Goal: Information Seeking & Learning: Learn about a topic

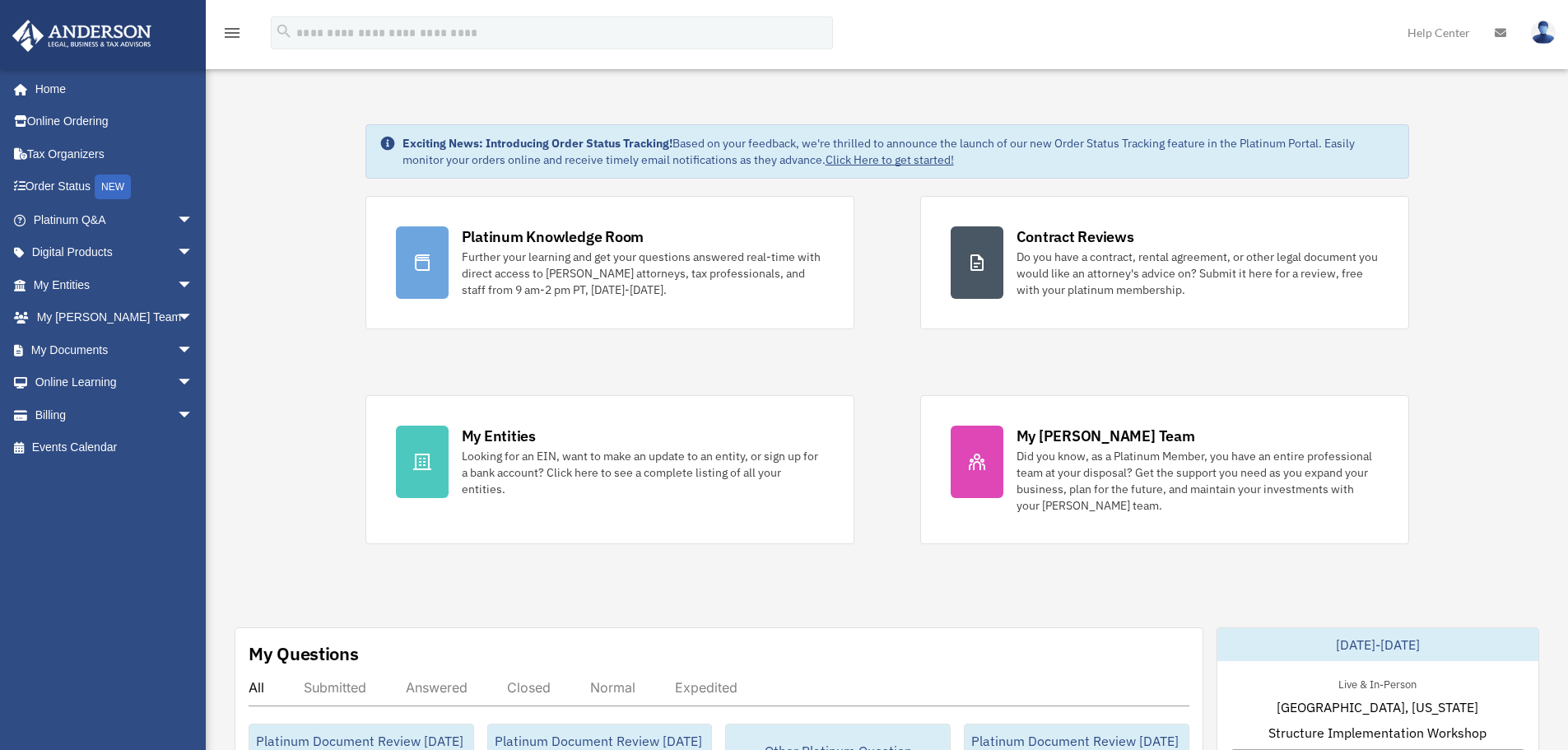
click at [1551, 38] on img at bounding box center [1543, 32] width 25 height 24
click at [1547, 28] on img at bounding box center [1543, 32] width 25 height 24
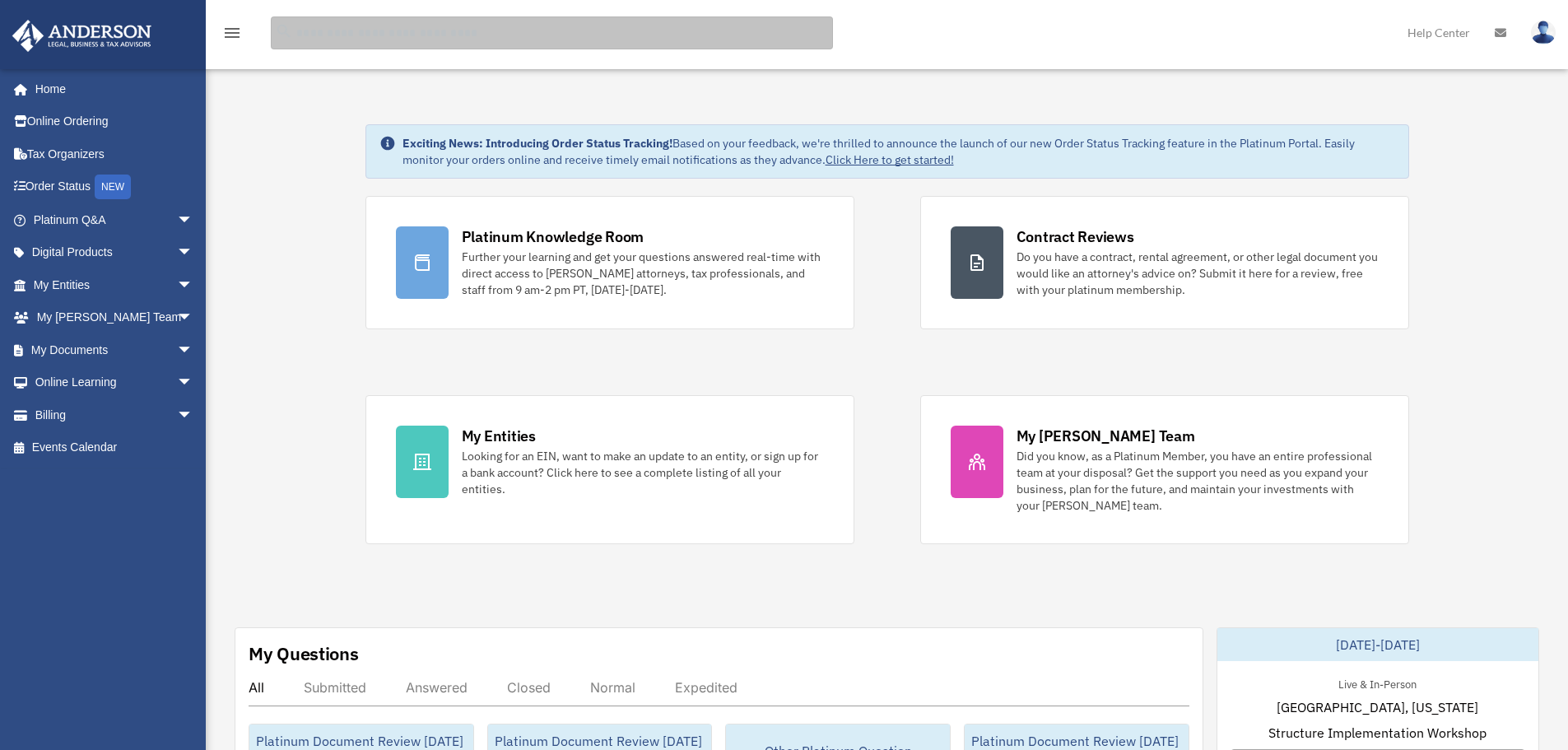
click at [647, 36] on input "search" at bounding box center [551, 32] width 562 height 33
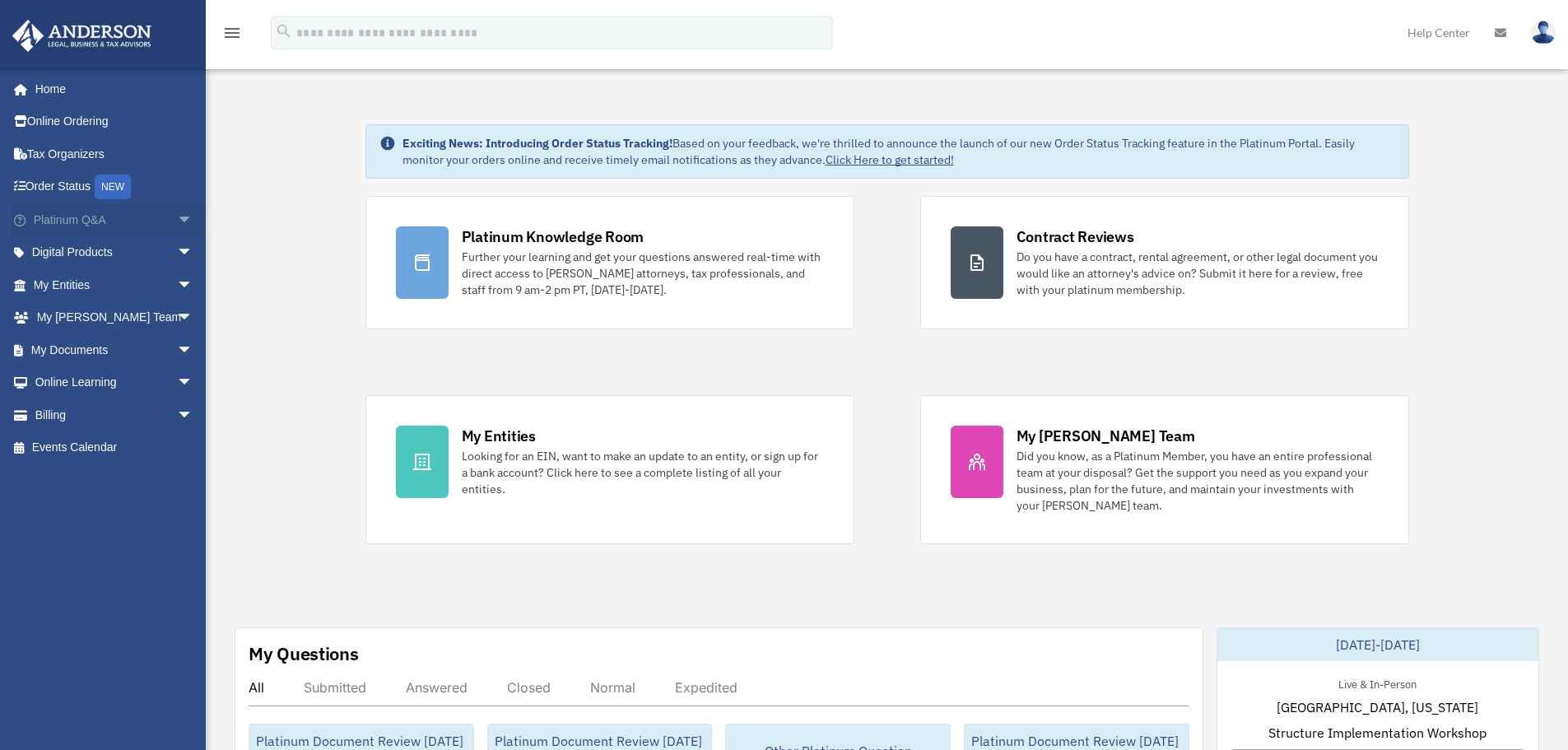
click at [154, 225] on link "Platinum Q&A arrow_drop_down" at bounding box center [115, 219] width 207 height 33
click at [177, 215] on span "arrow_drop_down" at bounding box center [193, 220] width 33 height 34
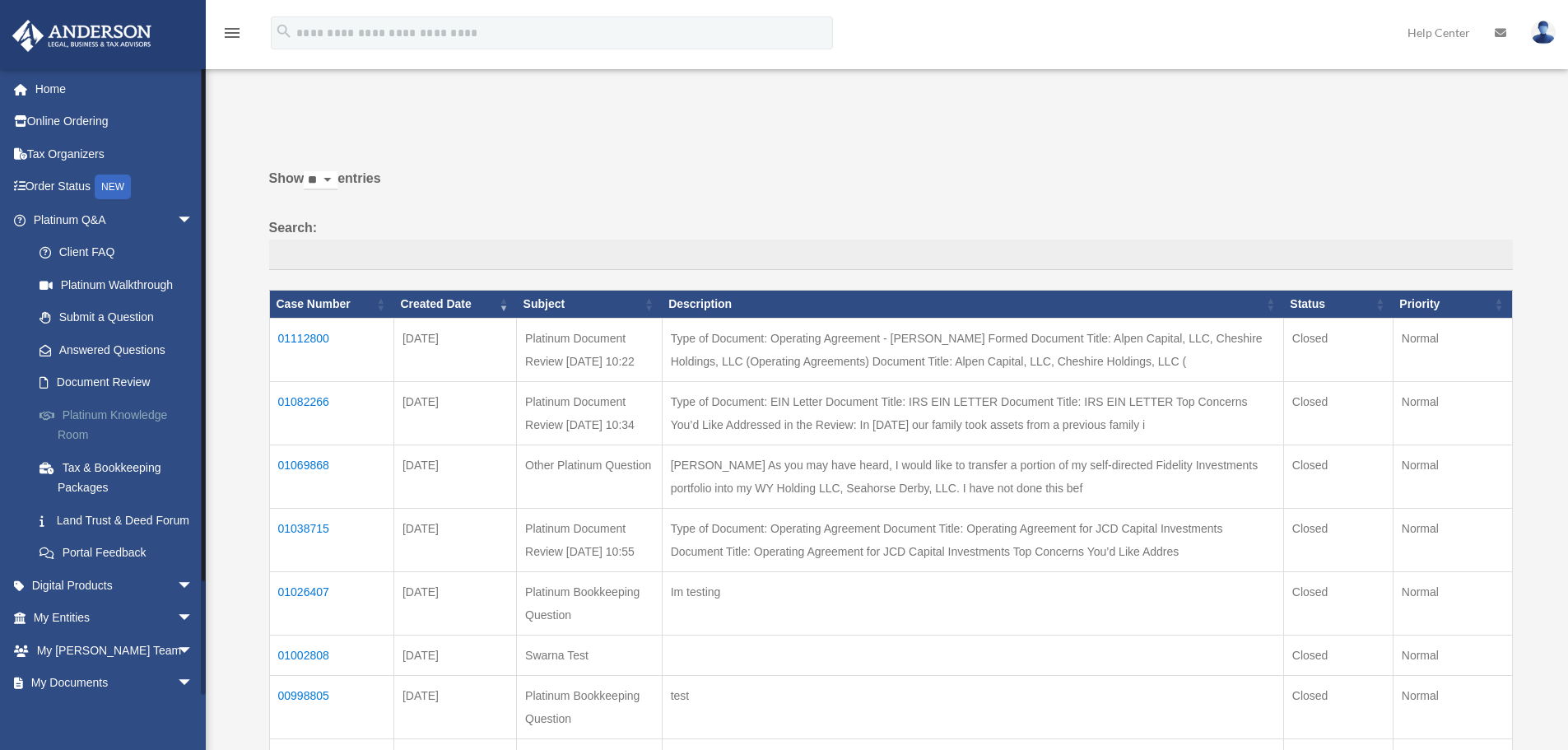
click at [126, 427] on link "Platinum Knowledge Room" at bounding box center [120, 425] width 195 height 53
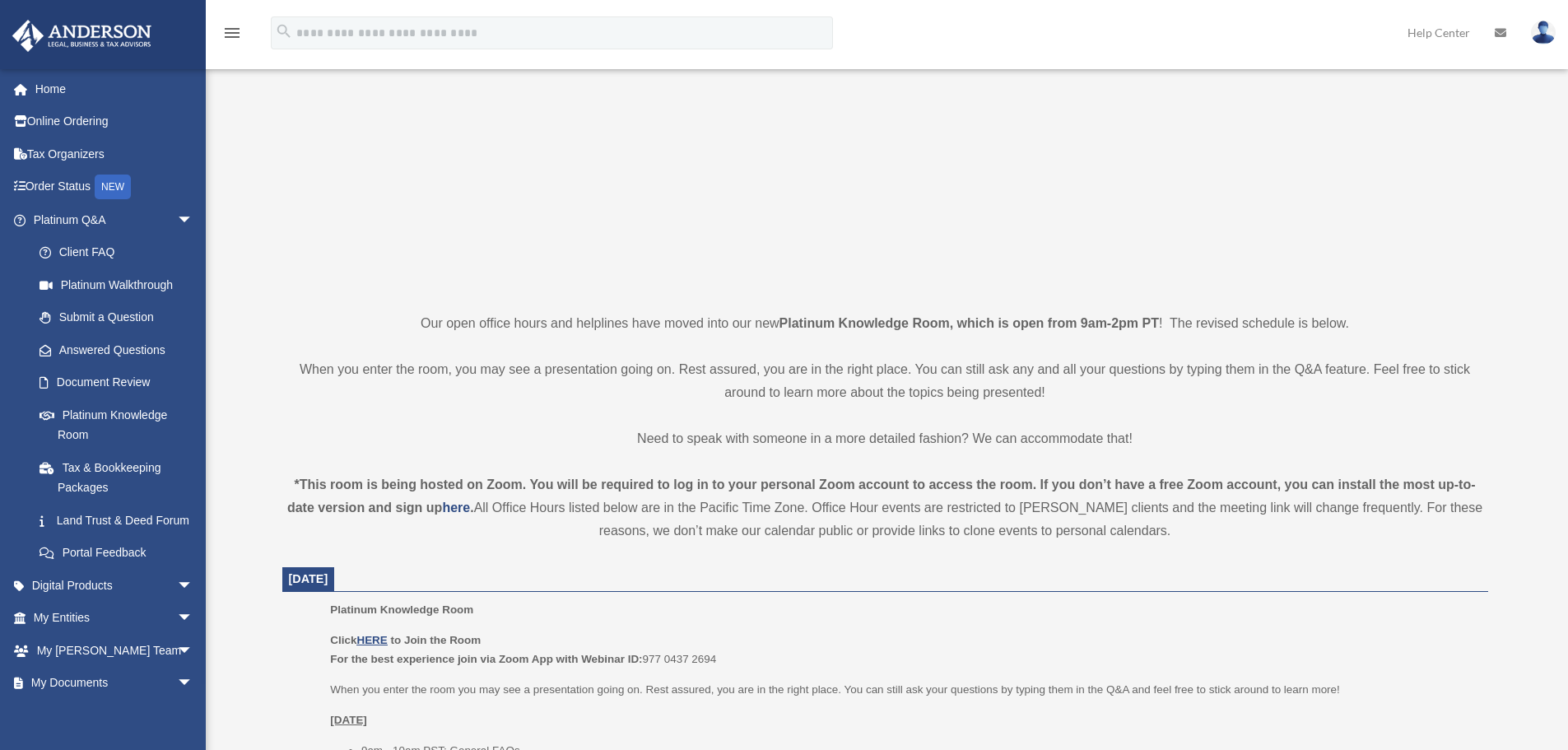
scroll to position [164, 0]
click at [1192, 374] on p "When you enter the room, you may see a presentation going on. Rest assured, you…" at bounding box center [885, 380] width 1206 height 46
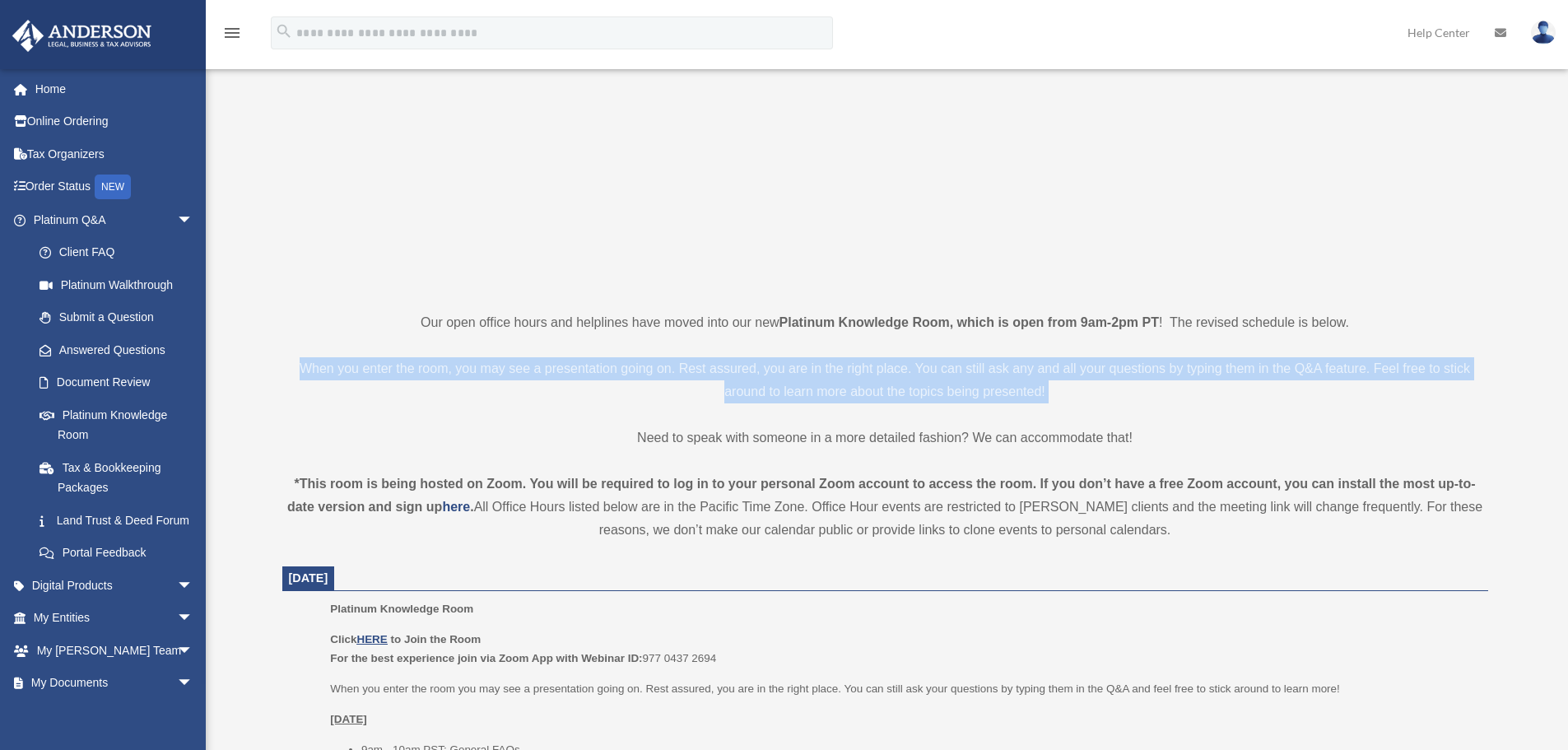
click at [1192, 374] on p "When you enter the room, you may see a presentation going on. Rest assured, you…" at bounding box center [885, 380] width 1206 height 46
click at [1159, 374] on p "When you enter the room, you may see a presentation going on. Rest assured, you…" at bounding box center [885, 380] width 1206 height 46
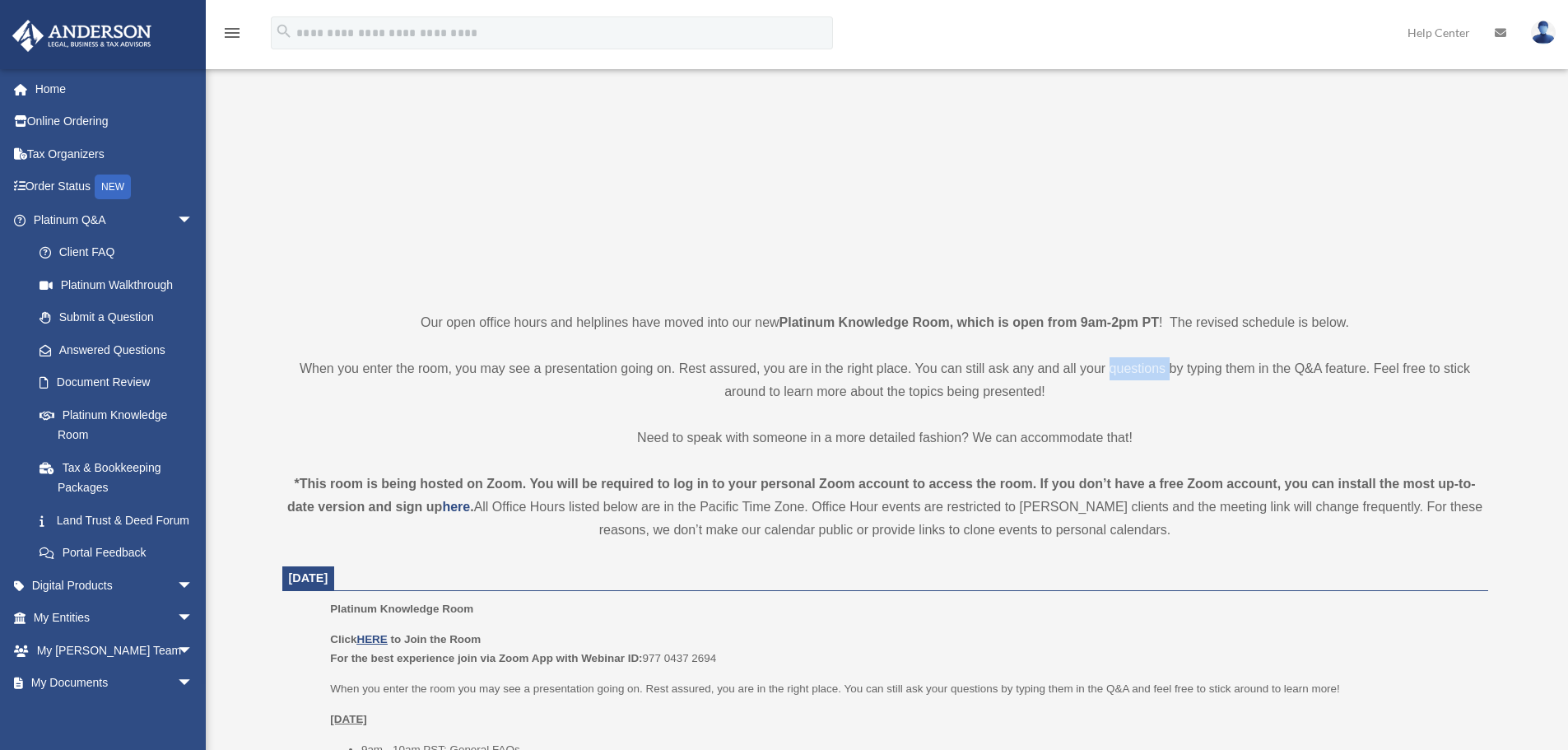
click at [1159, 374] on p "When you enter the room, you may see a presentation going on. Rest assured, you…" at bounding box center [885, 380] width 1206 height 46
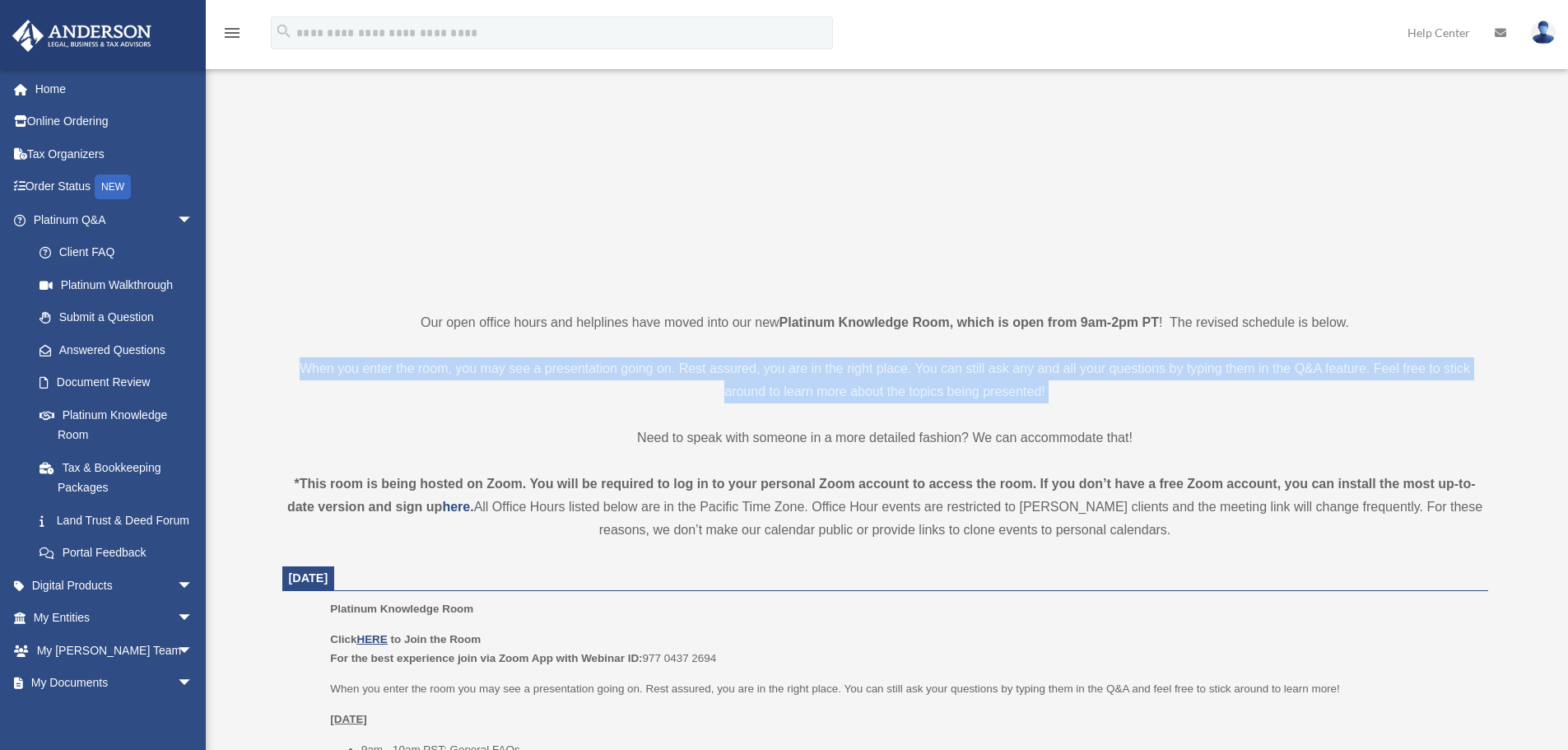
click at [1159, 374] on p "When you enter the room, you may see a presentation going on. Rest assured, you…" at bounding box center [885, 380] width 1206 height 46
click at [1104, 381] on p "When you enter the room, you may see a presentation going on. Rest assured, you…" at bounding box center [885, 380] width 1206 height 46
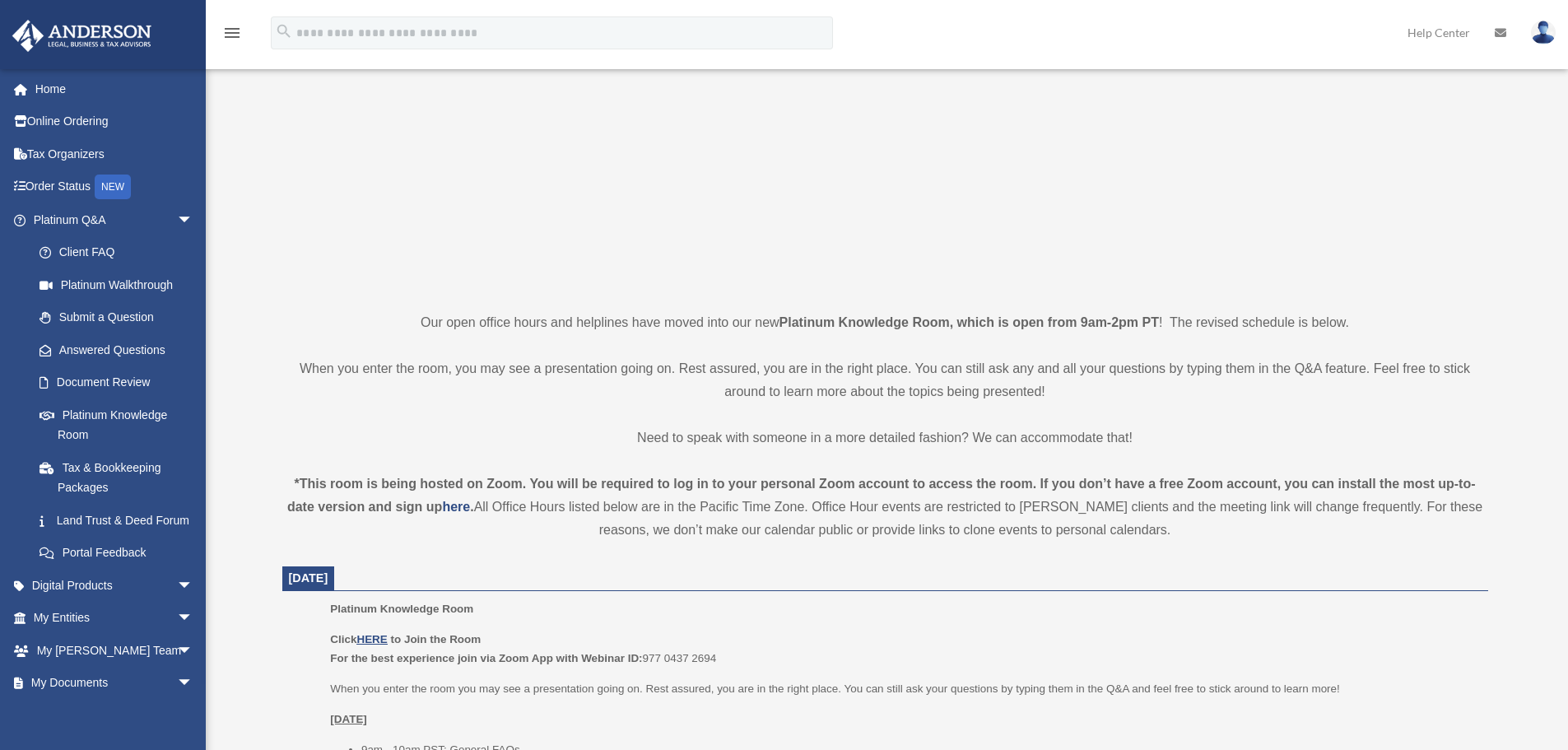
click at [1104, 381] on p "When you enter the room, you may see a presentation going on. Rest assured, you…" at bounding box center [885, 380] width 1206 height 46
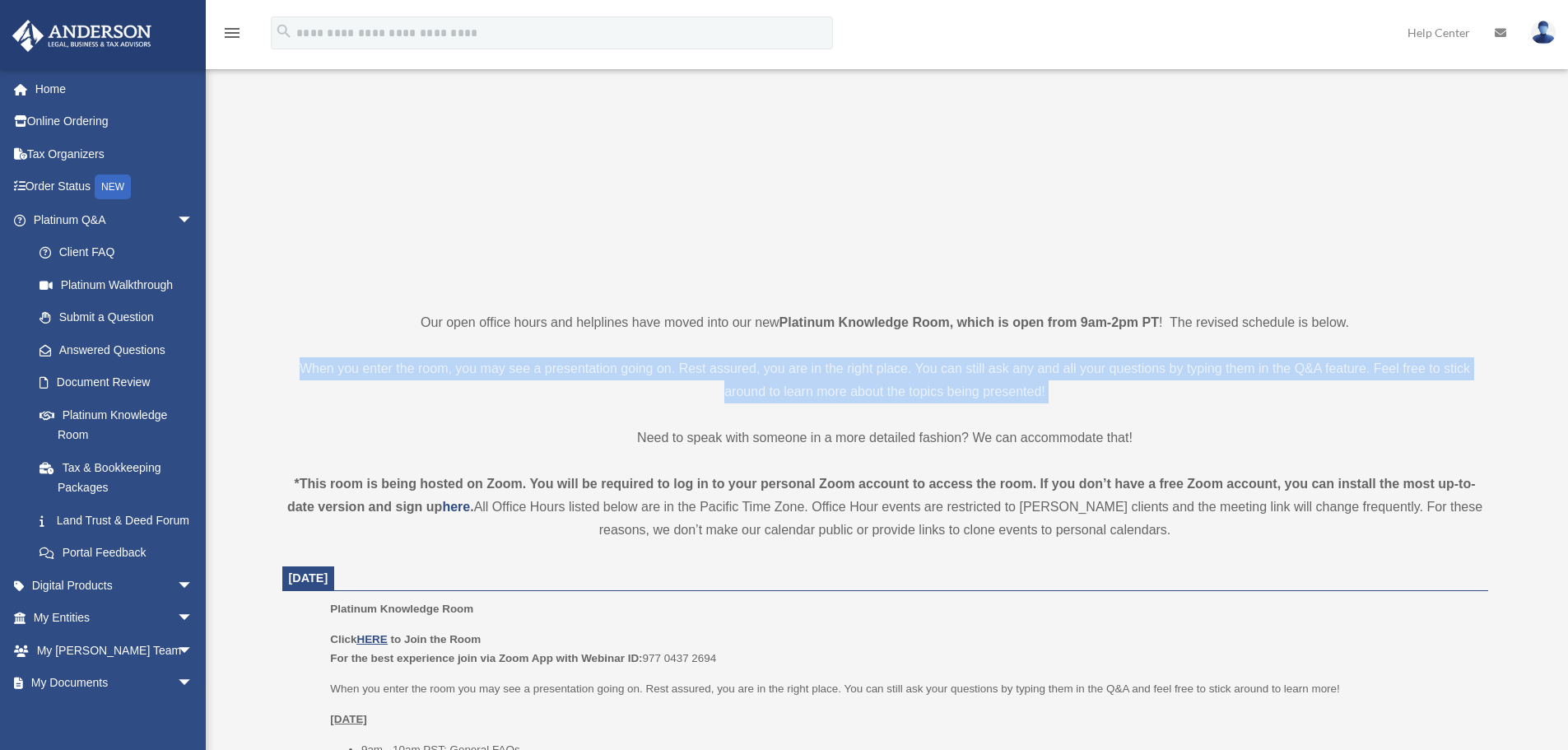
click at [1104, 381] on p "When you enter the room, you may see a presentation going on. Rest assured, you…" at bounding box center [885, 380] width 1206 height 46
click at [1079, 388] on p "When you enter the room, you may see a presentation going on. Rest assured, you…" at bounding box center [885, 380] width 1206 height 46
drag, startPoint x: 1076, startPoint y: 394, endPoint x: 483, endPoint y: 335, distance: 595.9
click at [636, 369] on p "When you enter the room, you may see a presentation going on. Rest assured, you…" at bounding box center [885, 380] width 1206 height 46
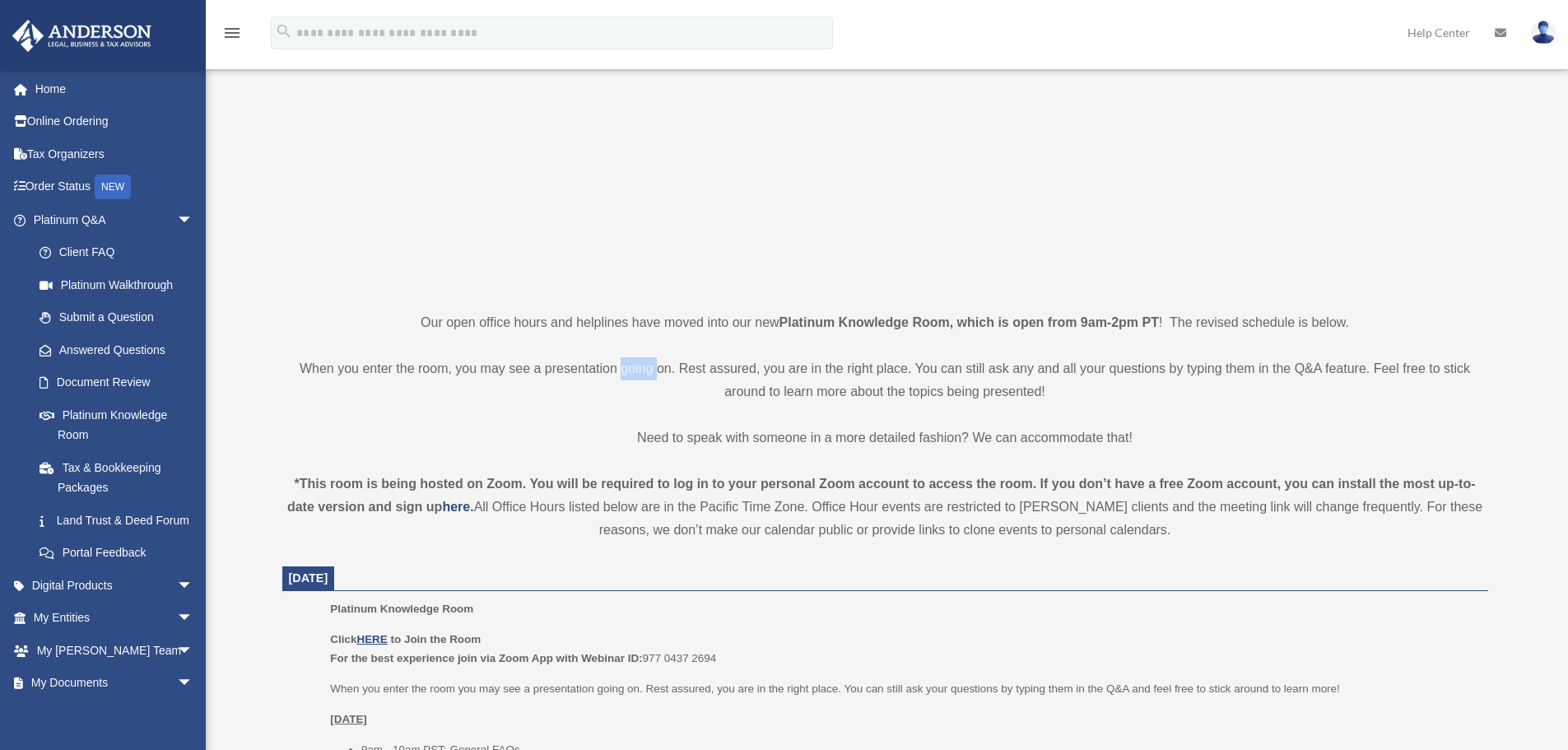
click at [636, 369] on p "When you enter the room, you may see a presentation going on. Rest assured, you…" at bounding box center [885, 380] width 1206 height 46
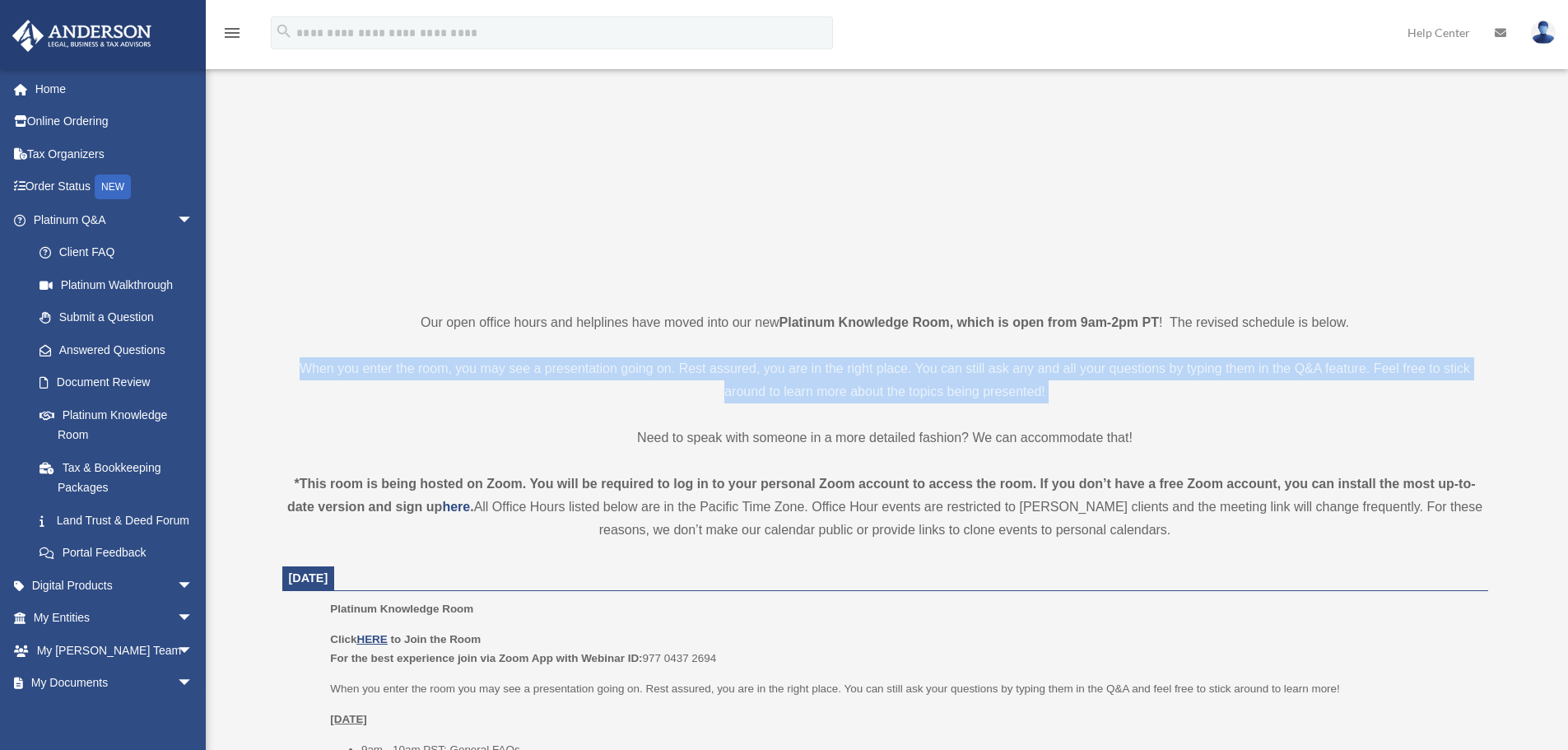
click at [637, 368] on p "When you enter the room, you may see a presentation going on. Rest assured, you…" at bounding box center [885, 380] width 1206 height 46
click at [542, 367] on p "When you enter the room, you may see a presentation going on. Rest assured, you…" at bounding box center [885, 380] width 1206 height 46
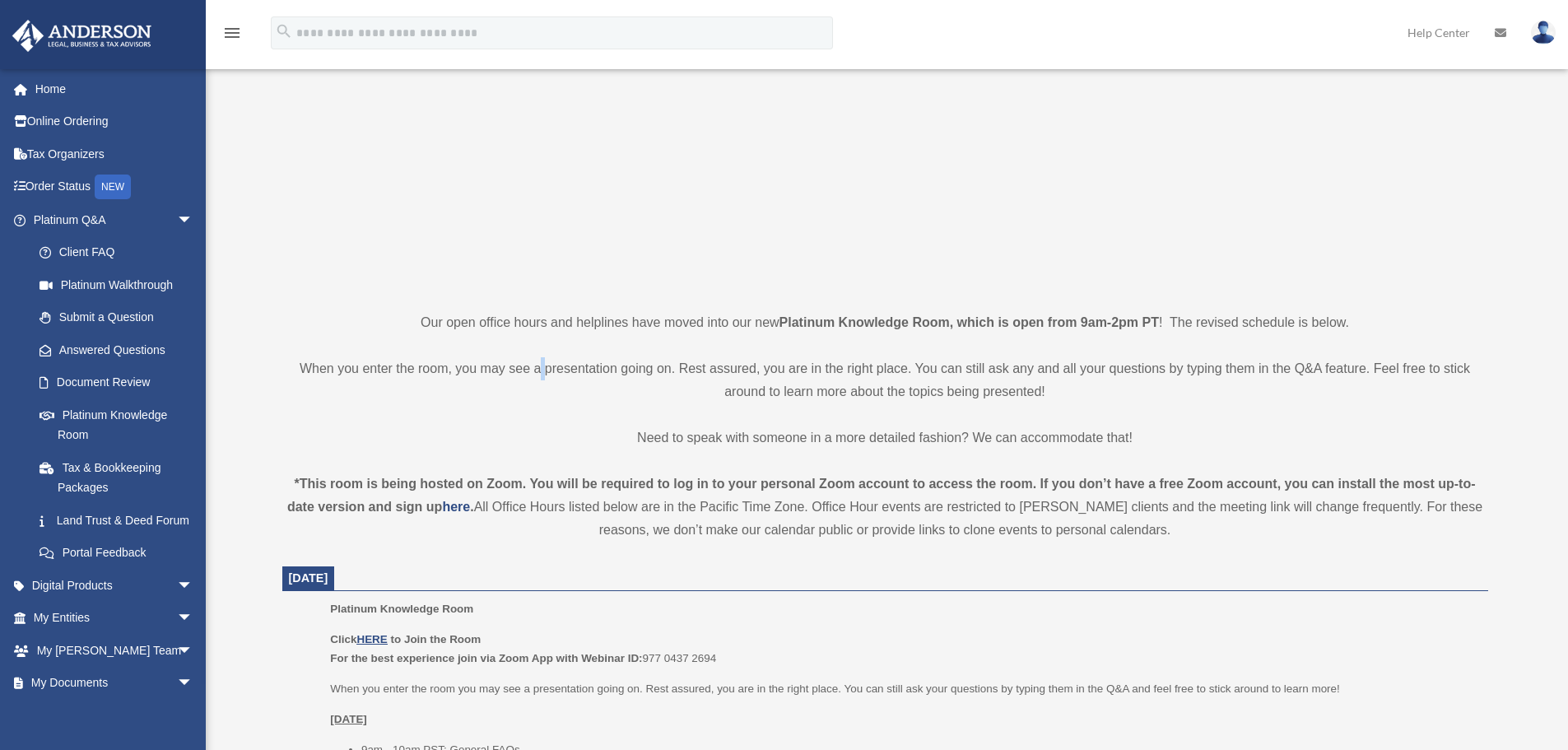
click at [542, 367] on p "When you enter the room, you may see a presentation going on. Rest assured, you…" at bounding box center [885, 380] width 1206 height 46
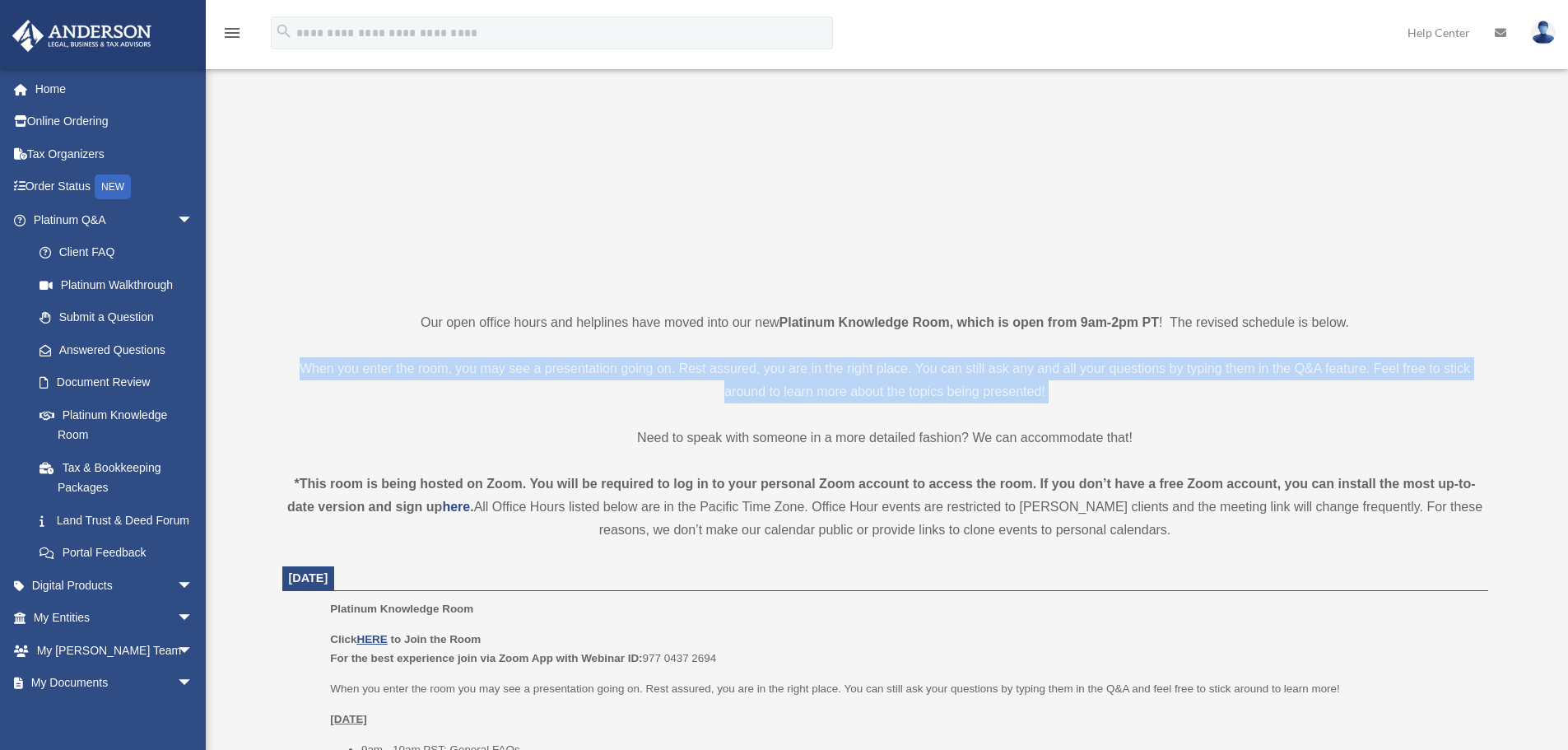
click at [542, 367] on p "When you enter the room, you may see a presentation going on. Rest assured, you…" at bounding box center [885, 380] width 1206 height 46
click at [356, 378] on p "When you enter the room, you may see a presentation going on. Rest assured, you…" at bounding box center [885, 380] width 1206 height 46
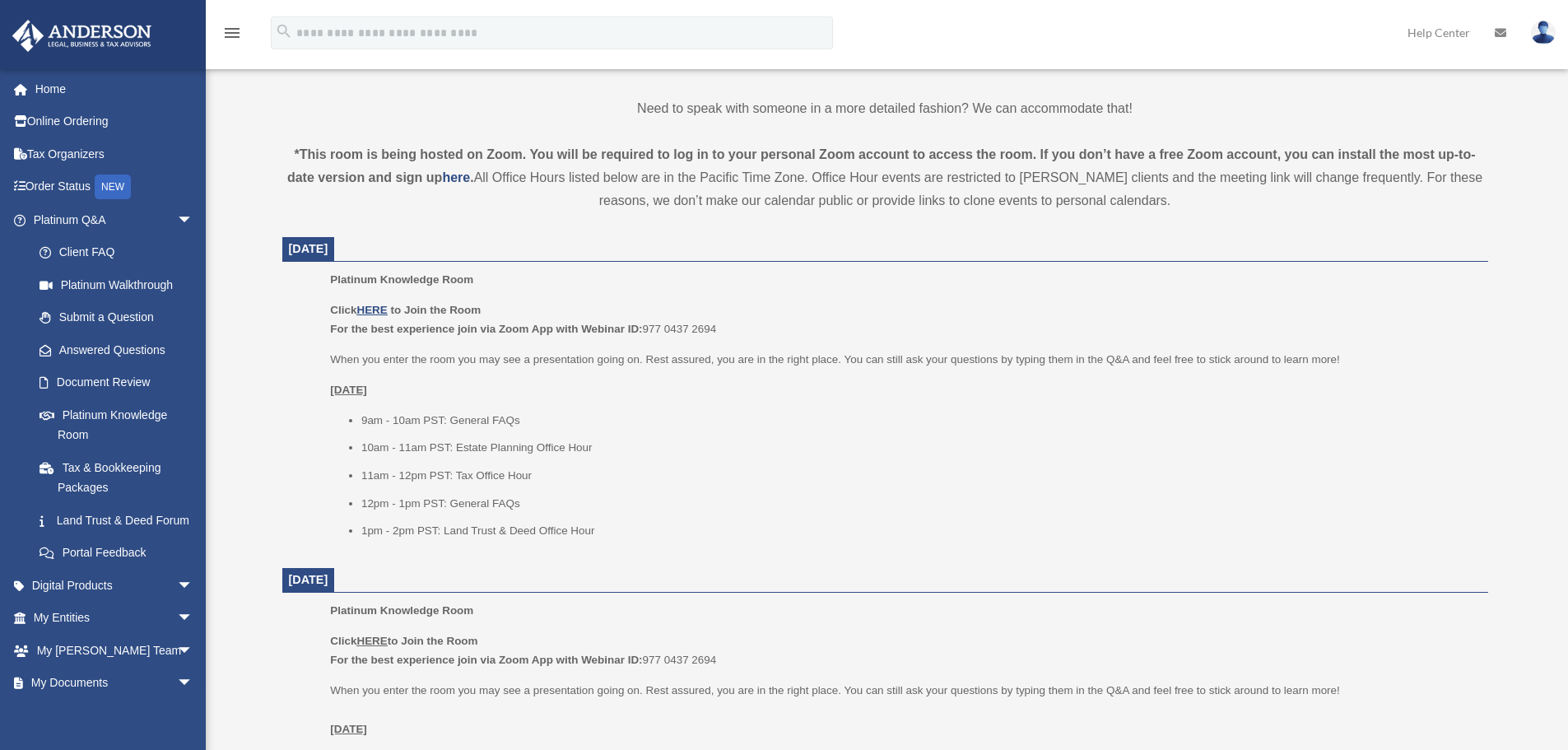
scroll to position [576, 0]
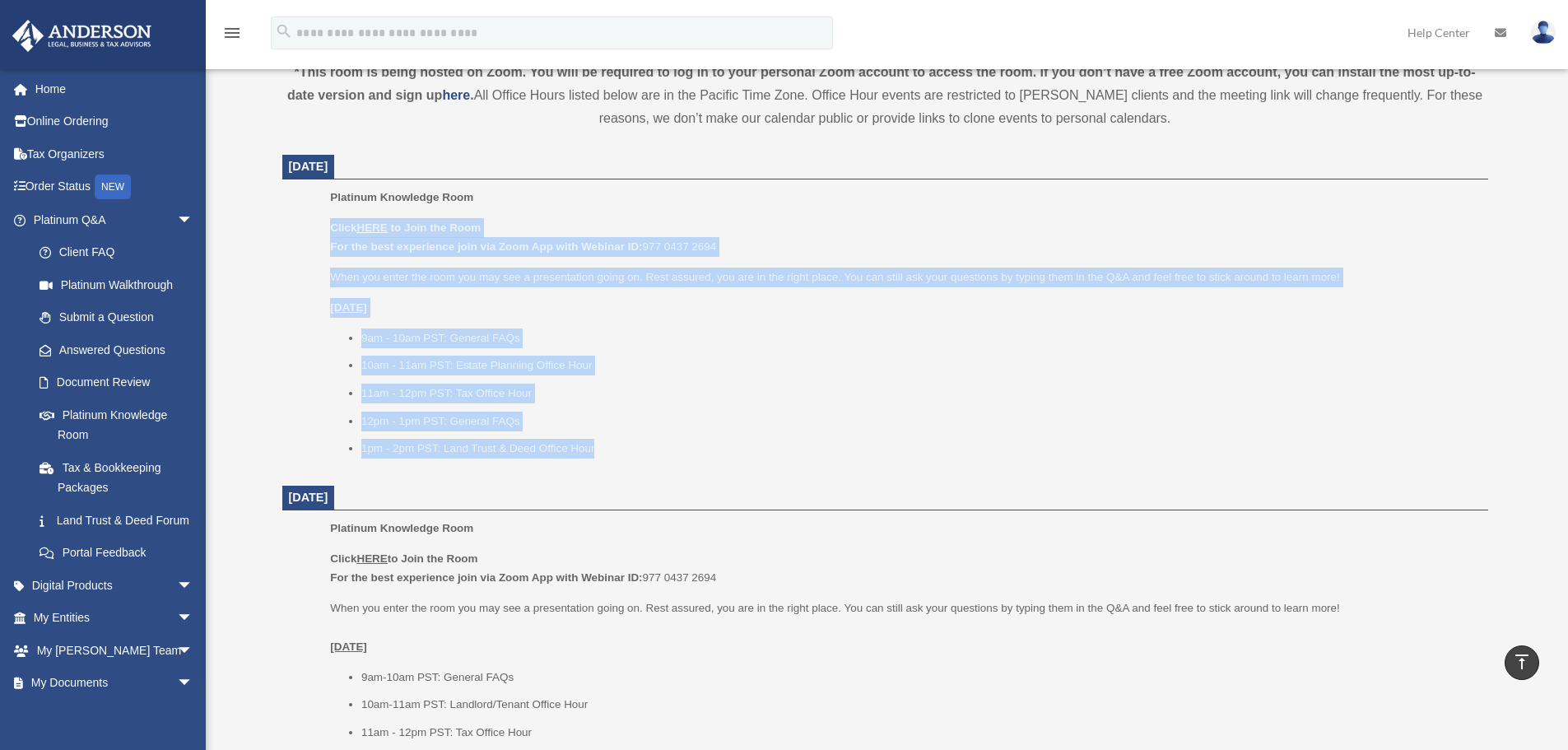
drag, startPoint x: 308, startPoint y: 211, endPoint x: 648, endPoint y: 465, distance: 424.4
click at [649, 465] on ul "Platinum Knowledge Room Click HERE to Join the Room For the best experience joi…" at bounding box center [885, 328] width 1182 height 281
click at [648, 465] on div "Platinum Knowledge Room Click HERE to Join the Room For the best experience joi…" at bounding box center [903, 328] width 1146 height 281
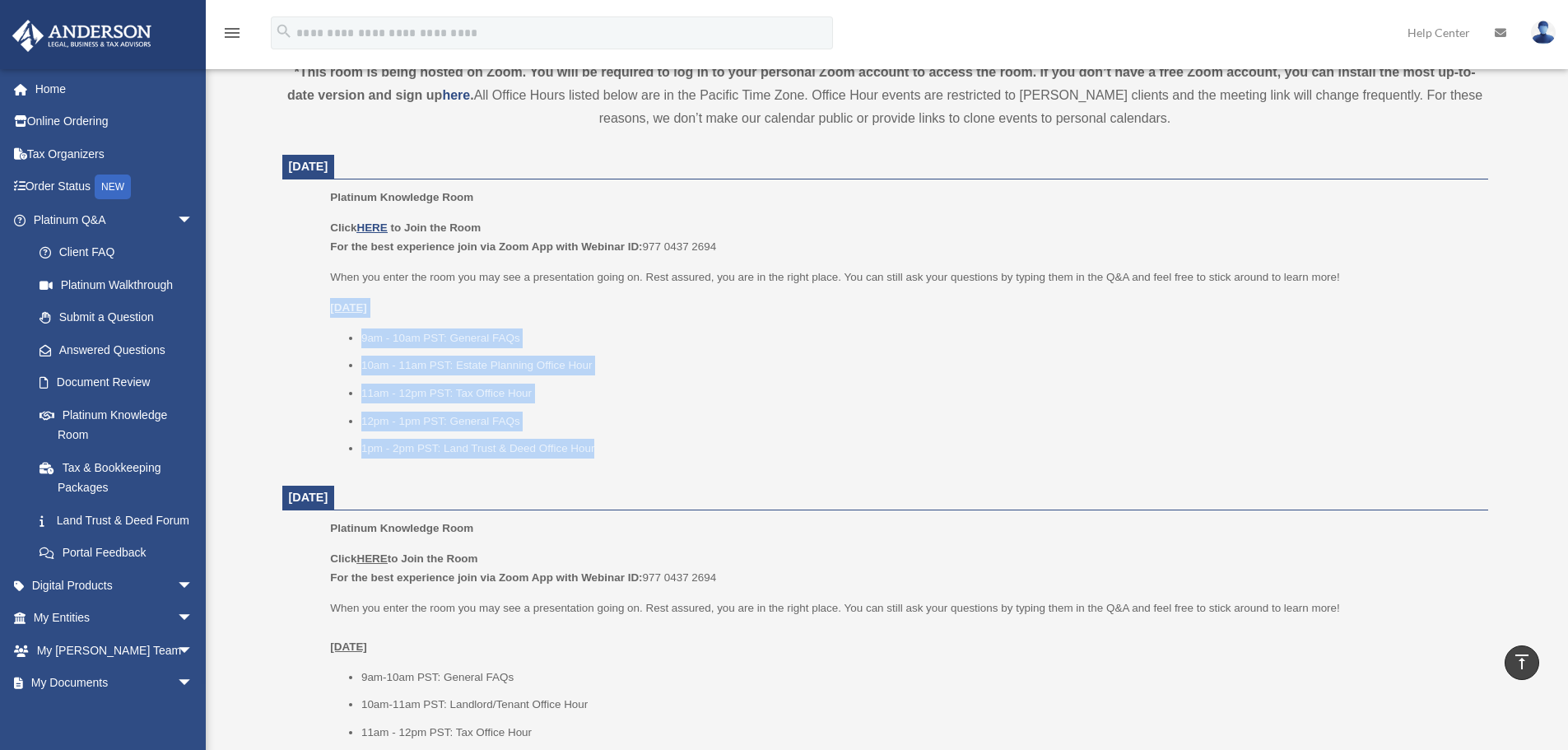
drag, startPoint x: 639, startPoint y: 450, endPoint x: 299, endPoint y: 292, distance: 374.9
click at [299, 292] on ul "Platinum Knowledge Room Click HERE to Join the Room For the best experience joi…" at bounding box center [885, 328] width 1182 height 281
drag, startPoint x: 353, startPoint y: 309, endPoint x: 581, endPoint y: 443, distance: 264.5
click at [581, 435] on ul "Platinum Knowledge Room Click HERE to Join the Room For the best experience joi…" at bounding box center [885, 328] width 1182 height 281
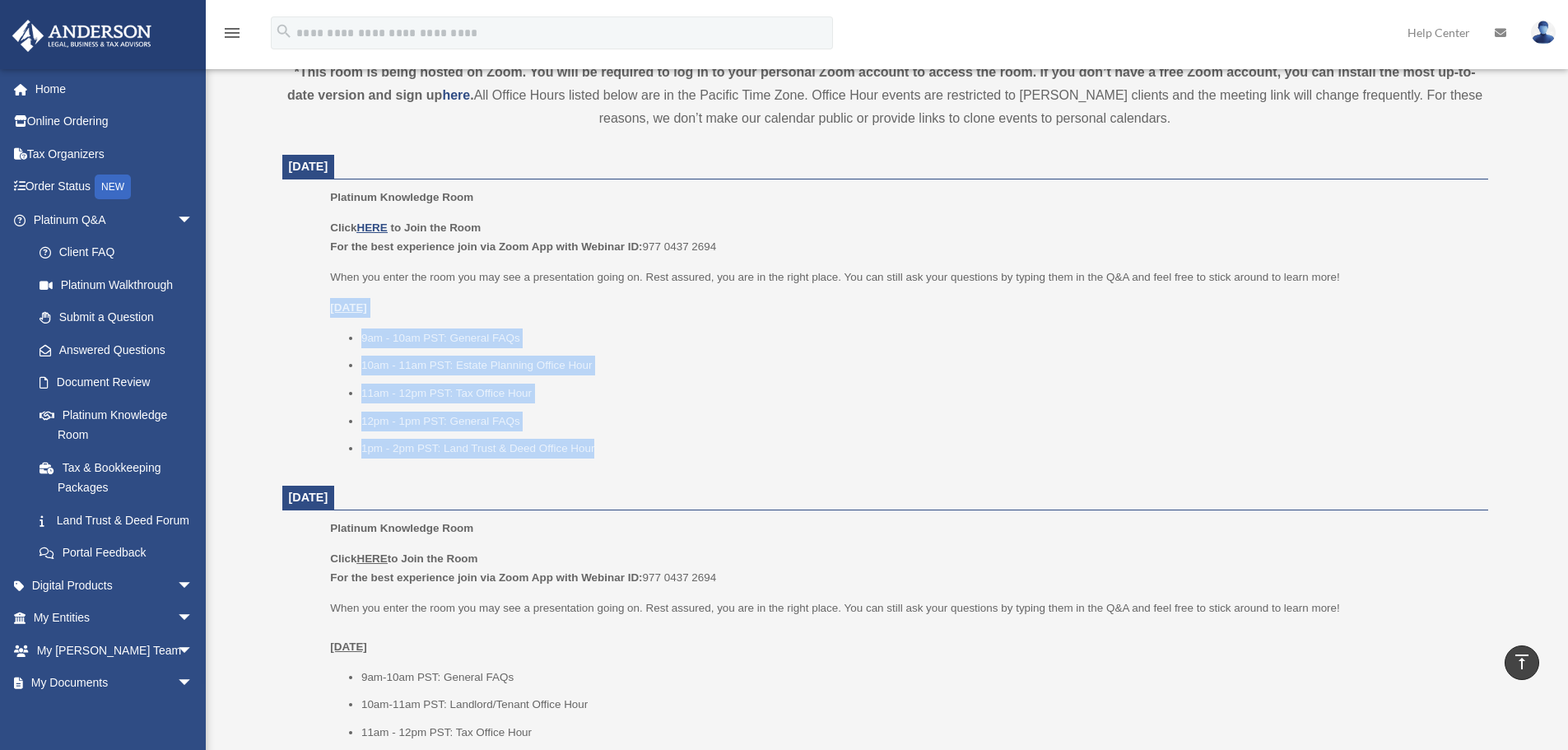
click at [579, 446] on li "1pm - 2pm PST: Land Trust & Deed Office Hour" at bounding box center [919, 448] width 1115 height 19
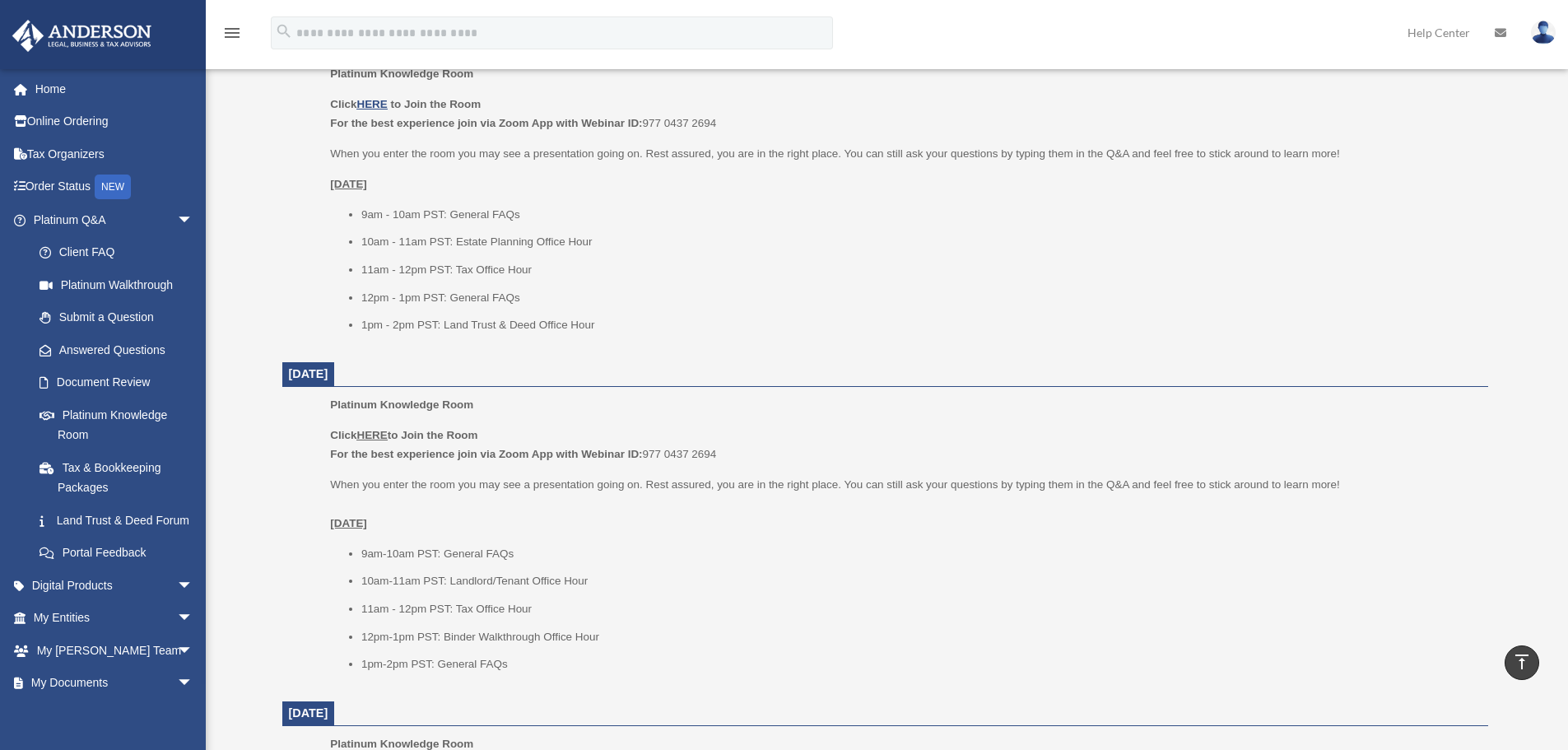
scroll to position [741, 0]
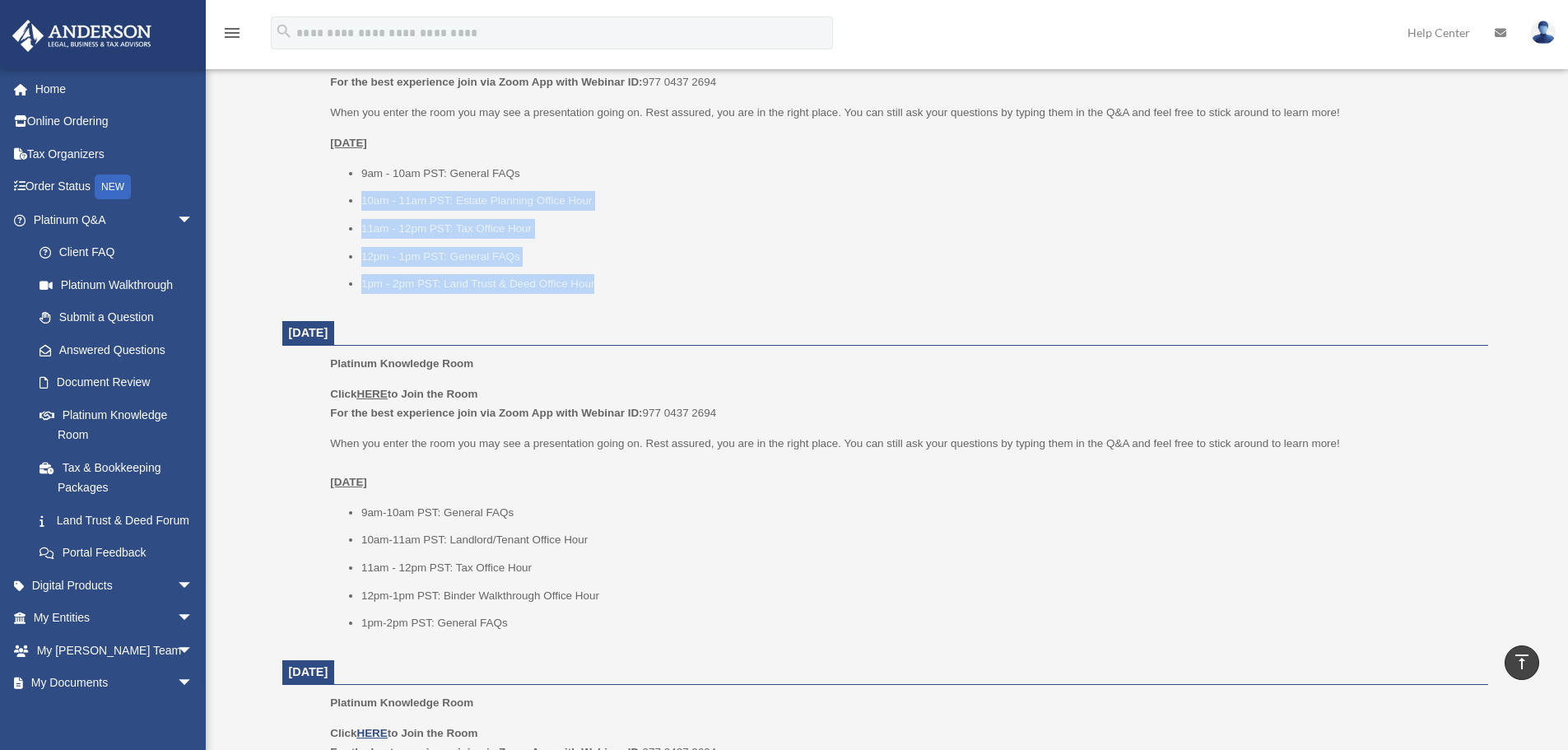
drag, startPoint x: 350, startPoint y: 185, endPoint x: 617, endPoint y: 284, distance: 284.8
click at [617, 283] on ul "9am - 10am PST: General FAQs 10am - 11am PST: Estate Planning Office Hour 11am …" at bounding box center [903, 228] width 1146 height 130
click at [617, 284] on li "1pm - 2pm PST: Land Trust & Deed Office Hour" at bounding box center [919, 283] width 1115 height 19
drag, startPoint x: 649, startPoint y: 296, endPoint x: 315, endPoint y: 147, distance: 365.7
click at [315, 147] on ul "Platinum Knowledge Room Click HERE to Join the Room For the best experience joi…" at bounding box center [885, 164] width 1182 height 281
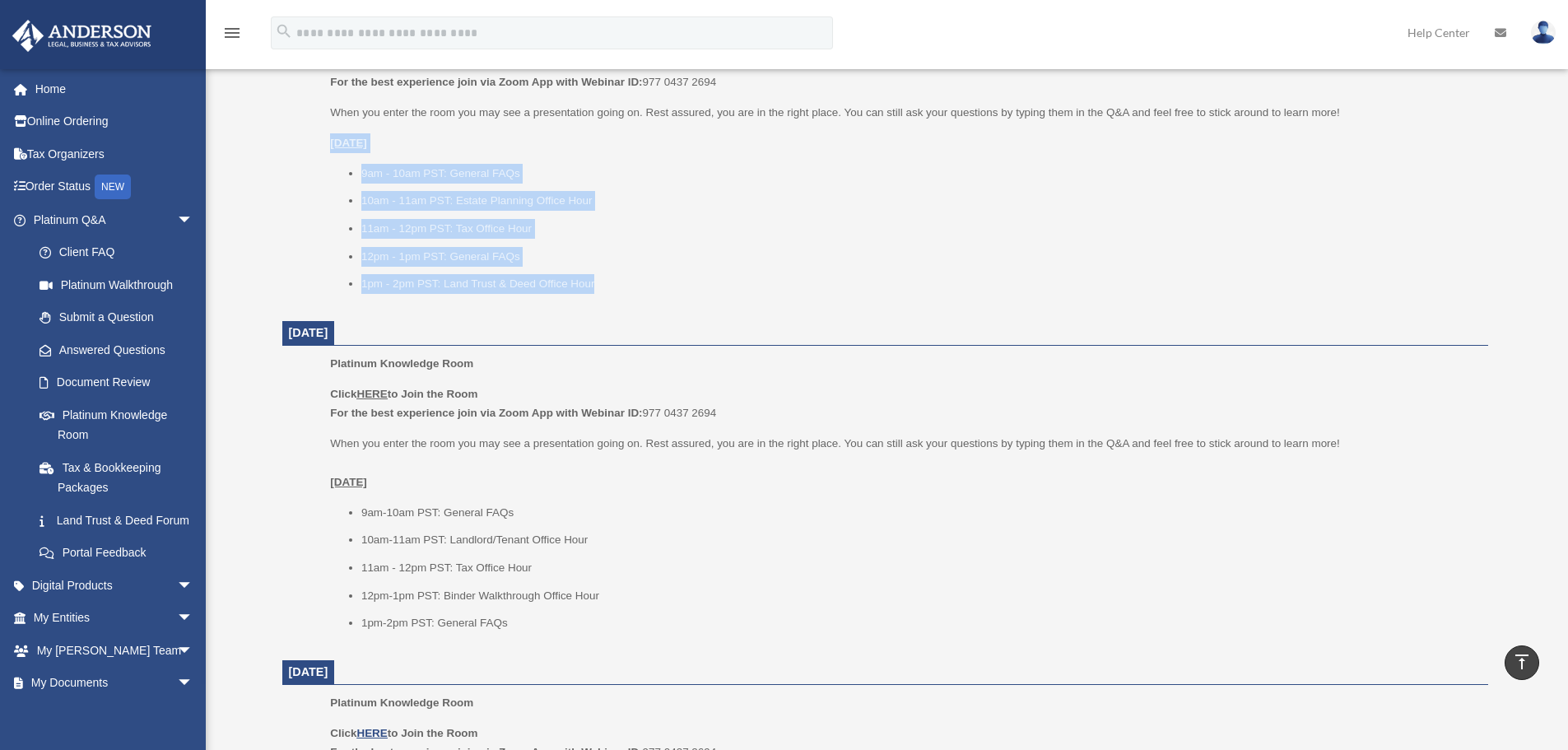
click at [314, 148] on ul "Platinum Knowledge Room Click HERE to Join the Room For the best experience joi…" at bounding box center [885, 164] width 1182 height 281
click at [319, 136] on ul "Platinum Knowledge Room Click HERE to Join the Room For the best experience joi…" at bounding box center [885, 164] width 1182 height 281
drag, startPoint x: 322, startPoint y: 135, endPoint x: 698, endPoint y: 310, distance: 414.7
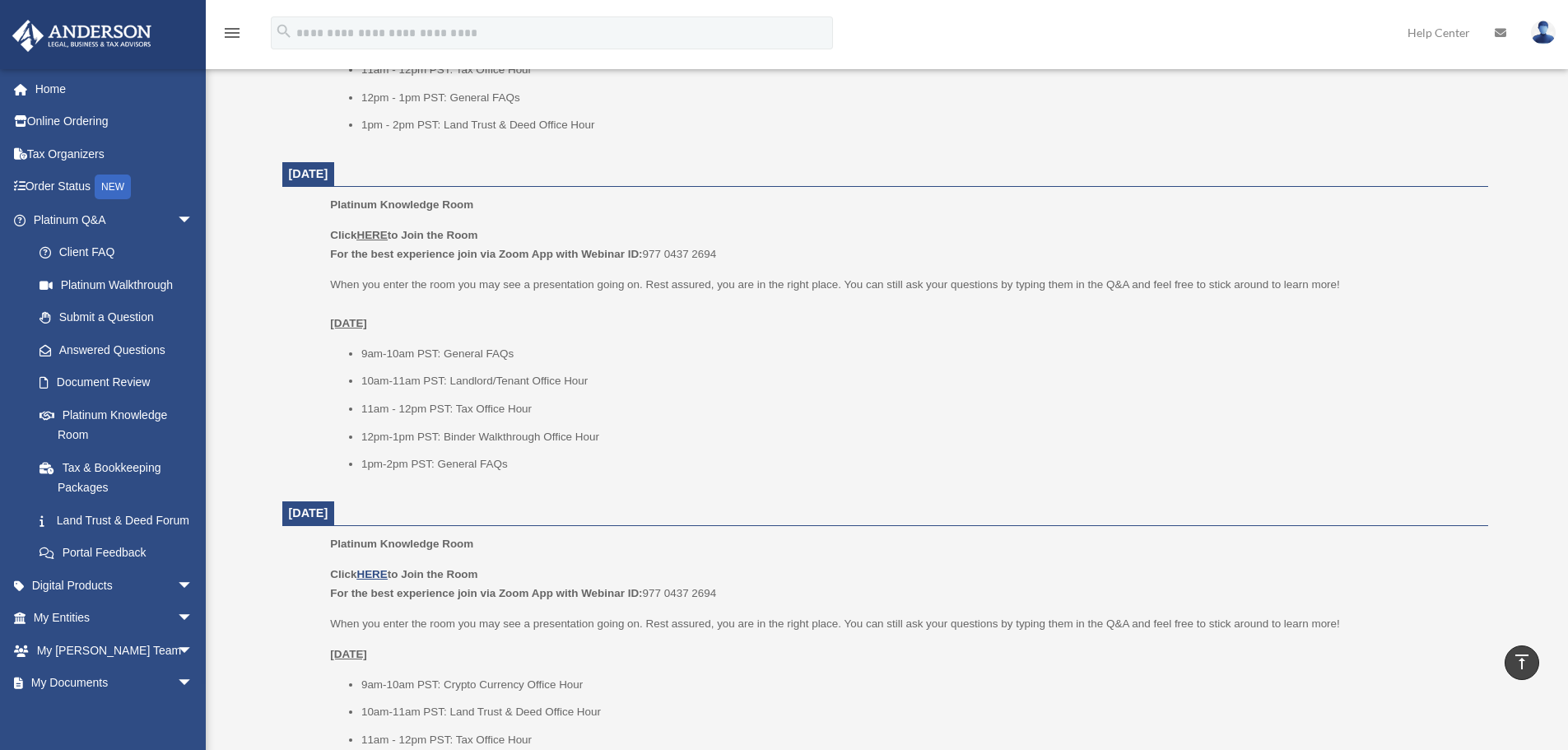
scroll to position [905, 0]
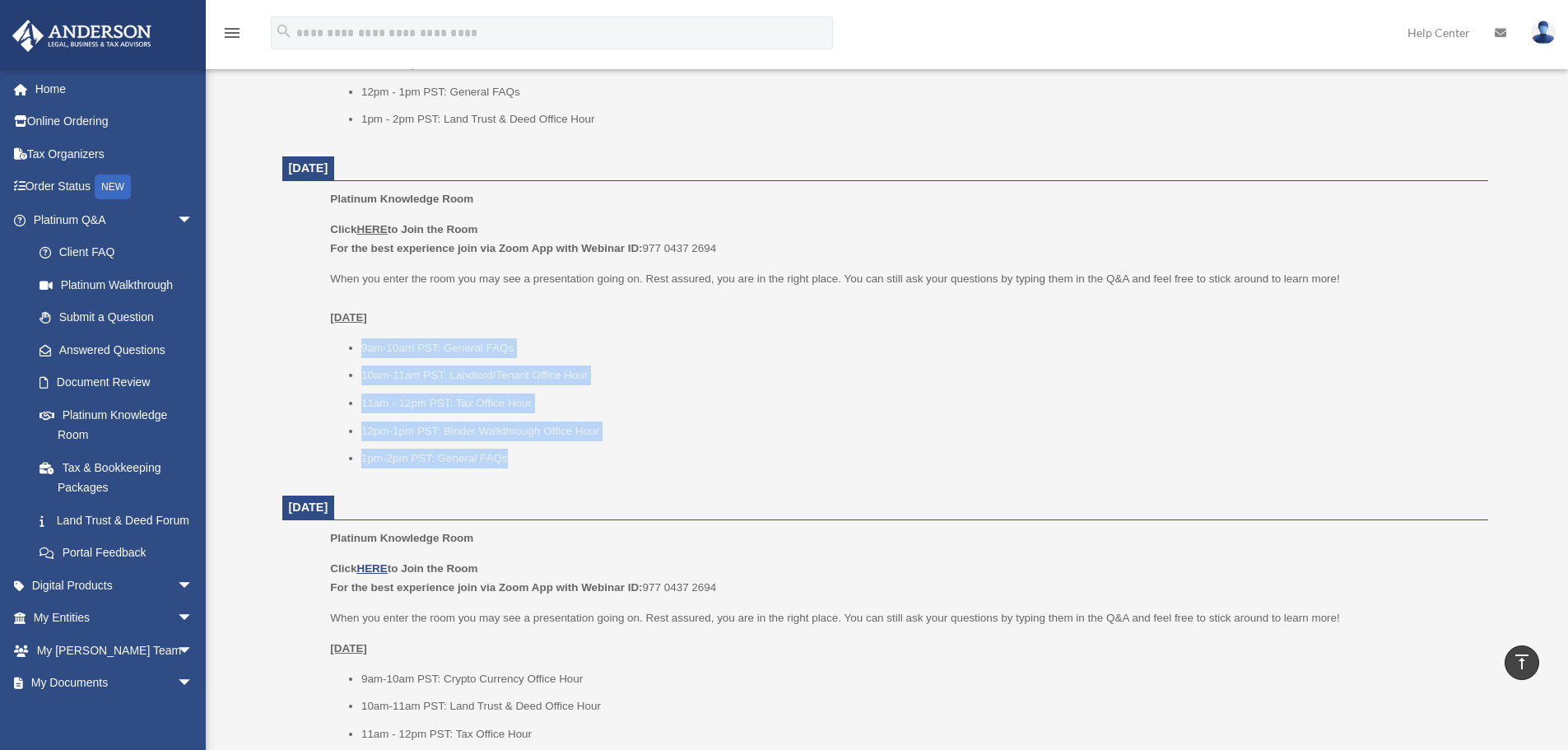
drag, startPoint x: 353, startPoint y: 354, endPoint x: 524, endPoint y: 470, distance: 206.6
click at [524, 470] on div "Platinum Knowledge Room Click HERE to Join the Room For the best experience joi…" at bounding box center [903, 334] width 1146 height 290
click at [524, 472] on div "Platinum Knowledge Room Click HERE to Join the Room For the best experience joi…" at bounding box center [903, 334] width 1146 height 290
click at [575, 472] on div "Platinum Knowledge Room Click HERE to Join the Room For the best experience joi…" at bounding box center [903, 334] width 1146 height 290
drag, startPoint x: 575, startPoint y: 472, endPoint x: 383, endPoint y: 358, distance: 223.3
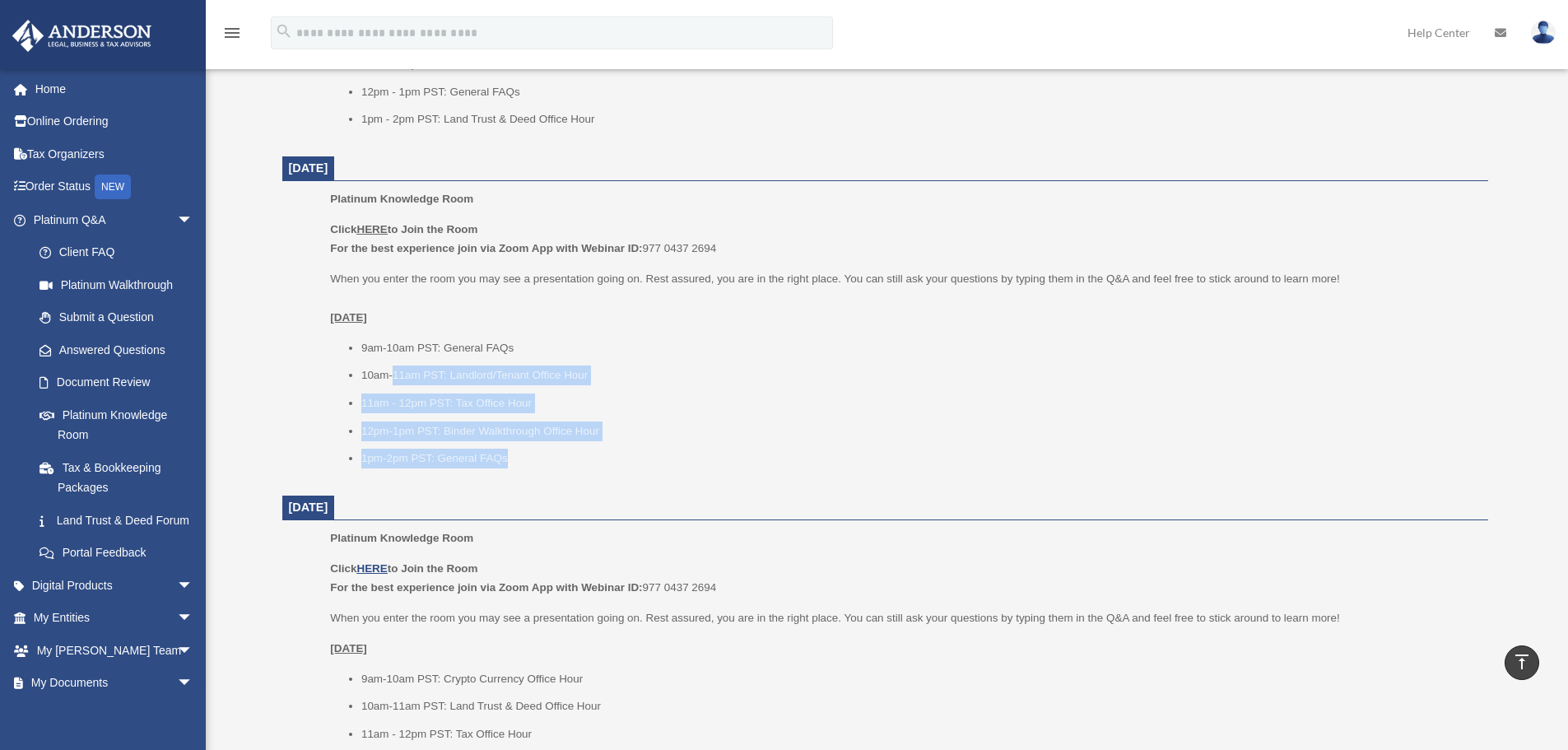
click at [383, 358] on div "Platinum Knowledge Room Click HERE to Join the Room For the best experience joi…" at bounding box center [903, 334] width 1146 height 290
click at [383, 358] on ul "9am-10am PST: General FAQs 10am-11am PST: Landlord/Tenant Office Hour 11am - 12…" at bounding box center [903, 403] width 1146 height 130
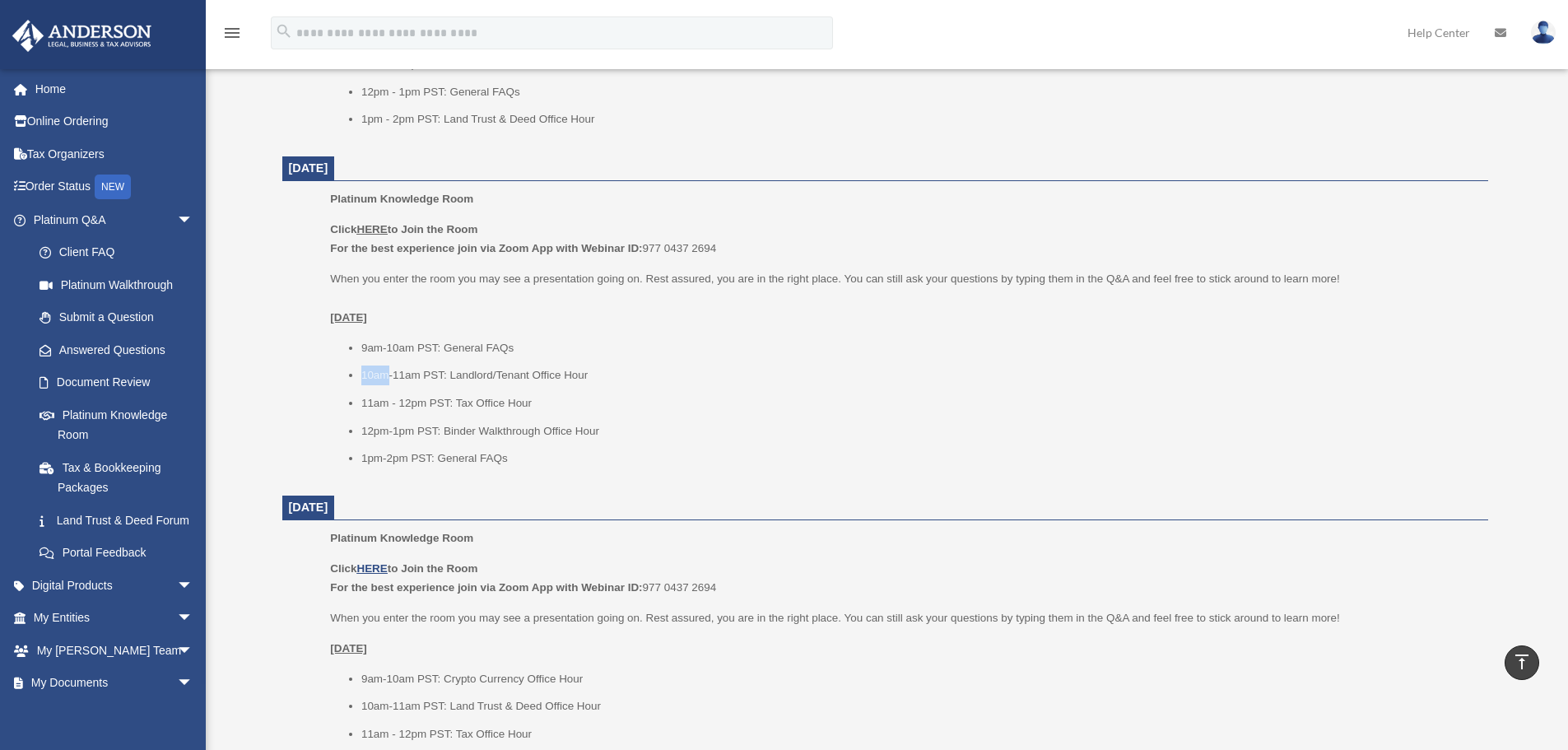
click at [383, 358] on ul "9am-10am PST: General FAQs 10am-11am PST: Landlord/Tenant Office Hour 11am - 12…" at bounding box center [903, 403] width 1146 height 130
click at [393, 412] on li "11am - 12pm PST: Tax Office Hour" at bounding box center [919, 403] width 1115 height 19
click at [408, 431] on ul "9am-10am PST: General FAQs 10am-11am PST: Landlord/Tenant Office Hour 11am - 12…" at bounding box center [903, 403] width 1146 height 130
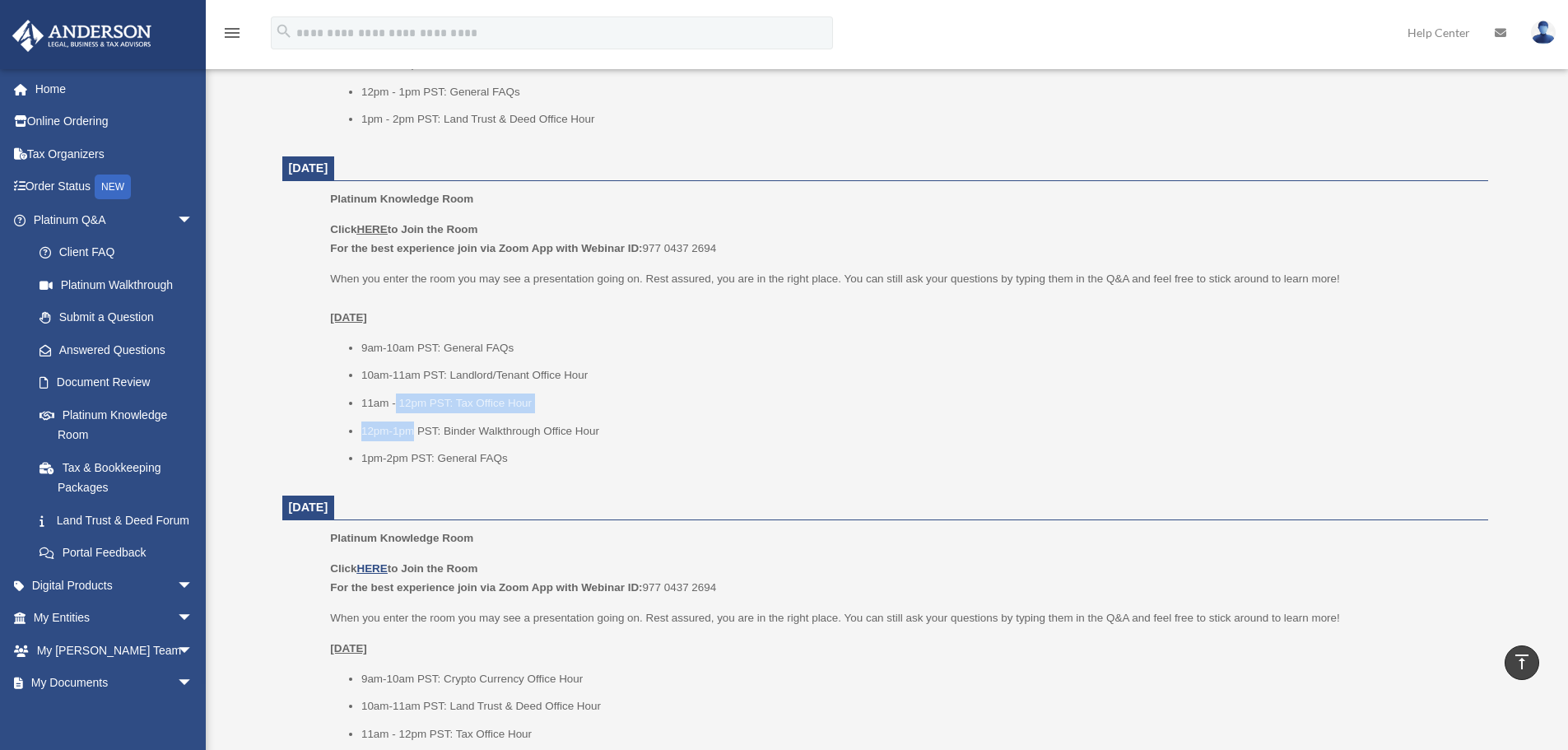
click at [407, 431] on li "12pm-1pm PST: Binder Walkthrough Office Hour" at bounding box center [919, 431] width 1115 height 19
click at [404, 431] on li "12pm-1pm PST: Binder Walkthrough Office Hour" at bounding box center [919, 431] width 1115 height 19
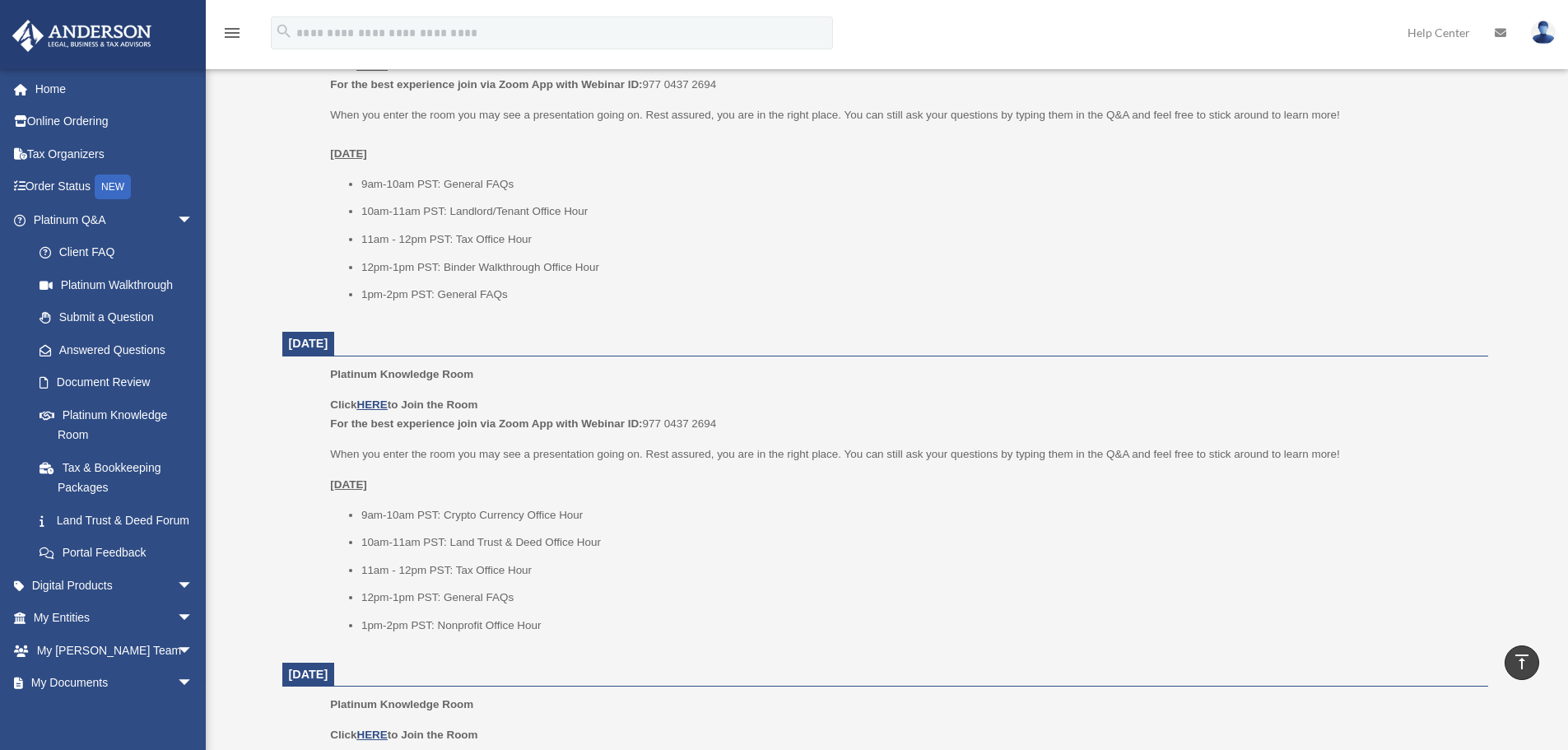
scroll to position [1069, 0]
click at [542, 519] on li "9am-10am PST: Crypto Currency Office Hour" at bounding box center [919, 514] width 1115 height 19
click at [488, 519] on li "9am-10am PST: Crypto Currency Office Hour" at bounding box center [919, 514] width 1115 height 19
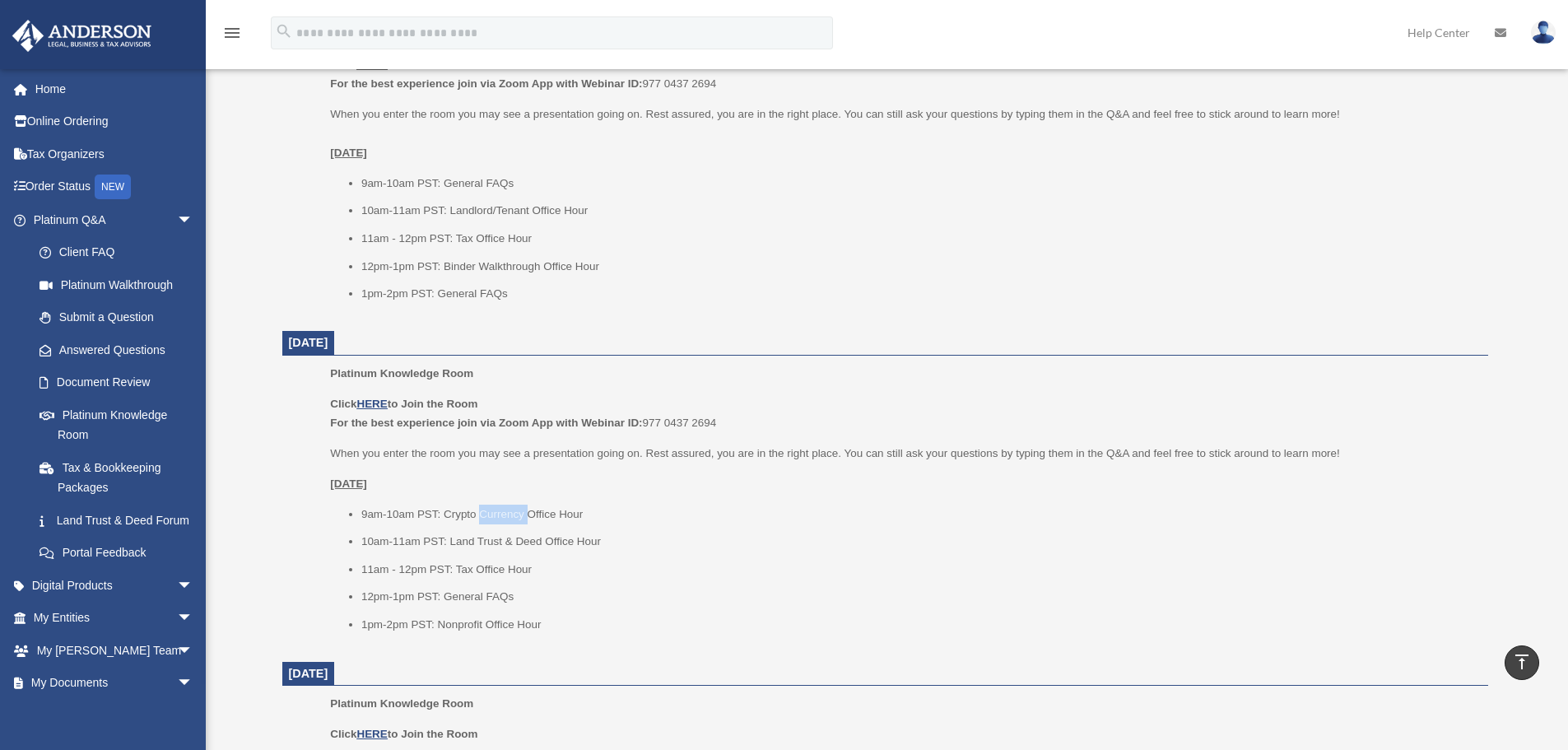
click at [488, 517] on li "9am-10am PST: Crypto Currency Office Hour" at bounding box center [919, 514] width 1115 height 19
click at [489, 516] on li "9am-10am PST: Crypto Currency Office Hour" at bounding box center [919, 514] width 1115 height 19
click at [594, 514] on li "9am-10am PST: Crypto Currency Office Hour" at bounding box center [919, 514] width 1115 height 19
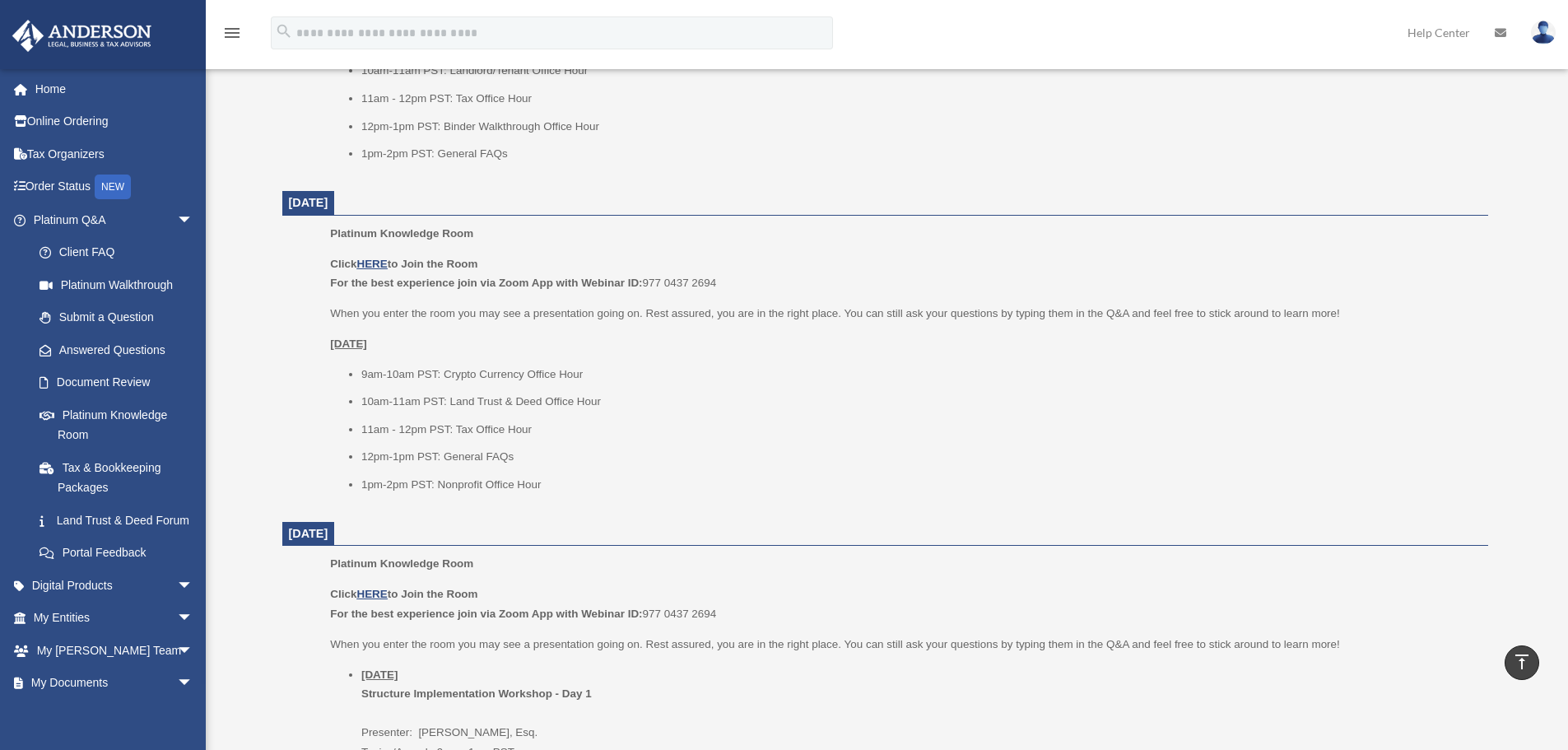
scroll to position [1235, 0]
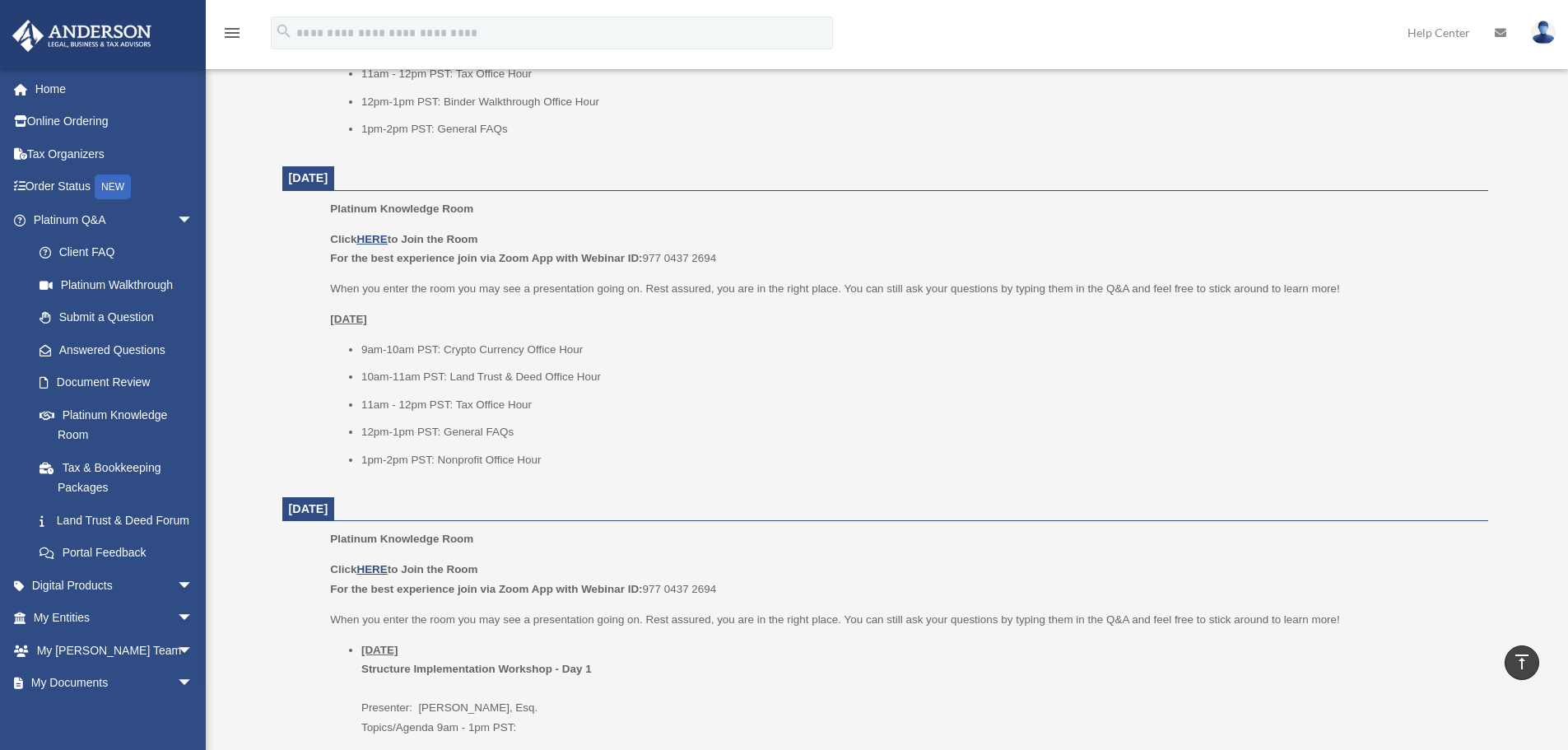
click at [381, 419] on ul "9am-10am PST: Crypto Currency Office Hour 10am-11am PST: Land Trust & Deed Offi…" at bounding box center [903, 404] width 1146 height 130
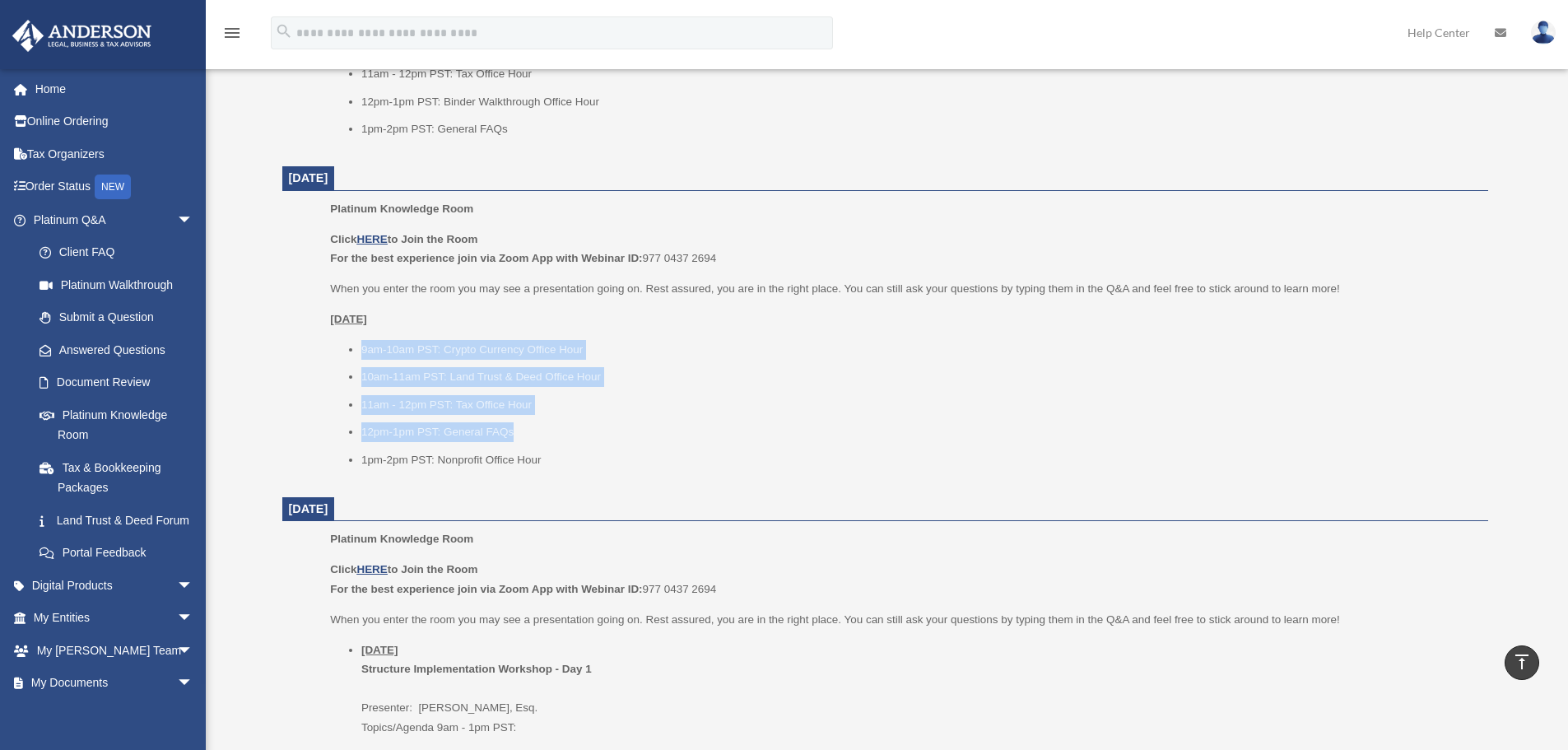
drag, startPoint x: 333, startPoint y: 328, endPoint x: 603, endPoint y: 437, distance: 291.2
click at [598, 436] on ul "Platinum Knowledge Room Click HERE to Join the Room For the best experience joi…" at bounding box center [885, 340] width 1182 height 281
click at [603, 437] on li "12pm-1pm PST: General FAQs" at bounding box center [919, 431] width 1115 height 19
drag, startPoint x: 582, startPoint y: 465, endPoint x: 275, endPoint y: 316, distance: 341.2
click at [277, 327] on div "Platinum Knowledge Room Our open office hours and helplines have moved into our…" at bounding box center [885, 43] width 1231 height 2332
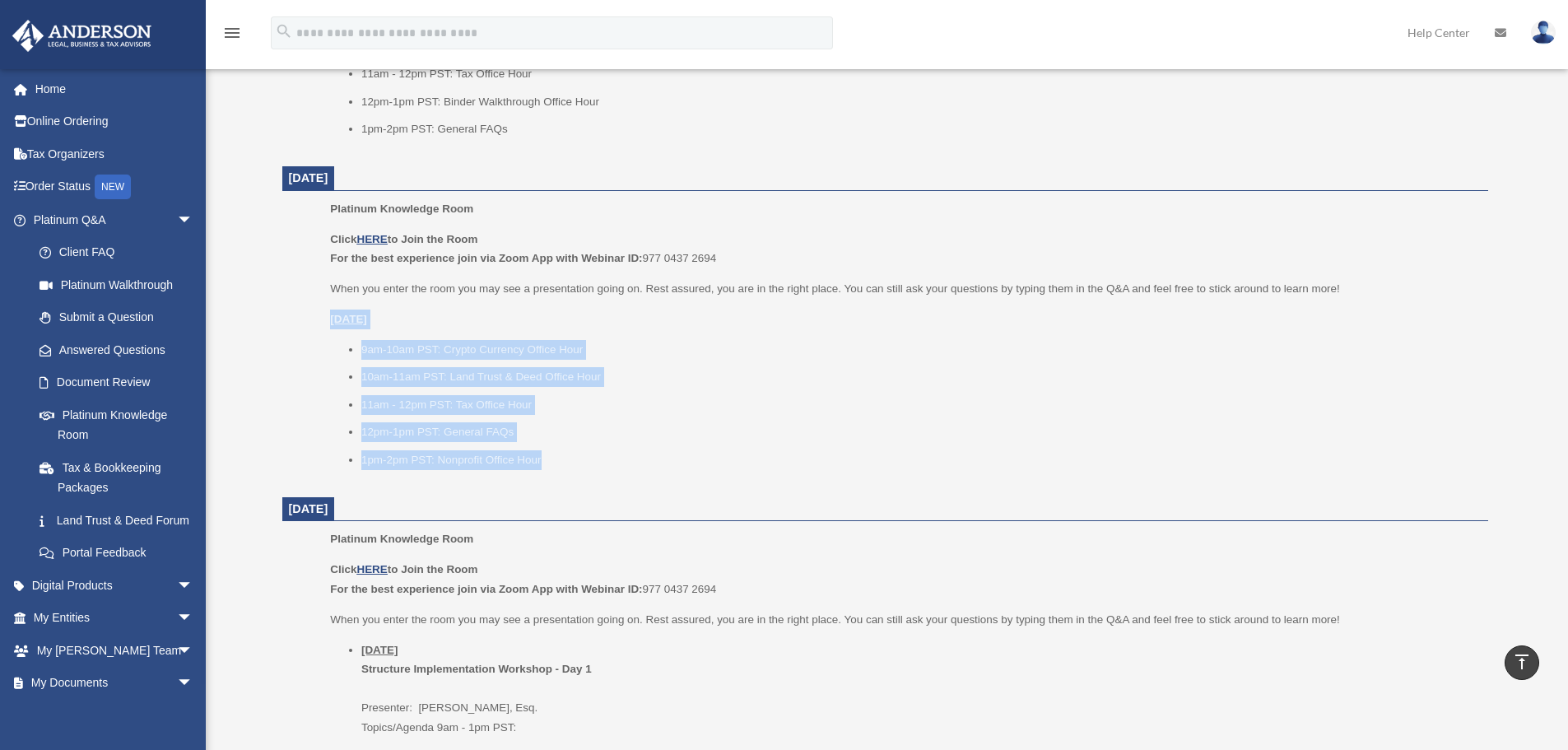
click at [275, 316] on div "Platinum Knowledge Room Our open office hours and helplines have moved into our…" at bounding box center [885, 43] width 1231 height 2332
drag, startPoint x: 323, startPoint y: 321, endPoint x: 618, endPoint y: 454, distance: 323.6
click at [618, 454] on ul "Platinum Knowledge Room Click HERE to Join the Room For the best experience joi…" at bounding box center [885, 340] width 1182 height 281
click at [619, 455] on li "1pm-2pm PST: Nonprofit Office Hour" at bounding box center [919, 459] width 1115 height 19
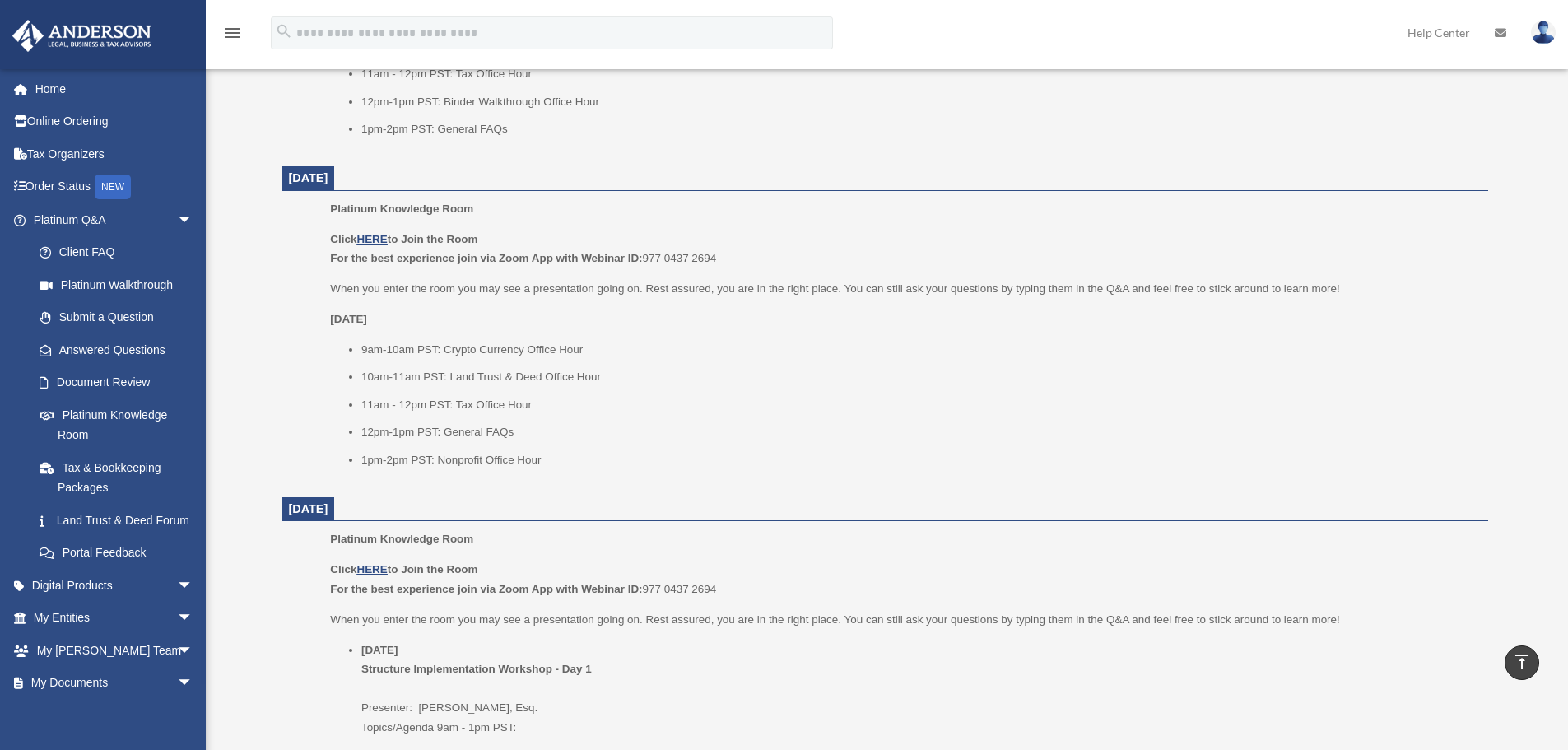
click at [509, 421] on ul "9am-10am PST: Crypto Currency Office Hour 10am-11am PST: Land Trust & Deed Offi…" at bounding box center [903, 404] width 1146 height 130
click at [511, 421] on ul "9am-10am PST: Crypto Currency Office Hour 10am-11am PST: Land Trust & Deed Offi…" at bounding box center [903, 404] width 1146 height 130
click at [503, 429] on li "12pm-1pm PST: General FAQs" at bounding box center [919, 431] width 1115 height 19
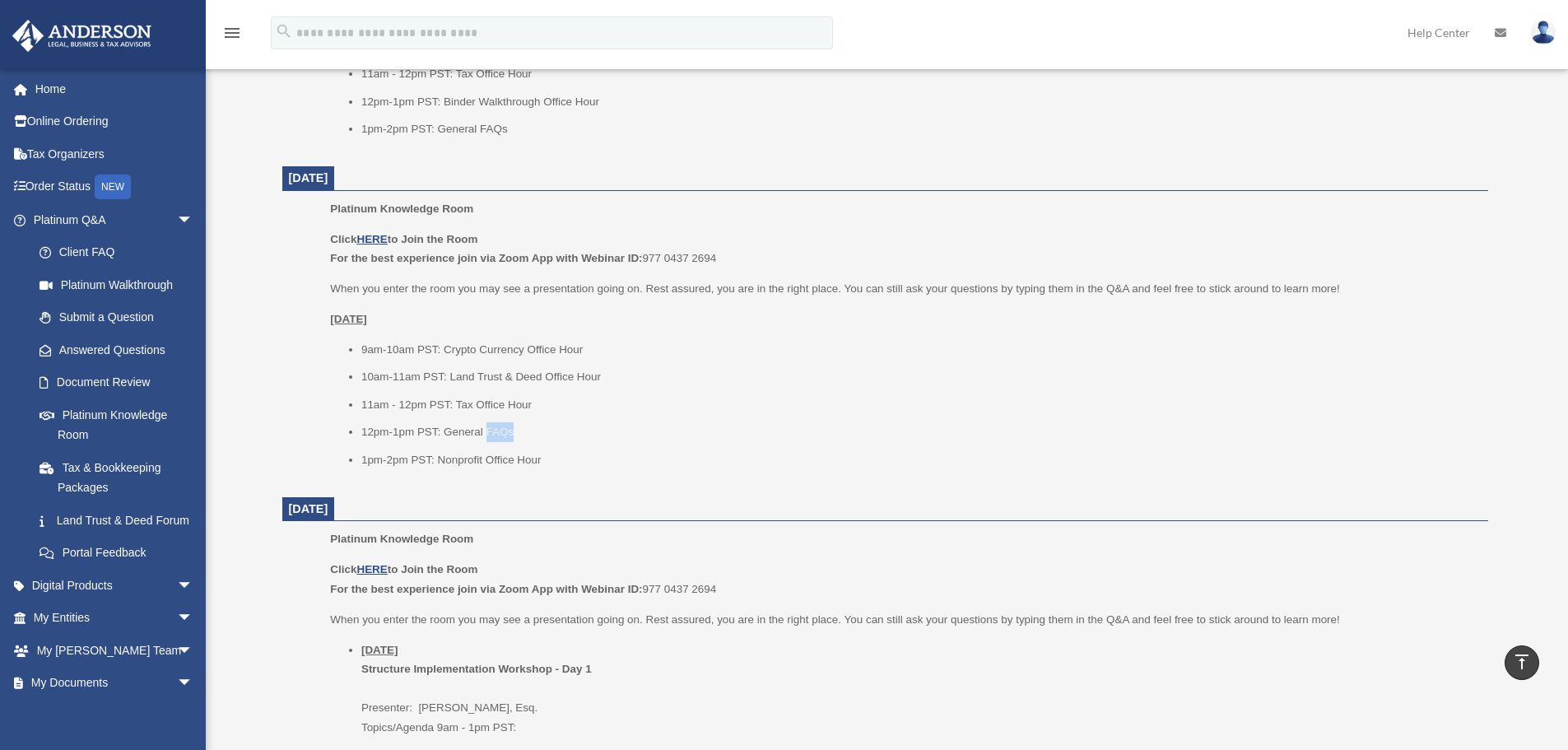
click at [503, 428] on li "12pm-1pm PST: General FAQs" at bounding box center [919, 431] width 1115 height 19
click at [537, 452] on li "1pm-2pm PST: Nonprofit Office Hour" at bounding box center [919, 459] width 1115 height 19
drag, startPoint x: 610, startPoint y: 469, endPoint x: 379, endPoint y: 326, distance: 271.7
click at [379, 326] on div "Click HERE to Join the Room For the best experience join via Zoom App with Webi…" at bounding box center [903, 350] width 1146 height 241
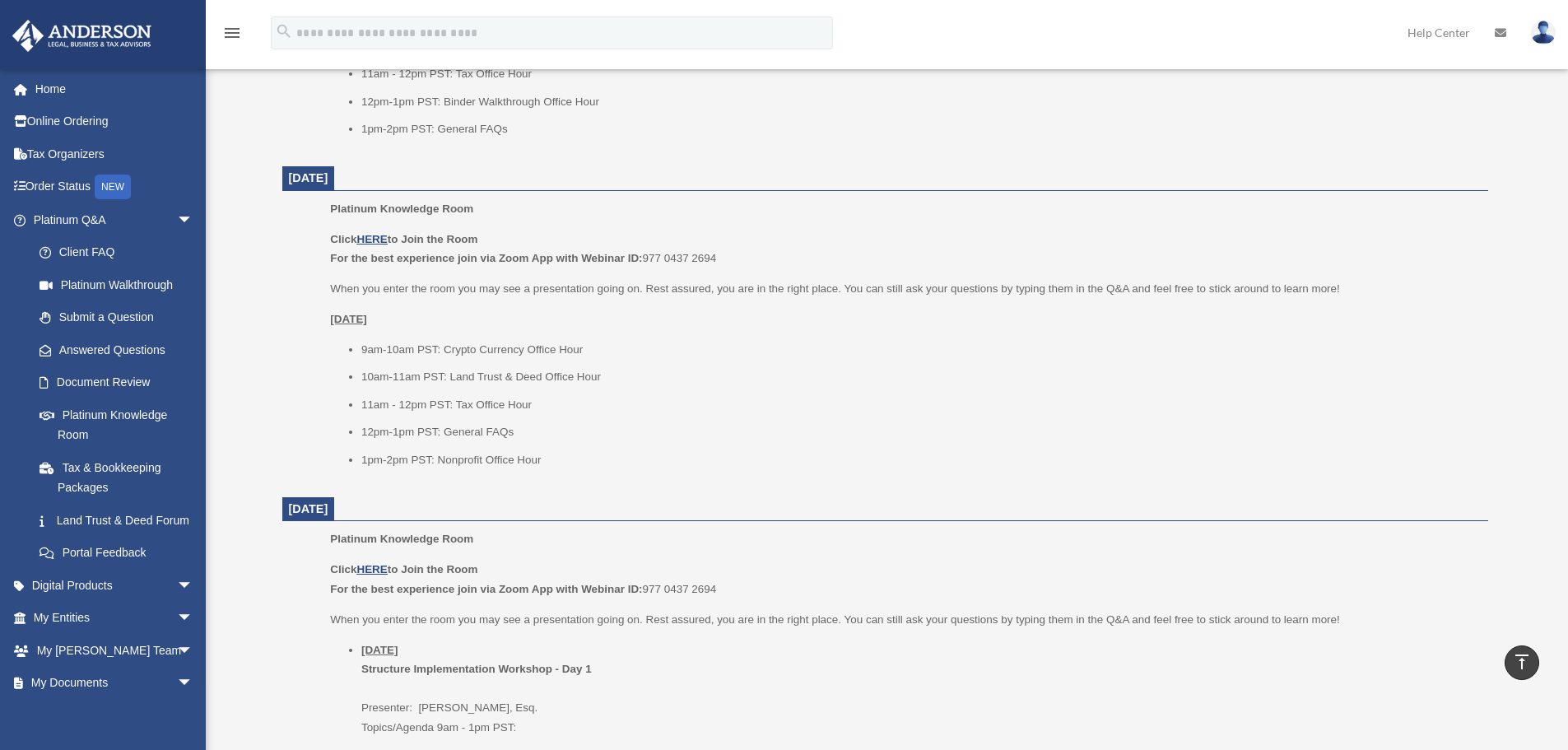
click at [379, 326] on p "Wednesday, September 24" at bounding box center [903, 319] width 1146 height 19
click at [367, 322] on u "Wednesday, September 24" at bounding box center [348, 319] width 37 height 13
click at [445, 403] on li "11am - 12pm PST: Tax Office Hour" at bounding box center [919, 404] width 1115 height 19
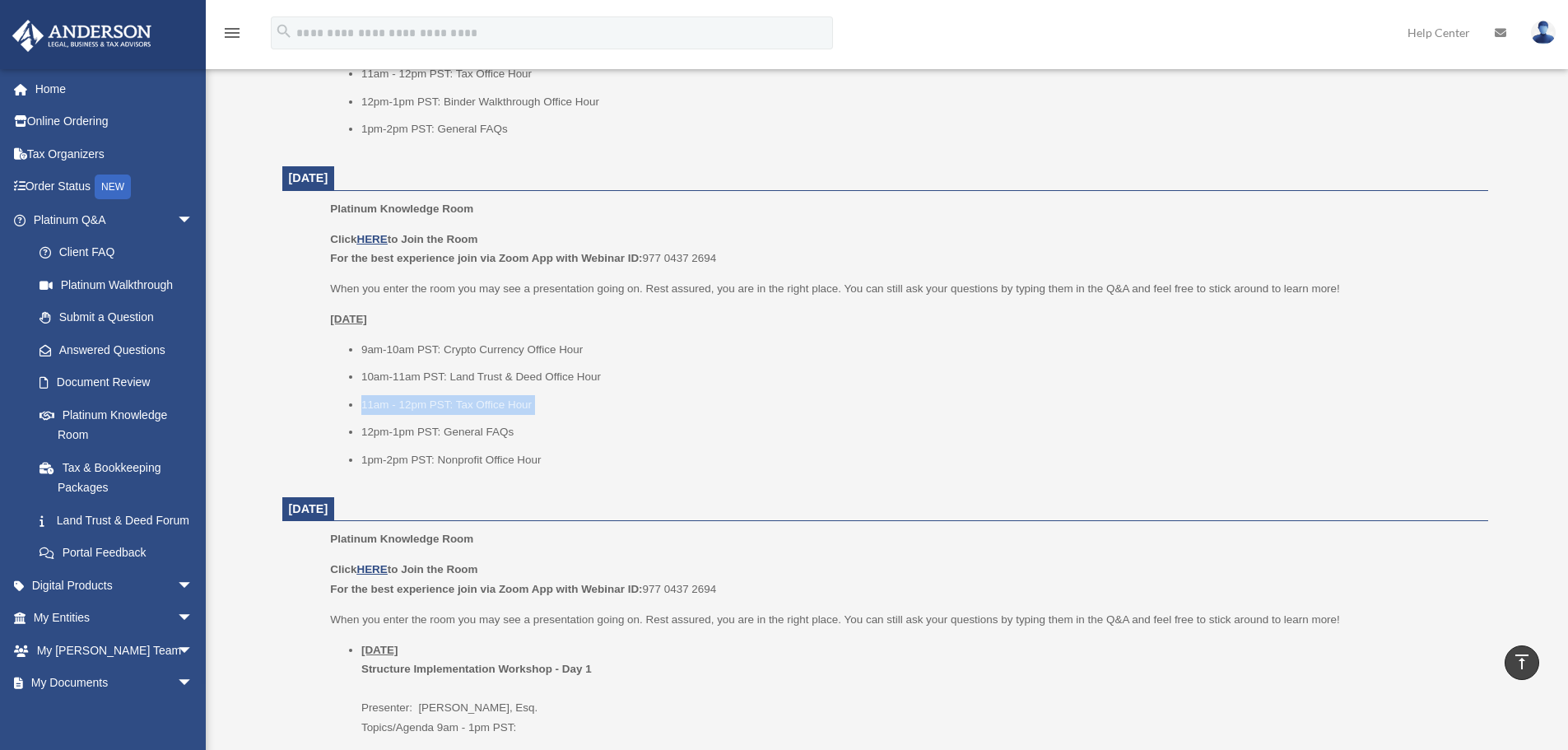
click at [445, 403] on li "11am - 12pm PST: Tax Office Hour" at bounding box center [919, 404] width 1115 height 19
click at [407, 404] on li "11am - 12pm PST: Tax Office Hour" at bounding box center [919, 404] width 1115 height 19
click at [341, 396] on ul "9am-10am PST: Crypto Currency Office Hour 10am-11am PST: Land Trust & Deed Offi…" at bounding box center [903, 404] width 1146 height 130
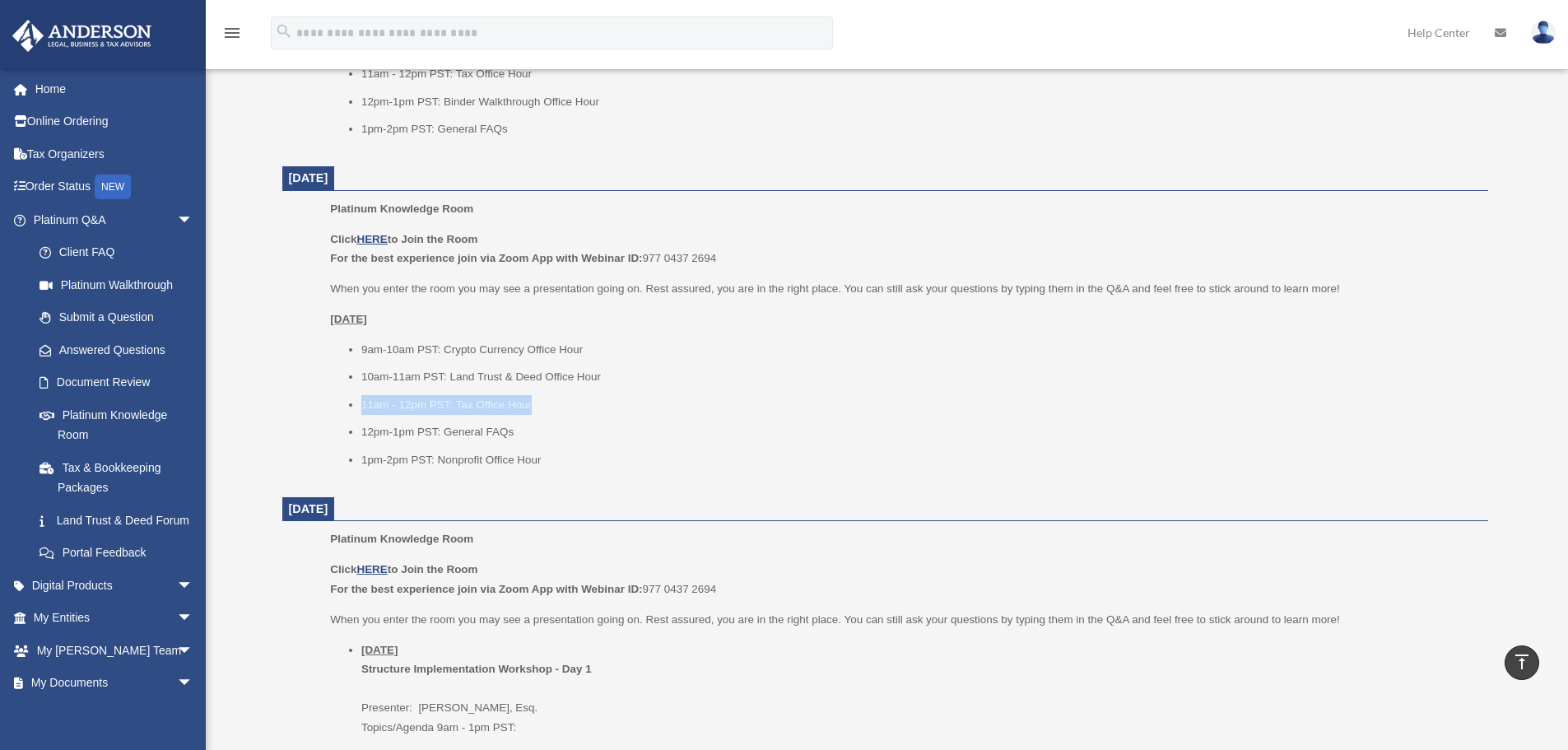
drag, startPoint x: 338, startPoint y: 406, endPoint x: 533, endPoint y: 406, distance: 195.0
click at [532, 406] on ul "9am-10am PST: Crypto Currency Office Hour 10am-11am PST: Land Trust & Deed Offi…" at bounding box center [903, 404] width 1146 height 130
click at [533, 406] on li "11am - 12pm PST: Tax Office Hour" at bounding box center [919, 404] width 1115 height 19
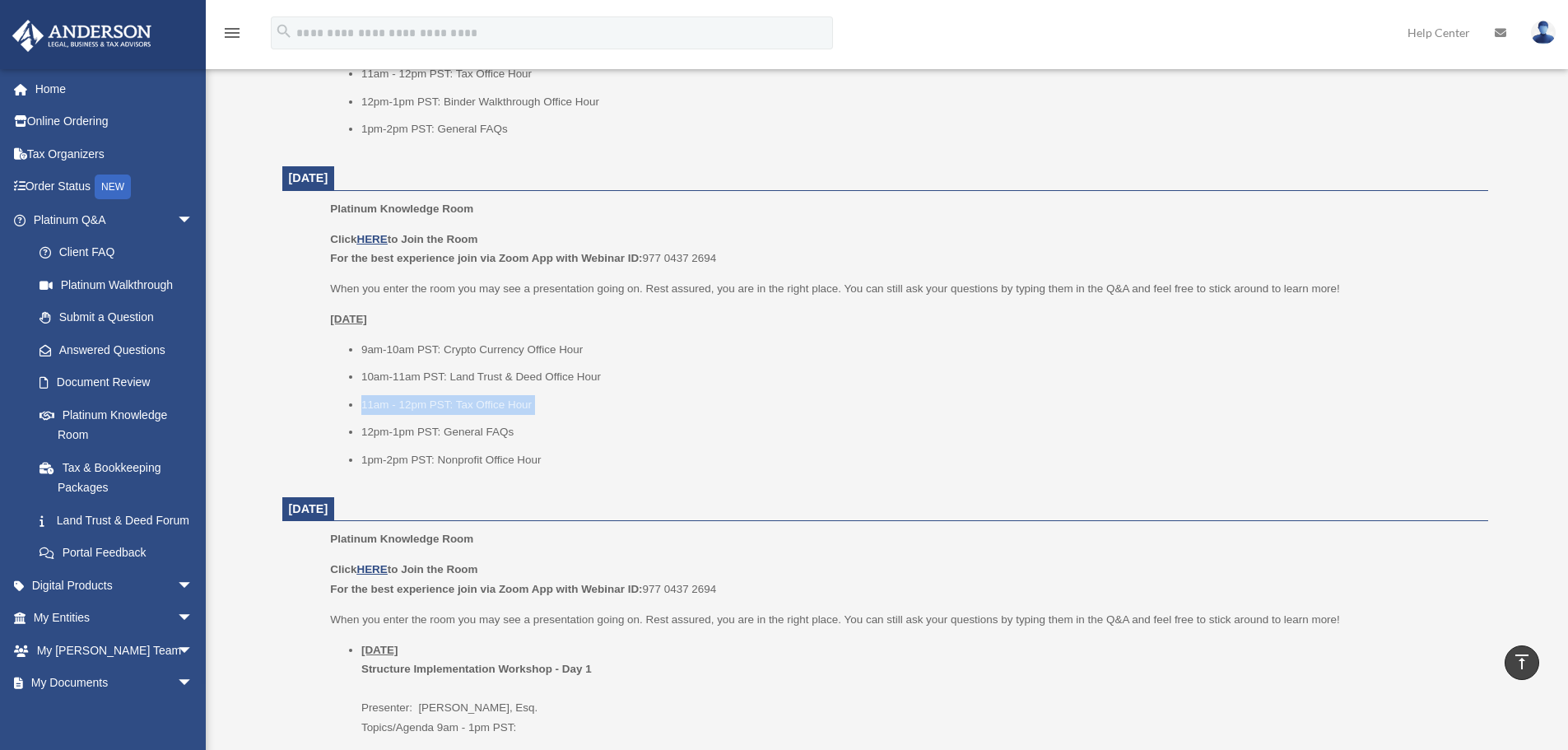
click at [481, 414] on li "11am - 12pm PST: Tax Office Hour" at bounding box center [919, 404] width 1115 height 19
click at [479, 414] on li "11am - 12pm PST: Tax Office Hour" at bounding box center [919, 404] width 1115 height 19
click at [452, 461] on li "1pm-2pm PST: Nonprofit Office Hour" at bounding box center [919, 459] width 1115 height 19
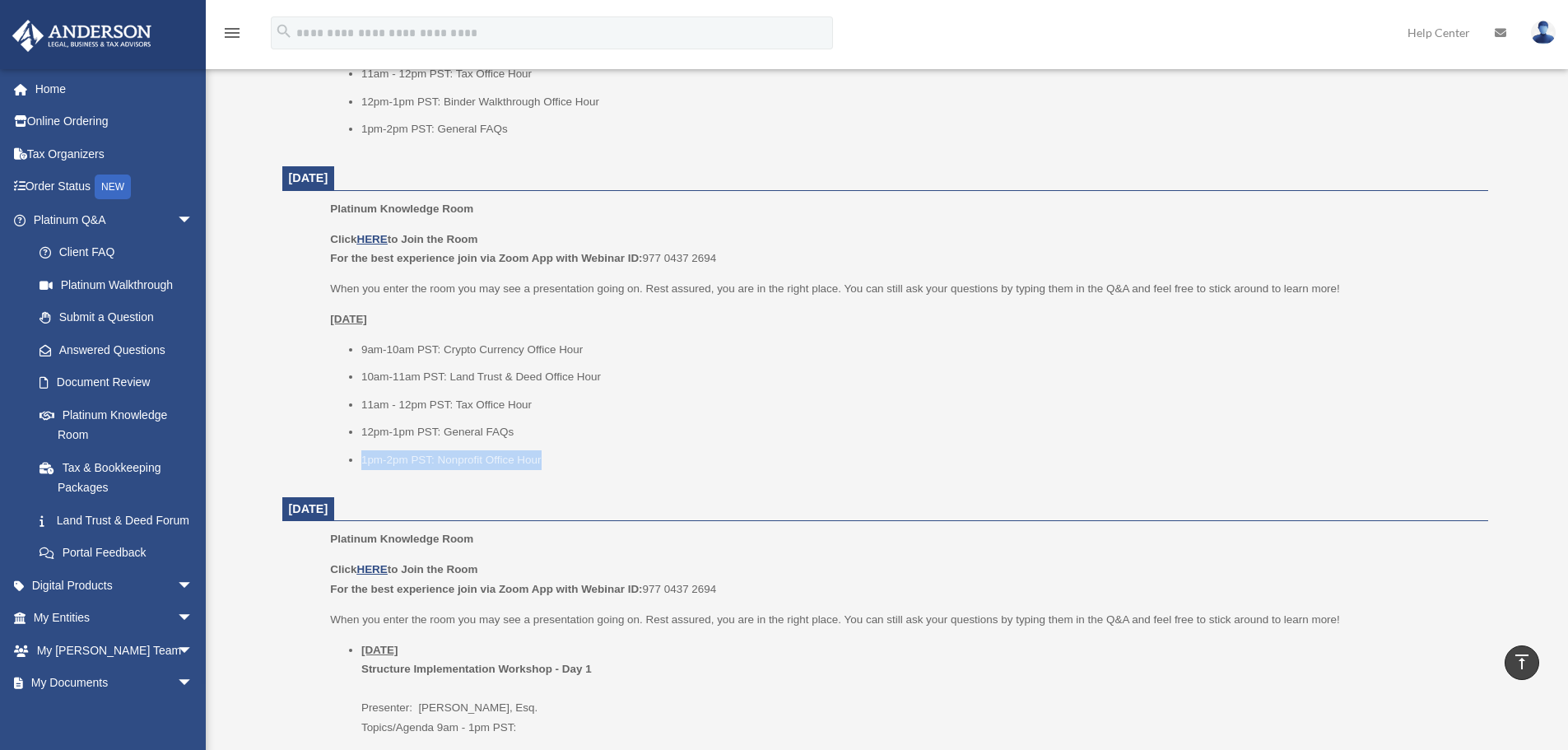
click at [452, 461] on li "1pm-2pm PST: Nonprofit Office Hour" at bounding box center [919, 459] width 1115 height 19
click at [378, 460] on li "1pm-2pm PST: Nonprofit Office Hour" at bounding box center [919, 459] width 1115 height 19
click at [448, 462] on li "1pm-2pm PST: Nonprofit Office Hour" at bounding box center [919, 459] width 1115 height 19
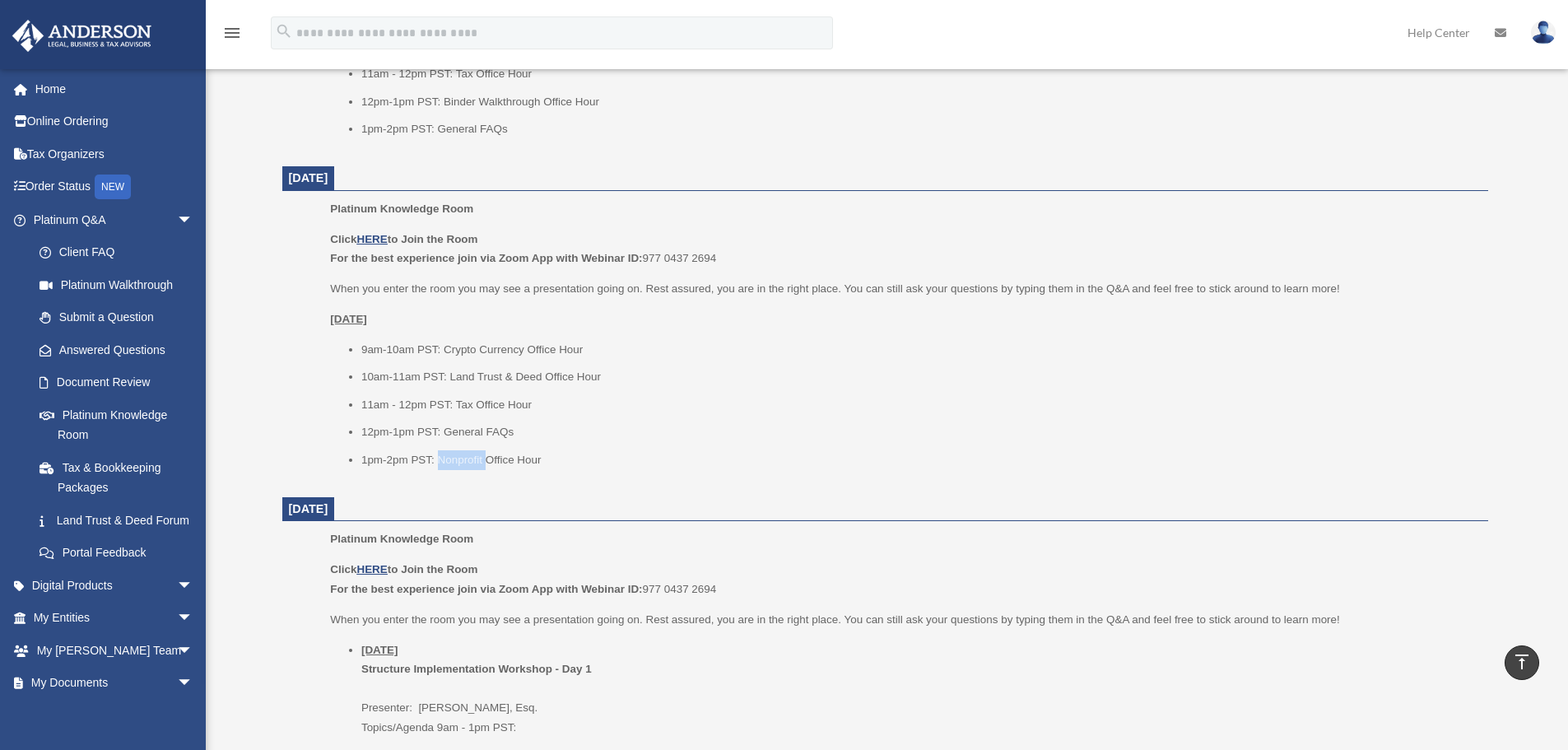
click at [448, 462] on li "1pm-2pm PST: Nonprofit Office Hour" at bounding box center [919, 459] width 1115 height 19
click at [372, 468] on li "1pm-2pm PST: Nonprofit Office Hour" at bounding box center [919, 459] width 1115 height 19
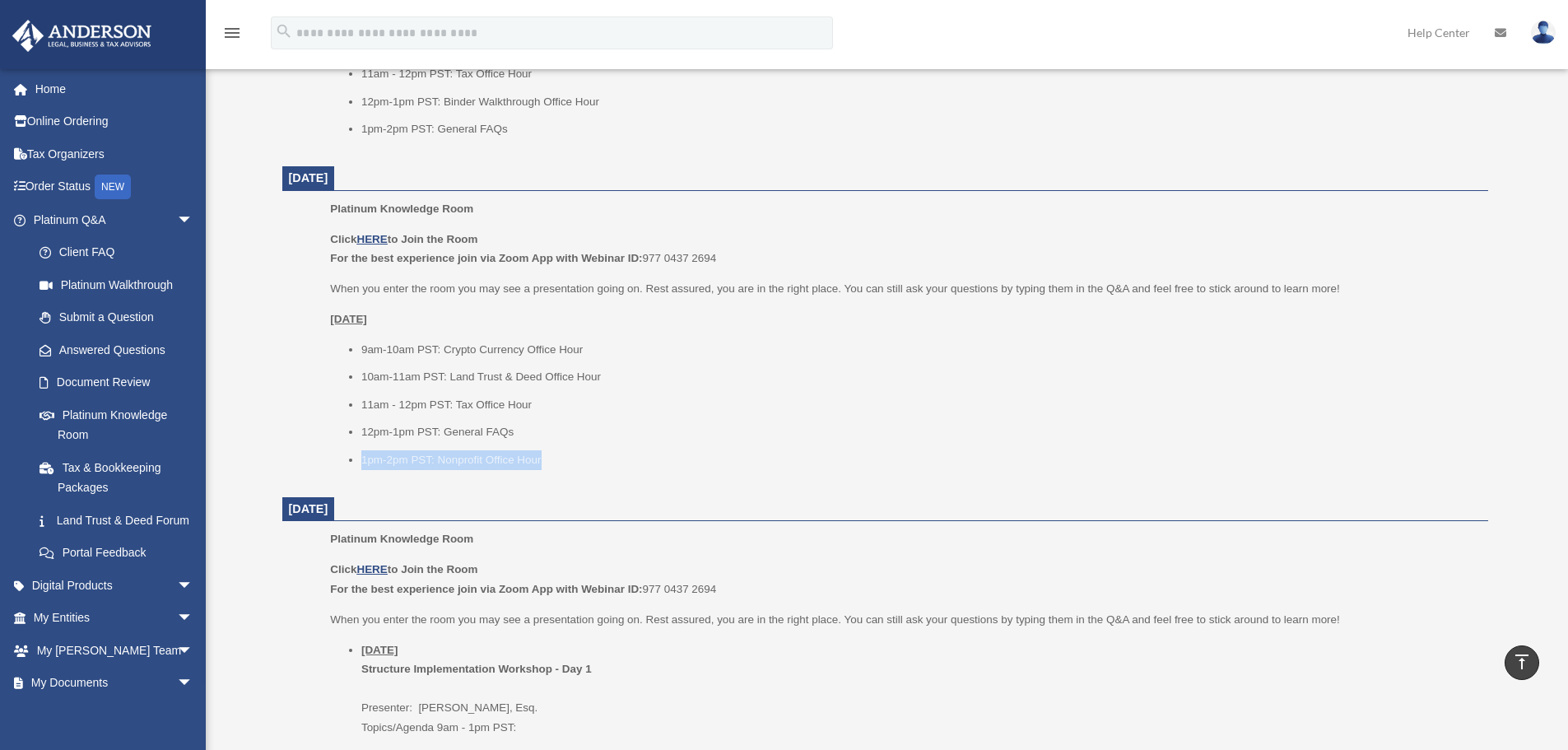
click at [337, 464] on ul "9am-10am PST: Crypto Currency Office Hour 10am-11am PST: Land Trust & Deed Offi…" at bounding box center [903, 404] width 1146 height 130
drag, startPoint x: 325, startPoint y: 462, endPoint x: 556, endPoint y: 469, distance: 231.1
click at [556, 469] on ul "Platinum Knowledge Room Click HERE to Join the Room For the best experience joi…" at bounding box center [885, 340] width 1182 height 281
click at [487, 468] on li "1pm-2pm PST: Nonprofit Office Hour" at bounding box center [919, 459] width 1115 height 19
click at [492, 458] on li "1pm-2pm PST: Nonprofit Office Hour" at bounding box center [919, 459] width 1115 height 19
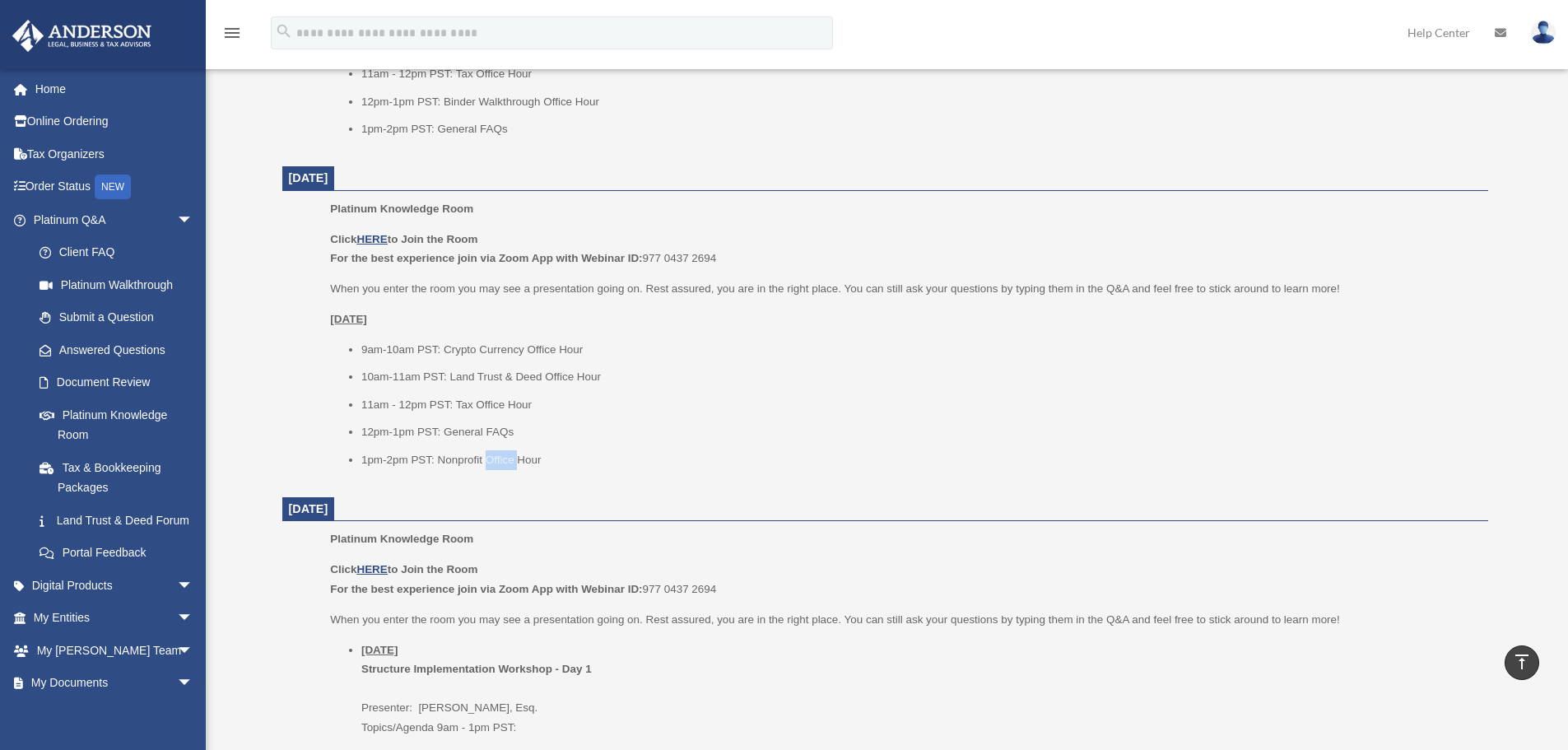
click at [492, 458] on li "1pm-2pm PST: Nonprofit Office Hour" at bounding box center [919, 459] width 1115 height 19
click at [568, 469] on li "1pm-2pm PST: Nonprofit Office Hour" at bounding box center [919, 459] width 1115 height 19
click at [177, 219] on span "arrow_drop_down" at bounding box center [193, 220] width 33 height 34
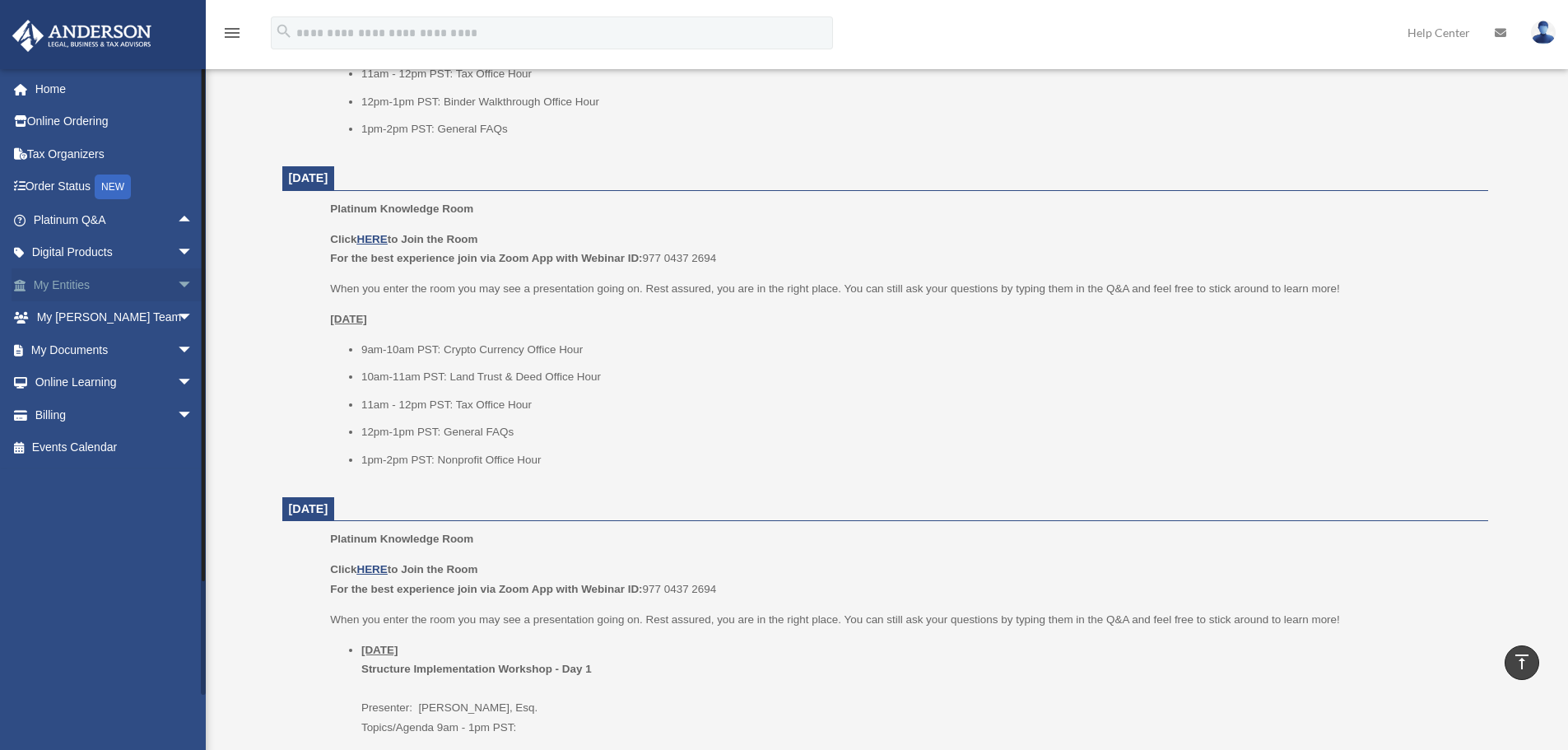
click at [177, 284] on span "arrow_drop_down" at bounding box center [193, 286] width 33 height 34
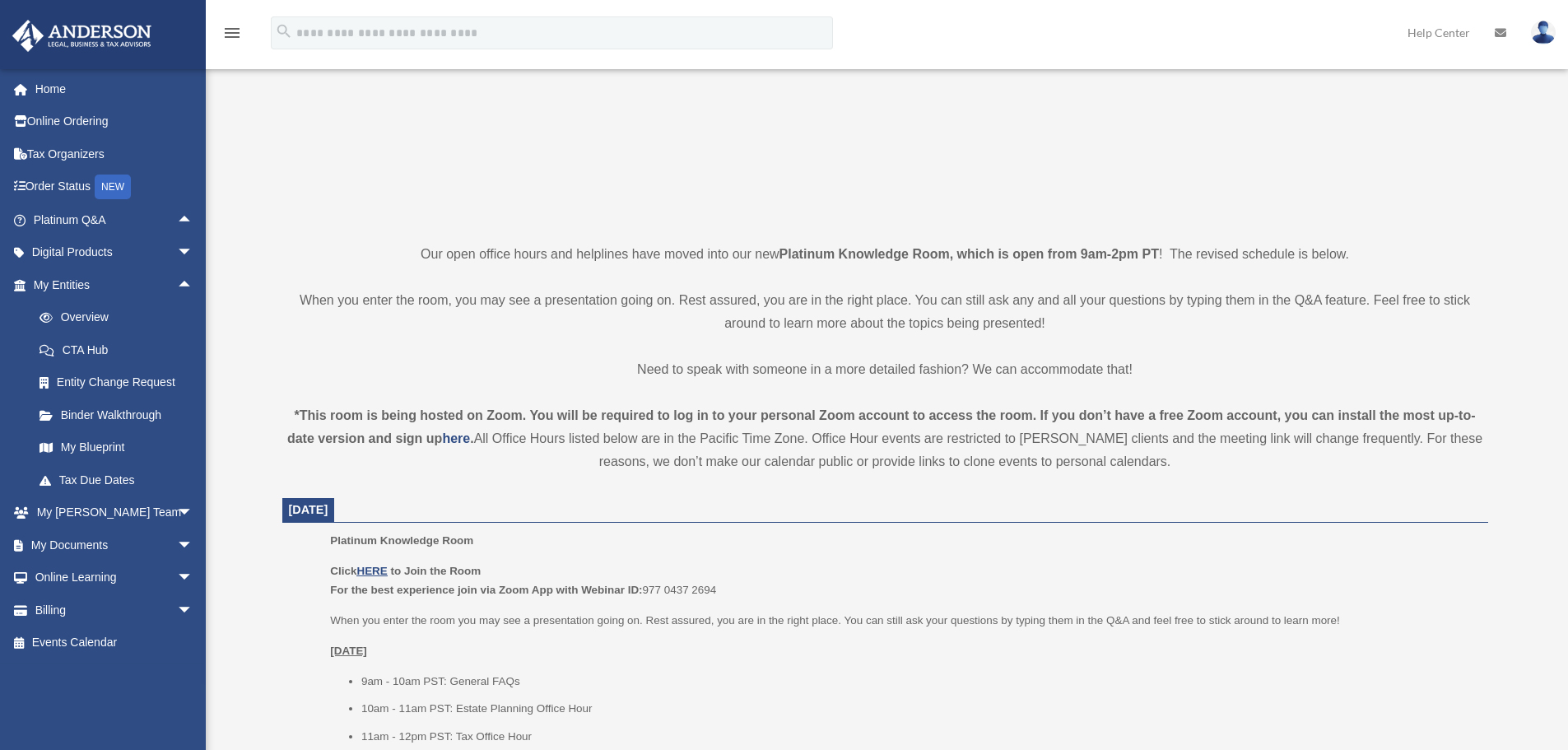
scroll to position [247, 0]
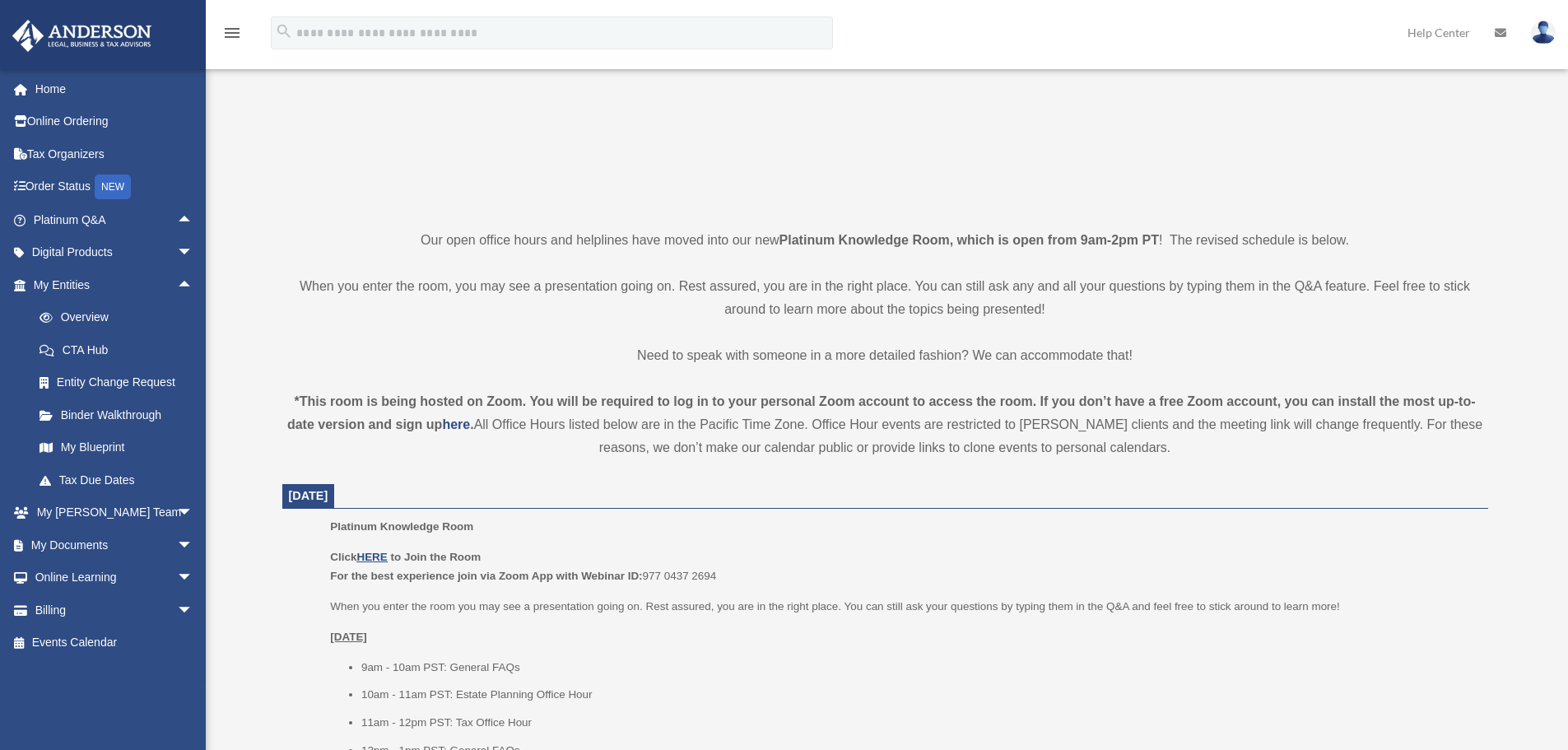
click at [776, 314] on p "When you enter the room, you may see a presentation going on. Rest assured, you…" at bounding box center [885, 297] width 1206 height 46
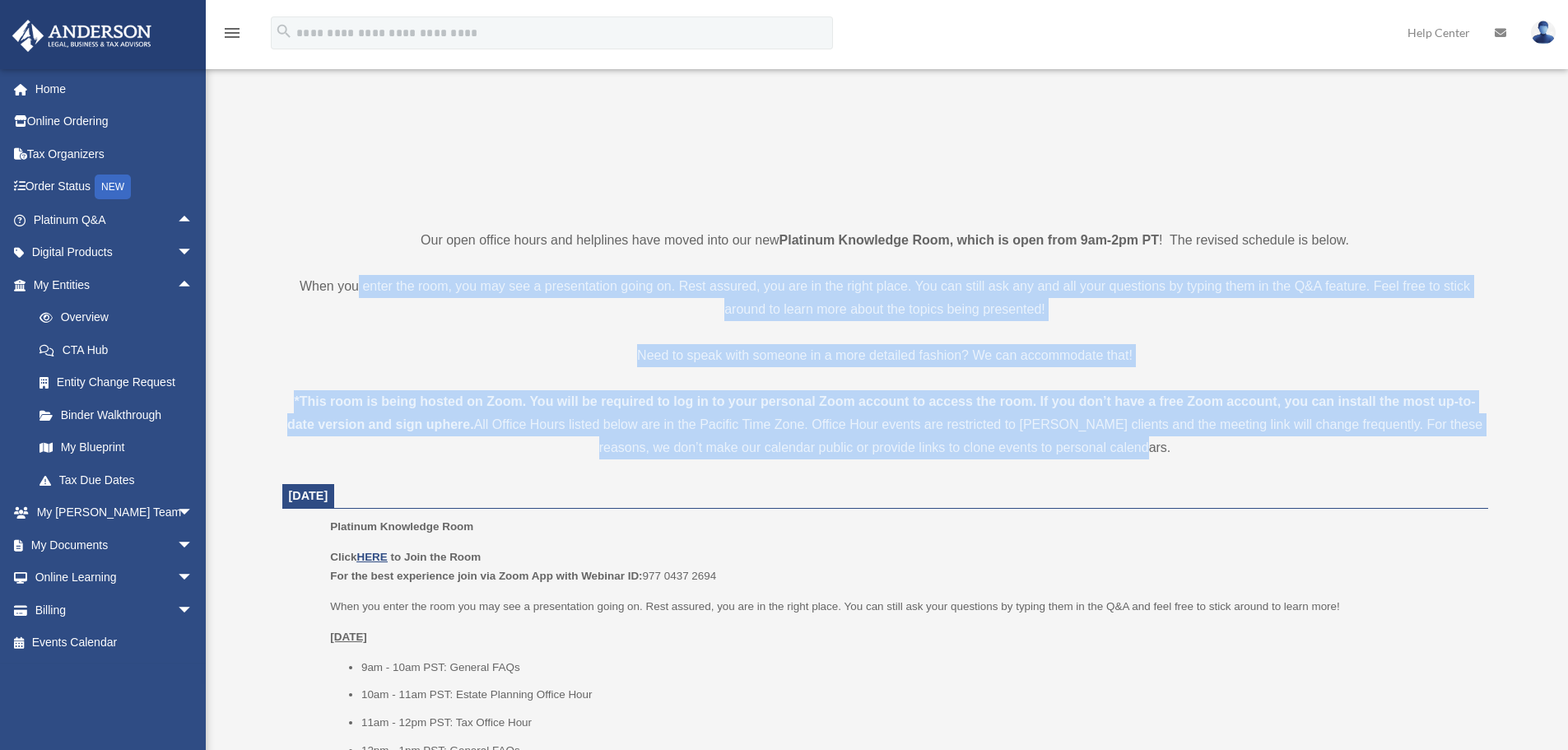
drag, startPoint x: 357, startPoint y: 264, endPoint x: 1291, endPoint y: 453, distance: 952.9
click at [1291, 453] on div "*This room is being hosted on Zoom. You will be required to log in to your pers…" at bounding box center [885, 425] width 1206 height 69
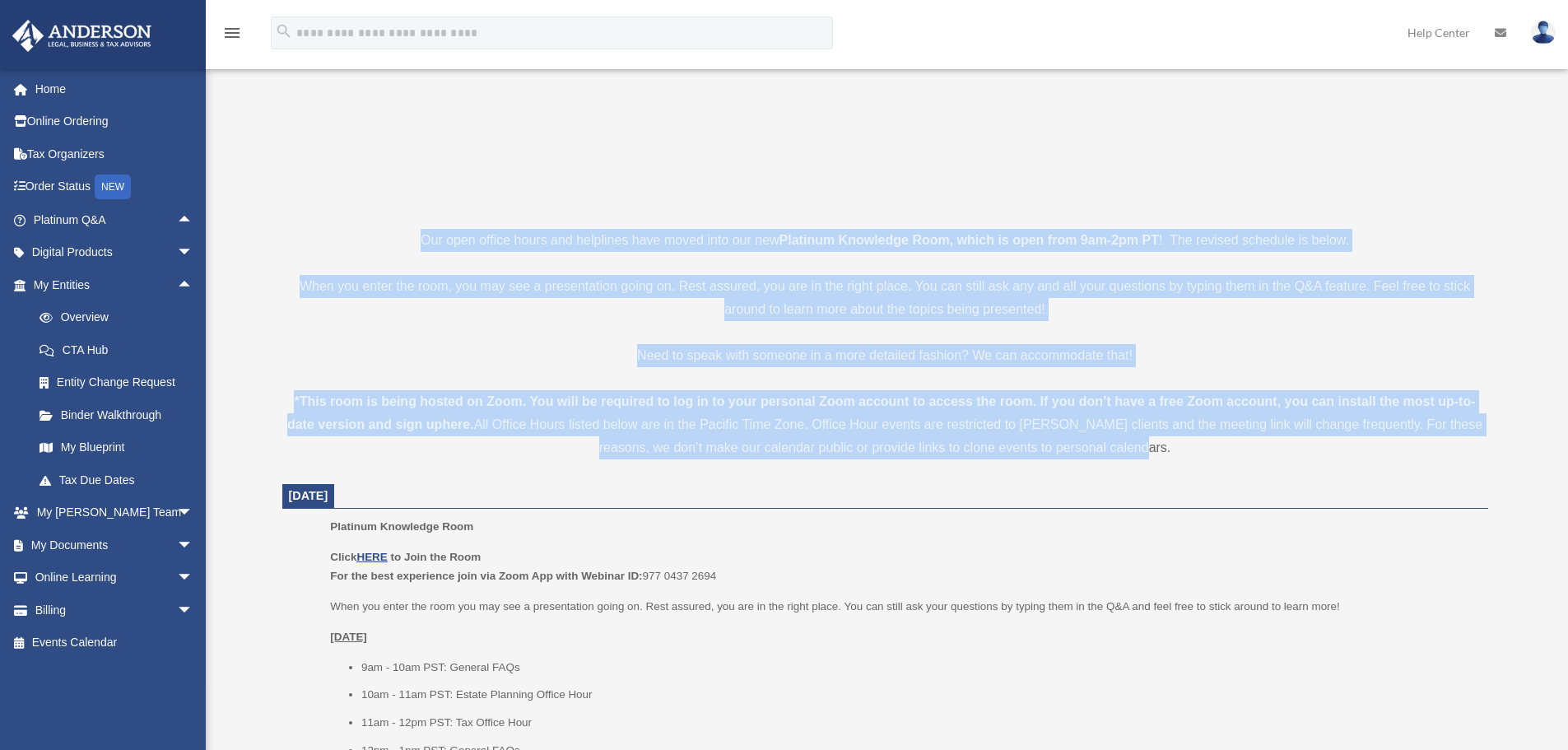
drag, startPoint x: 1233, startPoint y: 455, endPoint x: 393, endPoint y: 219, distance: 872.5
drag, startPoint x: 433, startPoint y: 235, endPoint x: 1242, endPoint y: 486, distance: 847.0
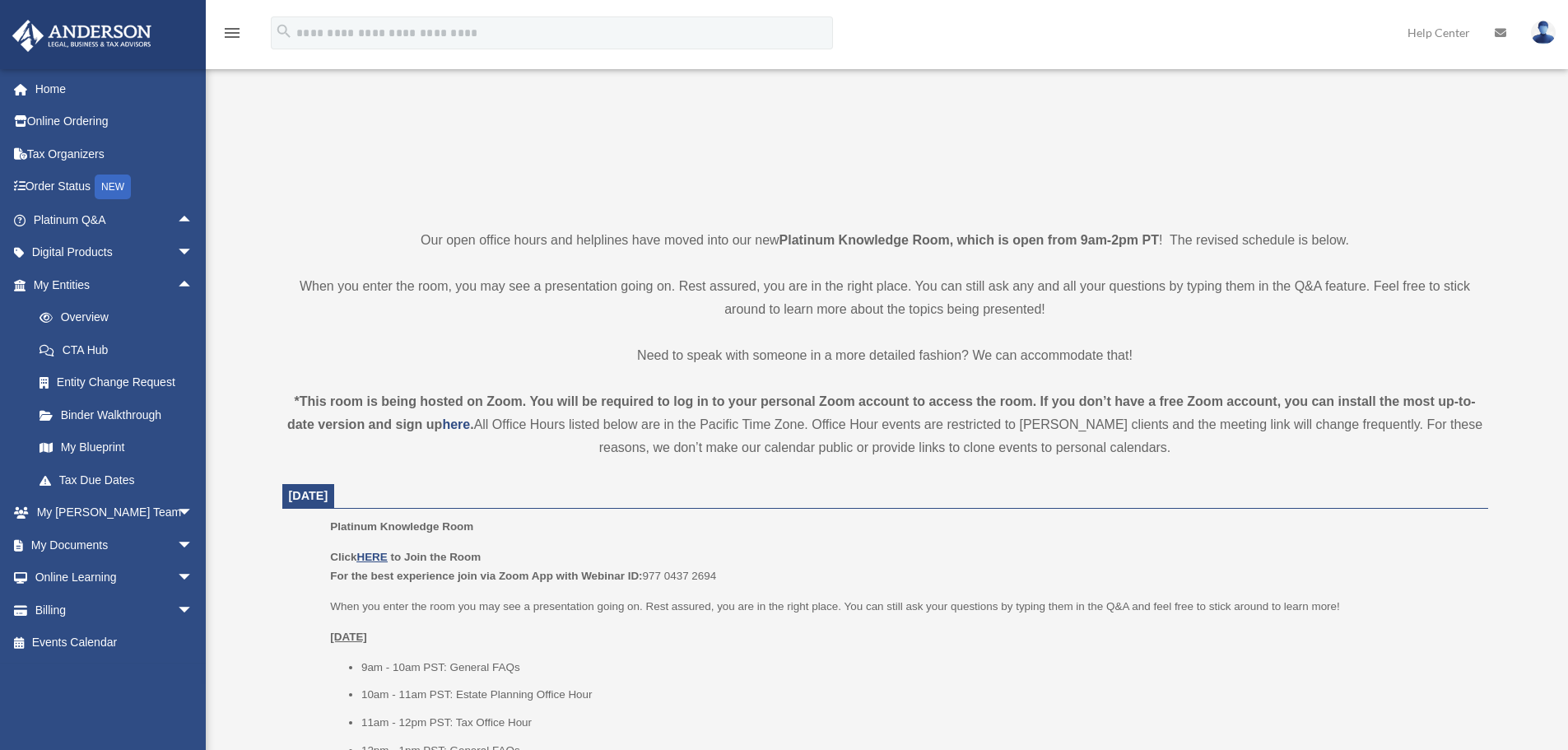
click at [1242, 486] on dt "September 22, 2025" at bounding box center [885, 496] width 1206 height 25
drag, startPoint x: 1219, startPoint y: 467, endPoint x: 426, endPoint y: 215, distance: 832.1
click at [431, 244] on p "Our open office hours and helplines have moved into our new Platinum Knowledge …" at bounding box center [885, 240] width 1206 height 23
click at [432, 244] on p "Our open office hours and helplines have moved into our new Platinum Knowledge …" at bounding box center [885, 240] width 1206 height 23
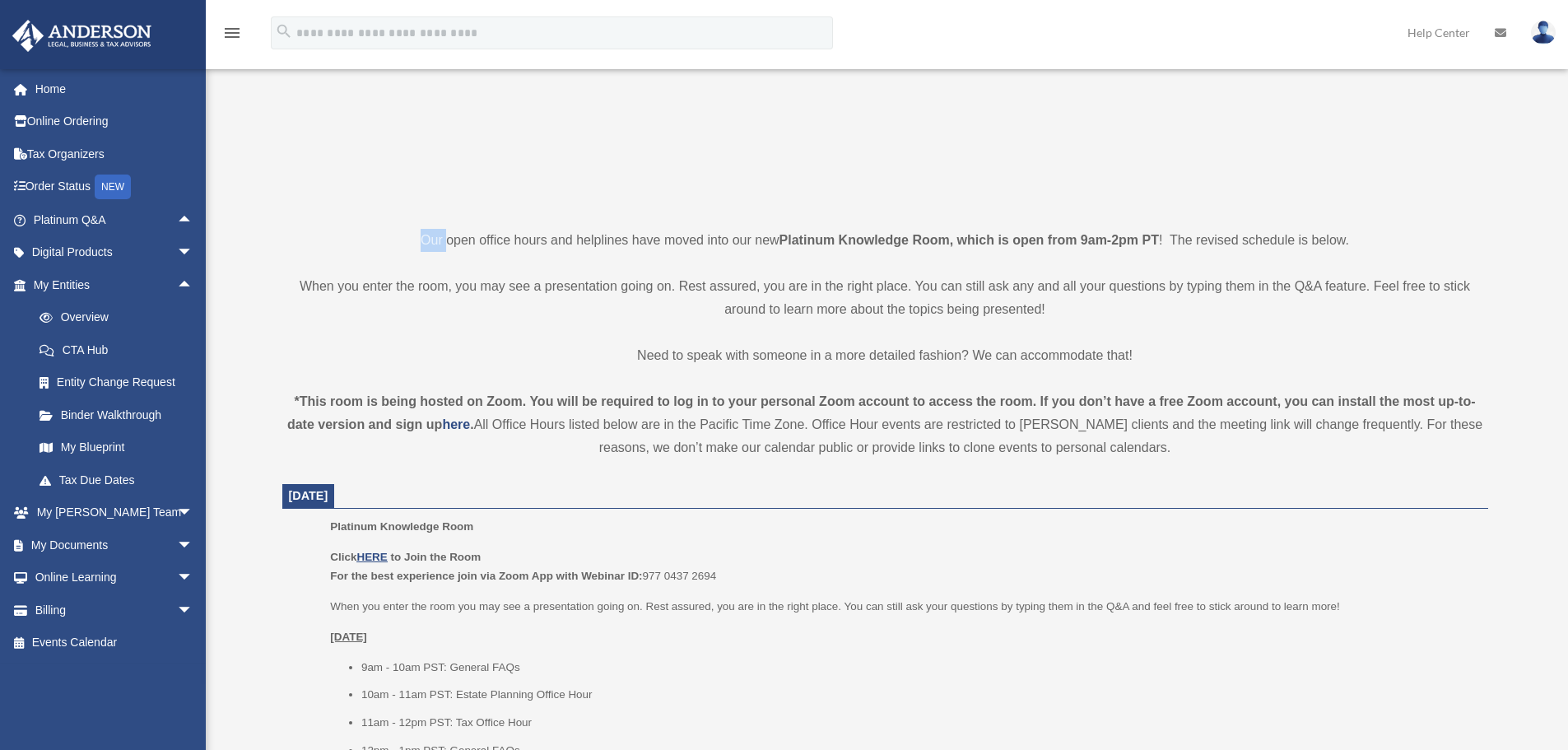
click at [432, 244] on p "Our open office hours and helplines have moved into our new Platinum Knowledge …" at bounding box center [885, 240] width 1206 height 23
click at [470, 277] on p "When you enter the room, you may see a presentation going on. Rest assured, you…" at bounding box center [885, 297] width 1206 height 46
click at [475, 278] on p "When you enter the room, you may see a presentation going on. Rest assured, you…" at bounding box center [885, 297] width 1206 height 46
click at [455, 281] on p "When you enter the room, you may see a presentation going on. Rest assured, you…" at bounding box center [885, 297] width 1206 height 46
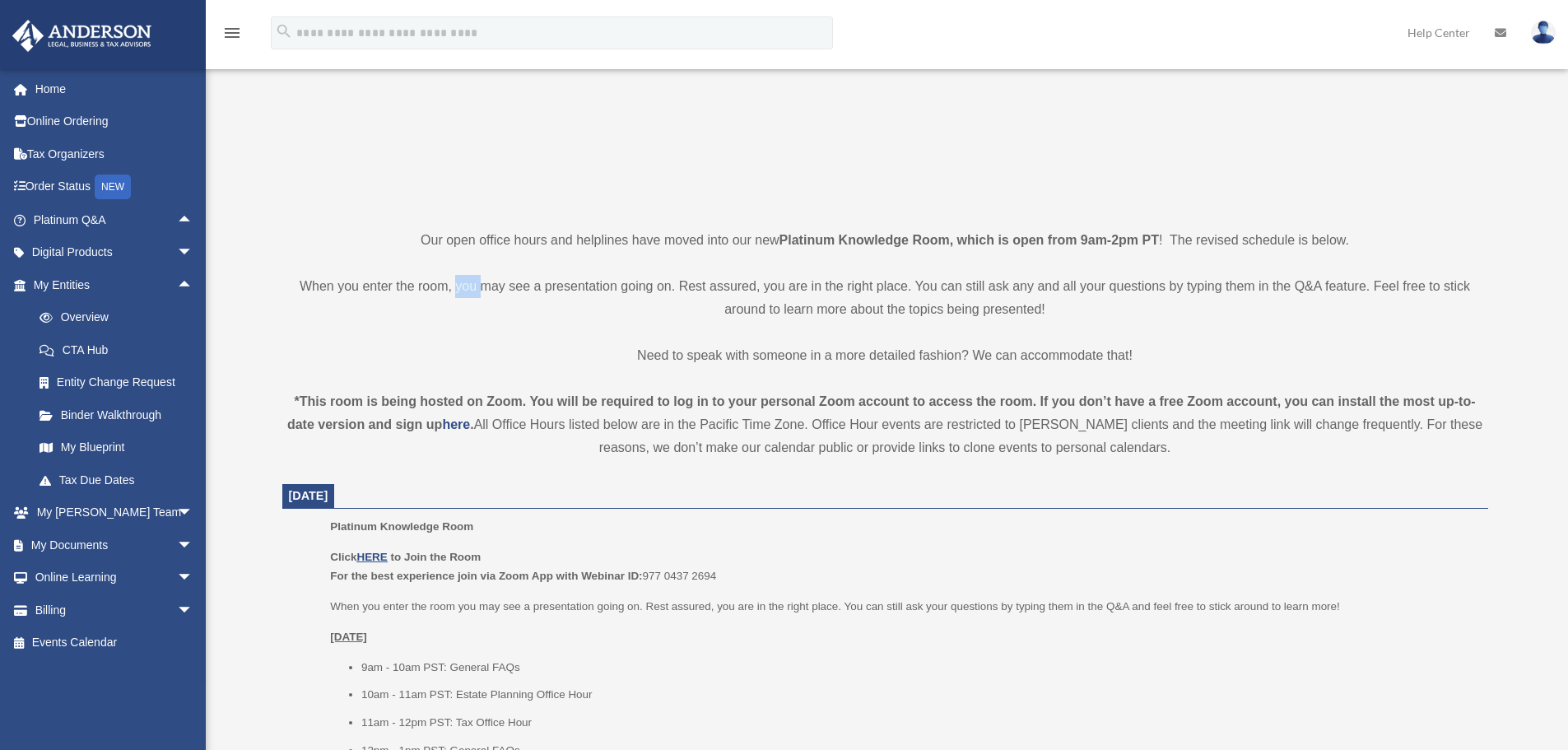
click at [455, 281] on p "When you enter the room, you may see a presentation going on. Rest assured, you…" at bounding box center [885, 297] width 1206 height 46
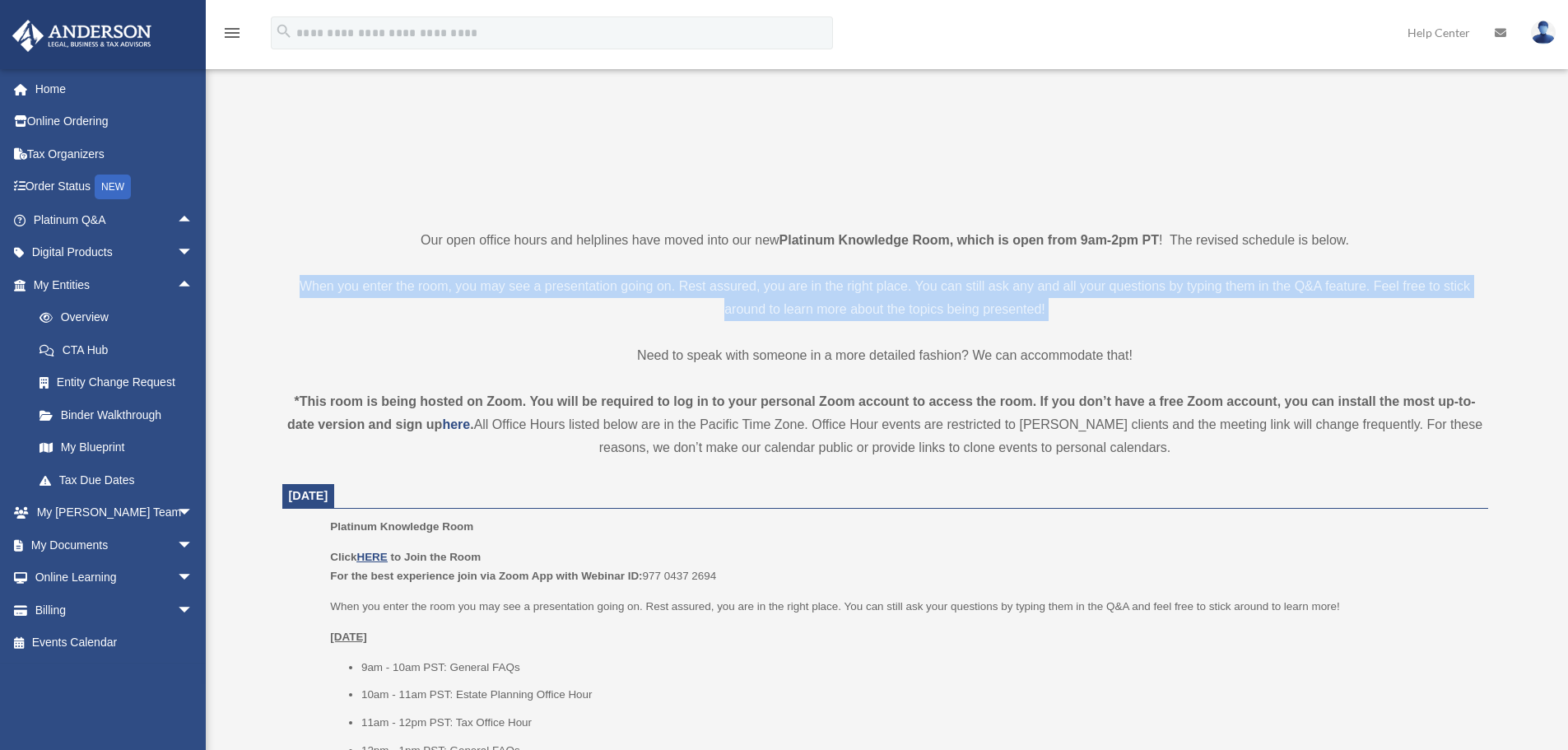
click at [454, 282] on p "When you enter the room, you may see a presentation going on. Rest assured, you…" at bounding box center [885, 297] width 1206 height 46
click at [525, 297] on p "When you enter the room, you may see a presentation going on. Rest assured, you…" at bounding box center [885, 297] width 1206 height 46
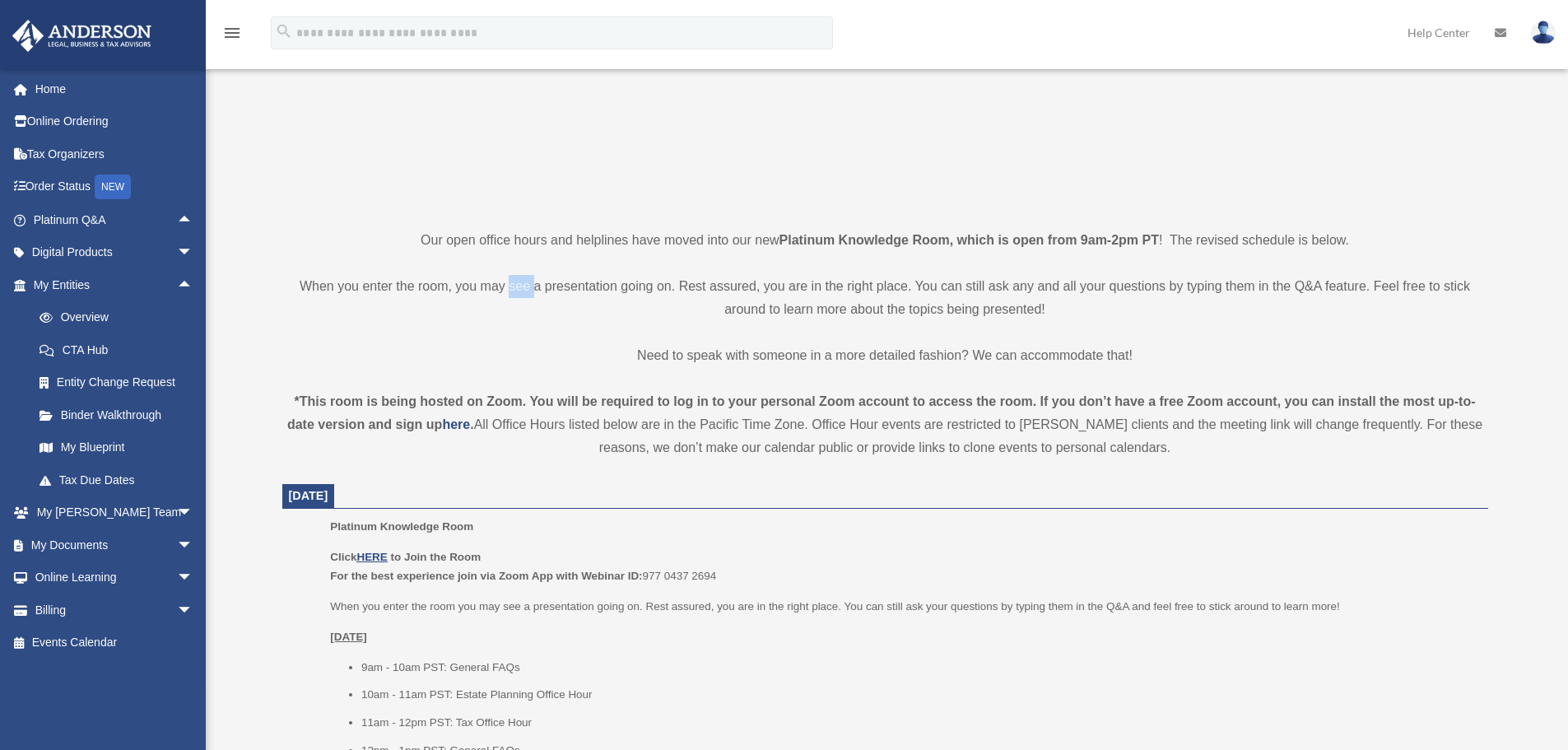
click at [525, 297] on p "When you enter the room, you may see a presentation going on. Rest assured, you…" at bounding box center [885, 297] width 1206 height 46
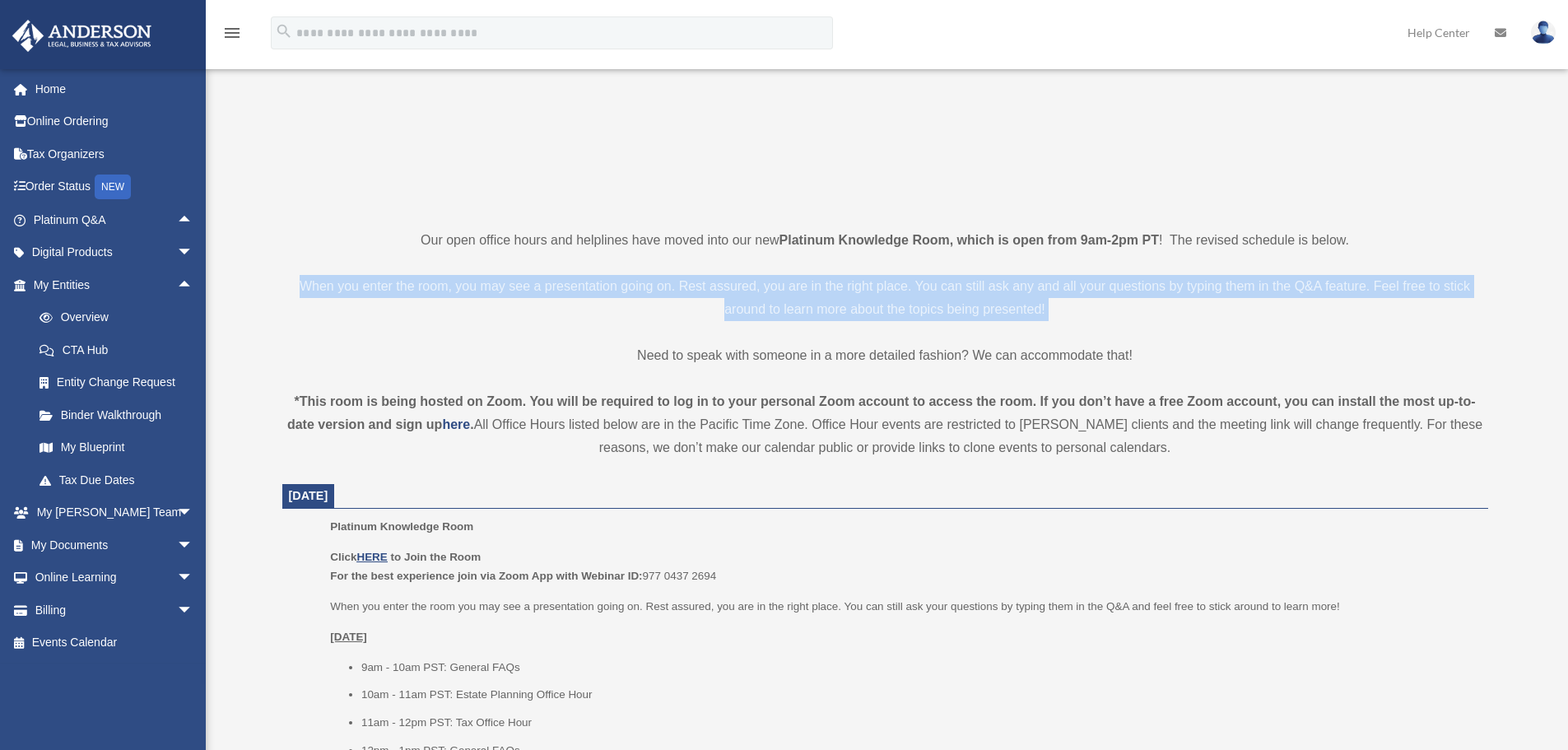
click at [525, 297] on p "When you enter the room, you may see a presentation going on. Rest assured, you…" at bounding box center [885, 297] width 1206 height 46
click at [441, 292] on p "When you enter the room, you may see a presentation going on. Rest assured, you…" at bounding box center [885, 297] width 1206 height 46
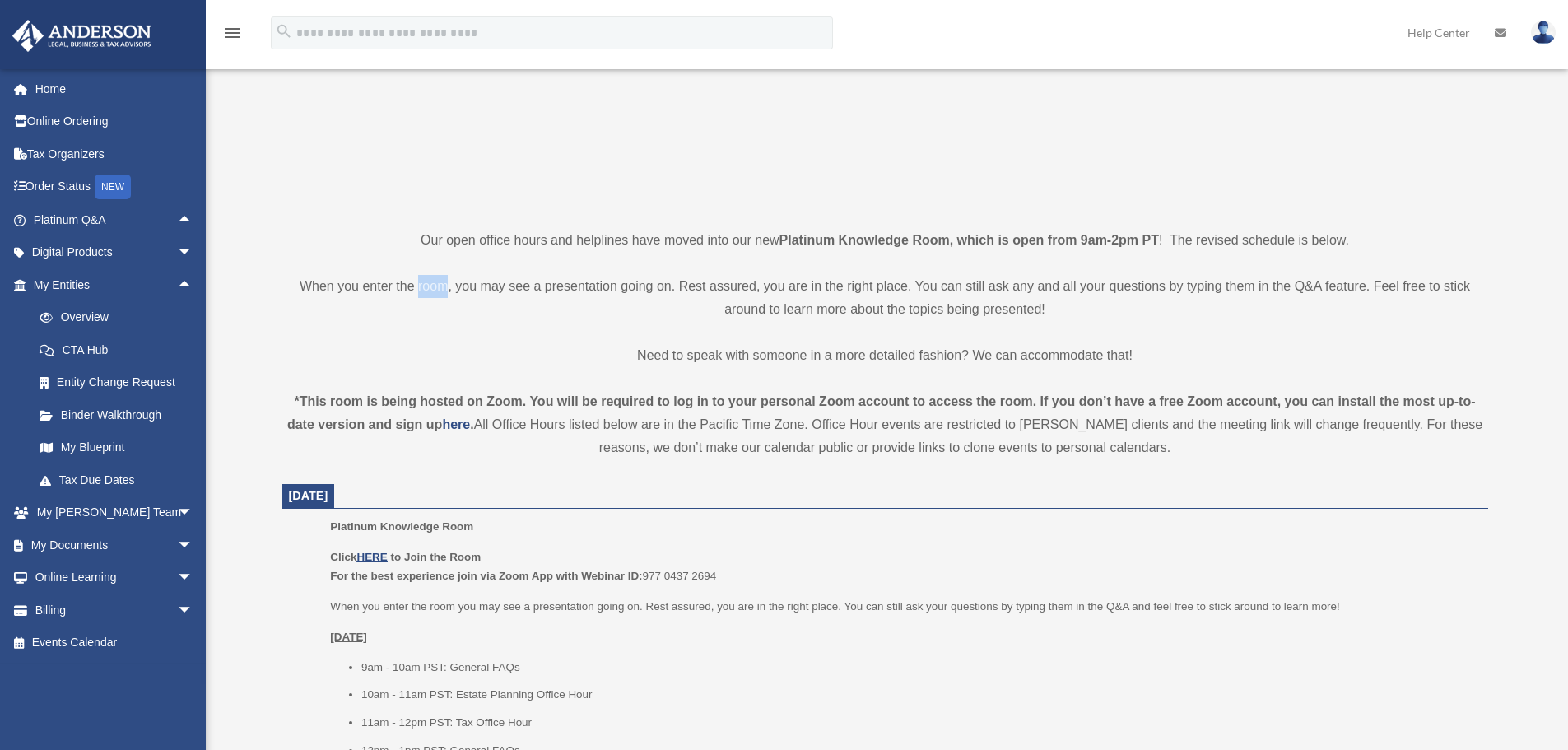
click at [440, 292] on p "When you enter the room, you may see a presentation going on. Rest assured, you…" at bounding box center [885, 297] width 1206 height 46
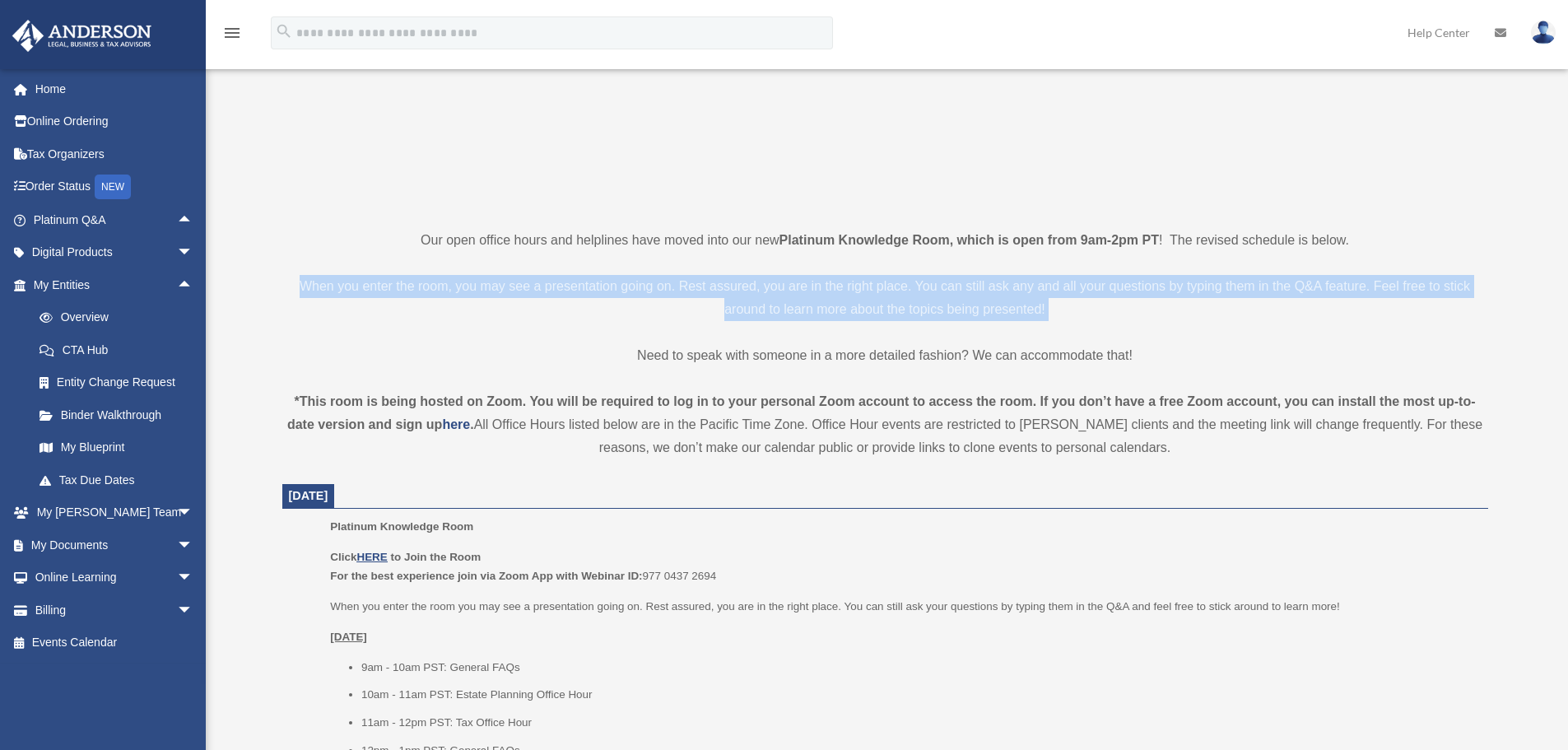
click at [440, 292] on p "When you enter the room, you may see a presentation going on. Rest assured, you…" at bounding box center [885, 297] width 1206 height 46
click at [390, 292] on p "When you enter the room, you may see a presentation going on. Rest assured, you…" at bounding box center [885, 297] width 1206 height 46
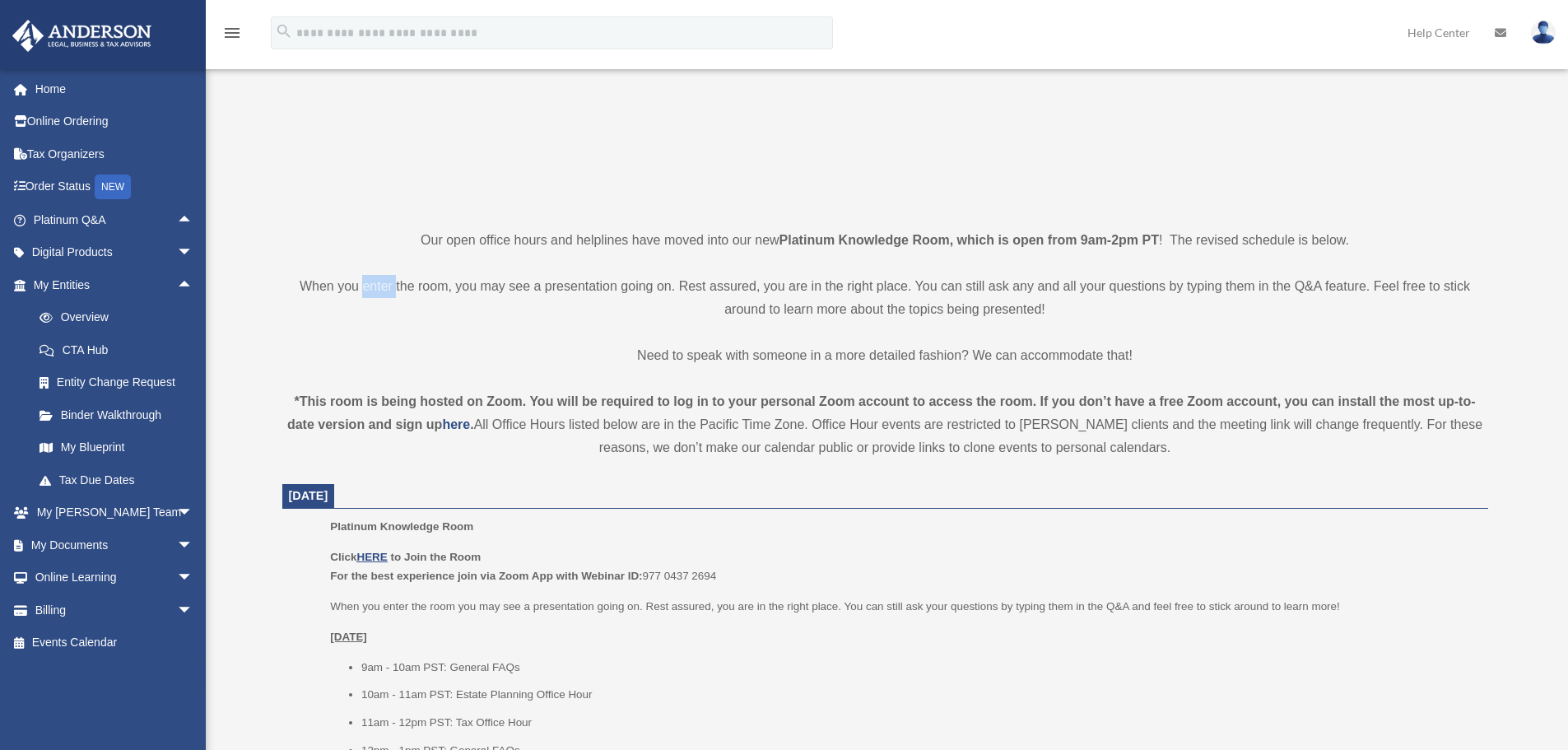
click at [390, 292] on p "When you enter the room, you may see a presentation going on. Rest assured, you…" at bounding box center [885, 297] width 1206 height 46
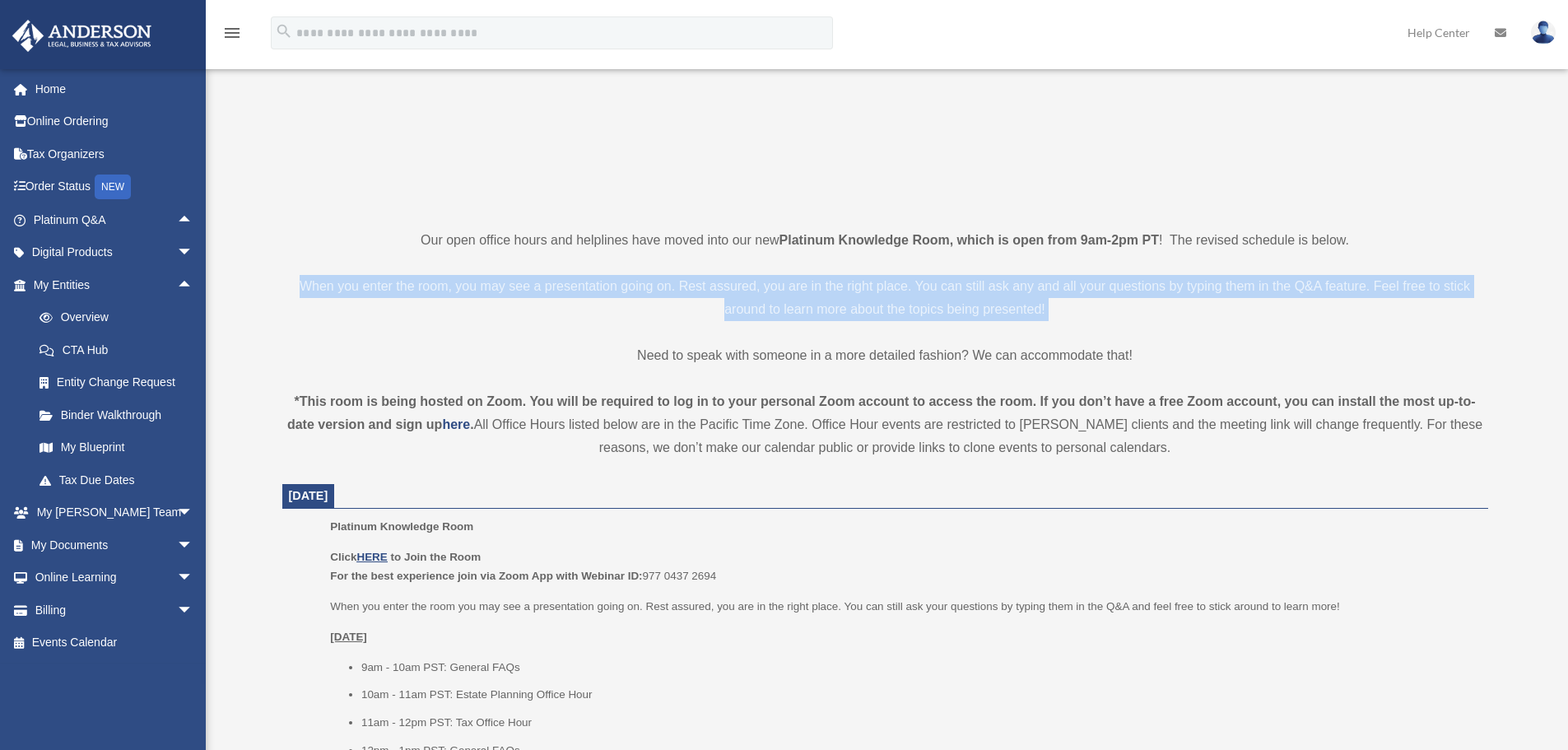
click at [390, 292] on p "When you enter the room, you may see a presentation going on. Rest assured, you…" at bounding box center [885, 297] width 1206 height 46
click at [177, 281] on span "arrow_drop_up" at bounding box center [193, 286] width 33 height 34
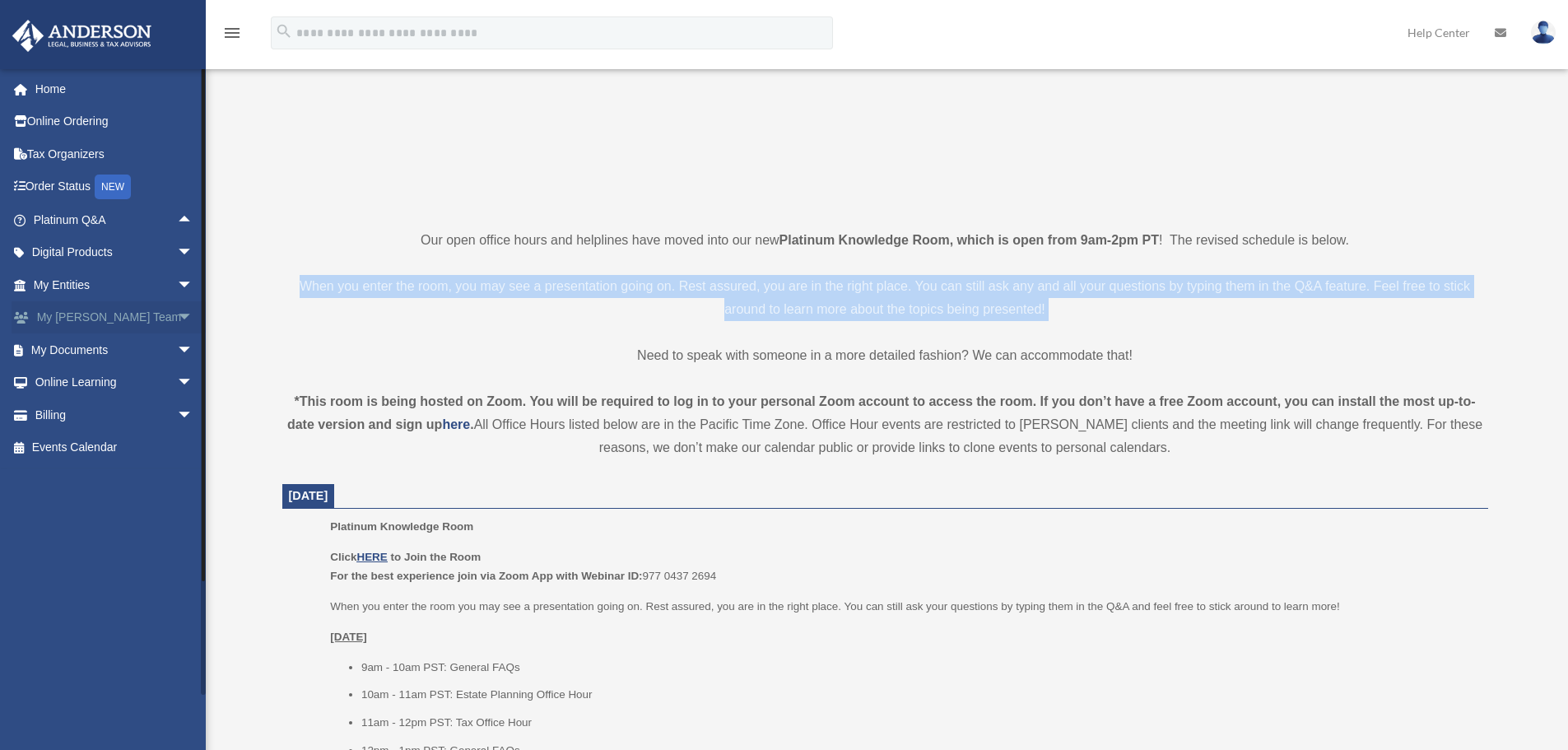
click at [177, 314] on span "arrow_drop_down" at bounding box center [193, 318] width 33 height 34
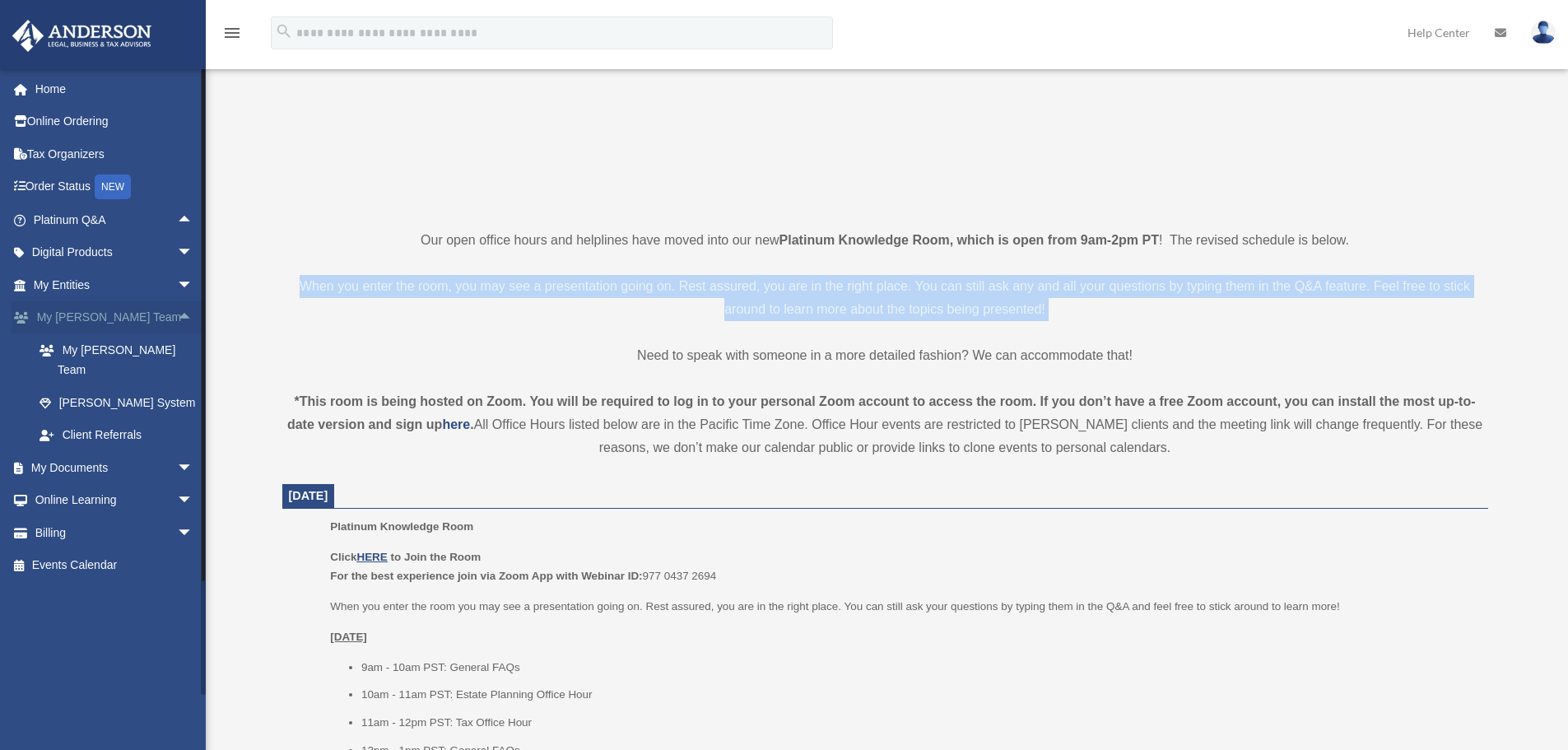
click at [177, 314] on span "arrow_drop_up" at bounding box center [193, 318] width 33 height 34
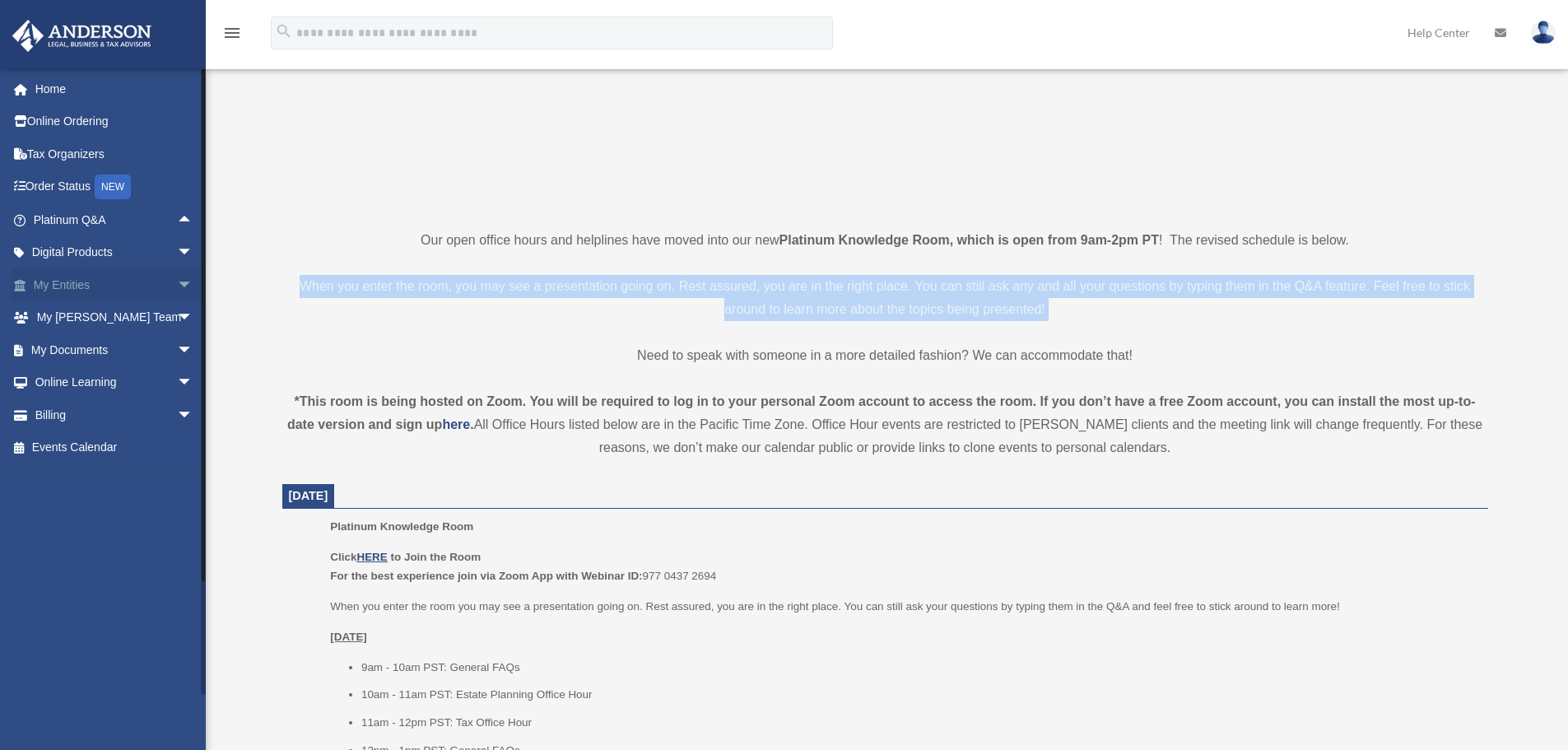
click at [177, 287] on span "arrow_drop_down" at bounding box center [193, 286] width 33 height 34
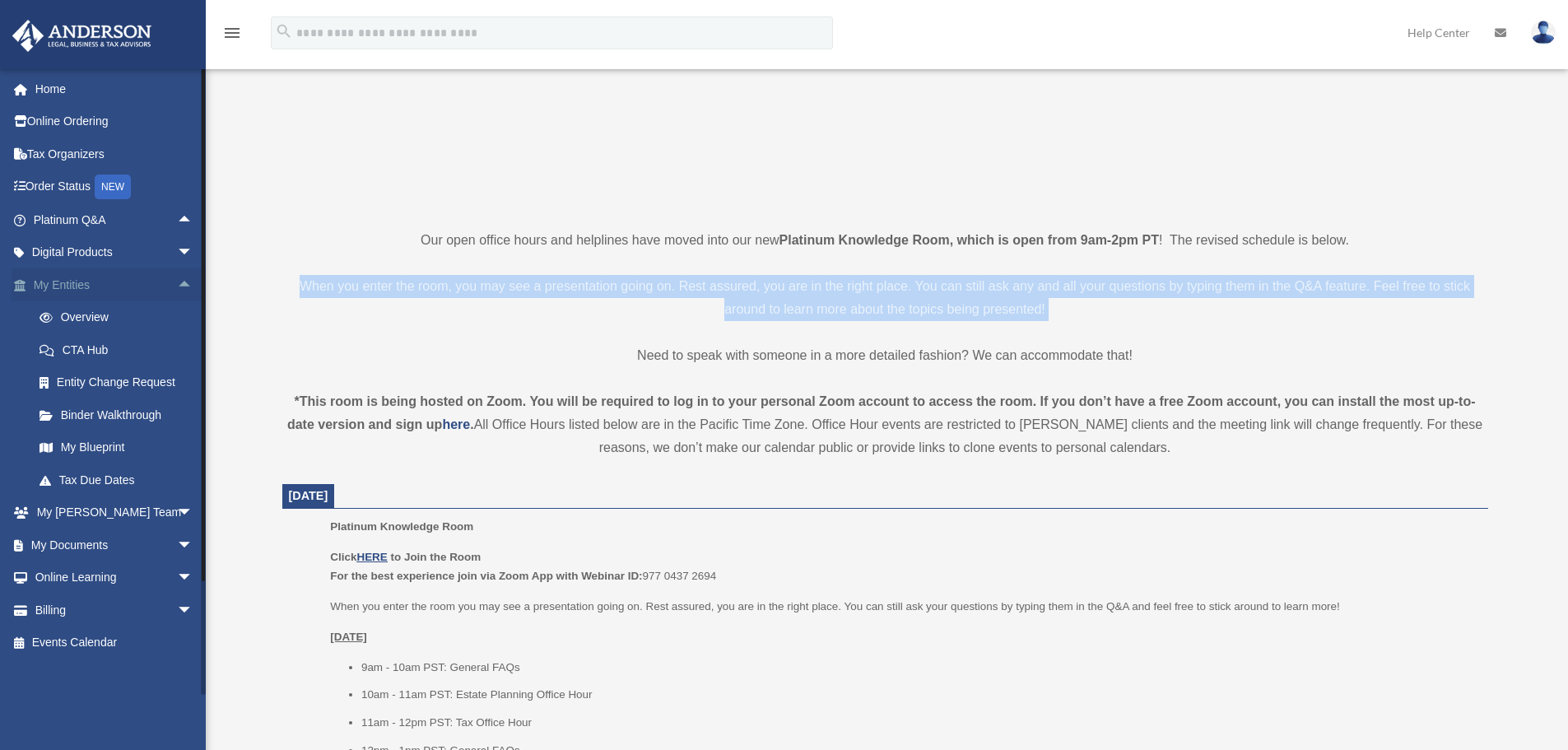
click at [177, 286] on span "arrow_drop_up" at bounding box center [193, 286] width 33 height 34
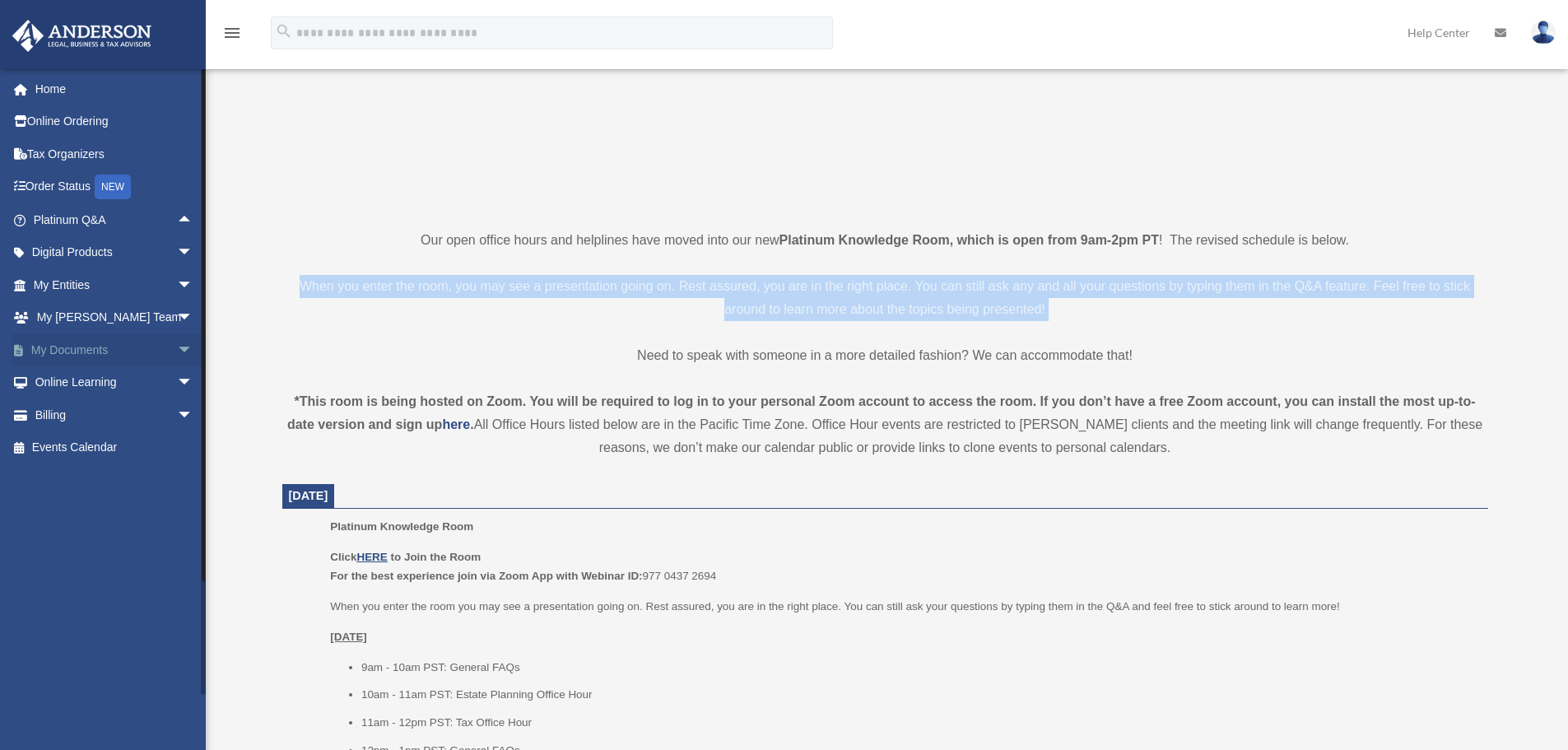
click at [156, 360] on link "My Documents arrow_drop_down" at bounding box center [115, 349] width 207 height 33
click at [177, 358] on span "arrow_drop_down" at bounding box center [193, 350] width 33 height 34
click at [48, 383] on span at bounding box center [53, 383] width 11 height 12
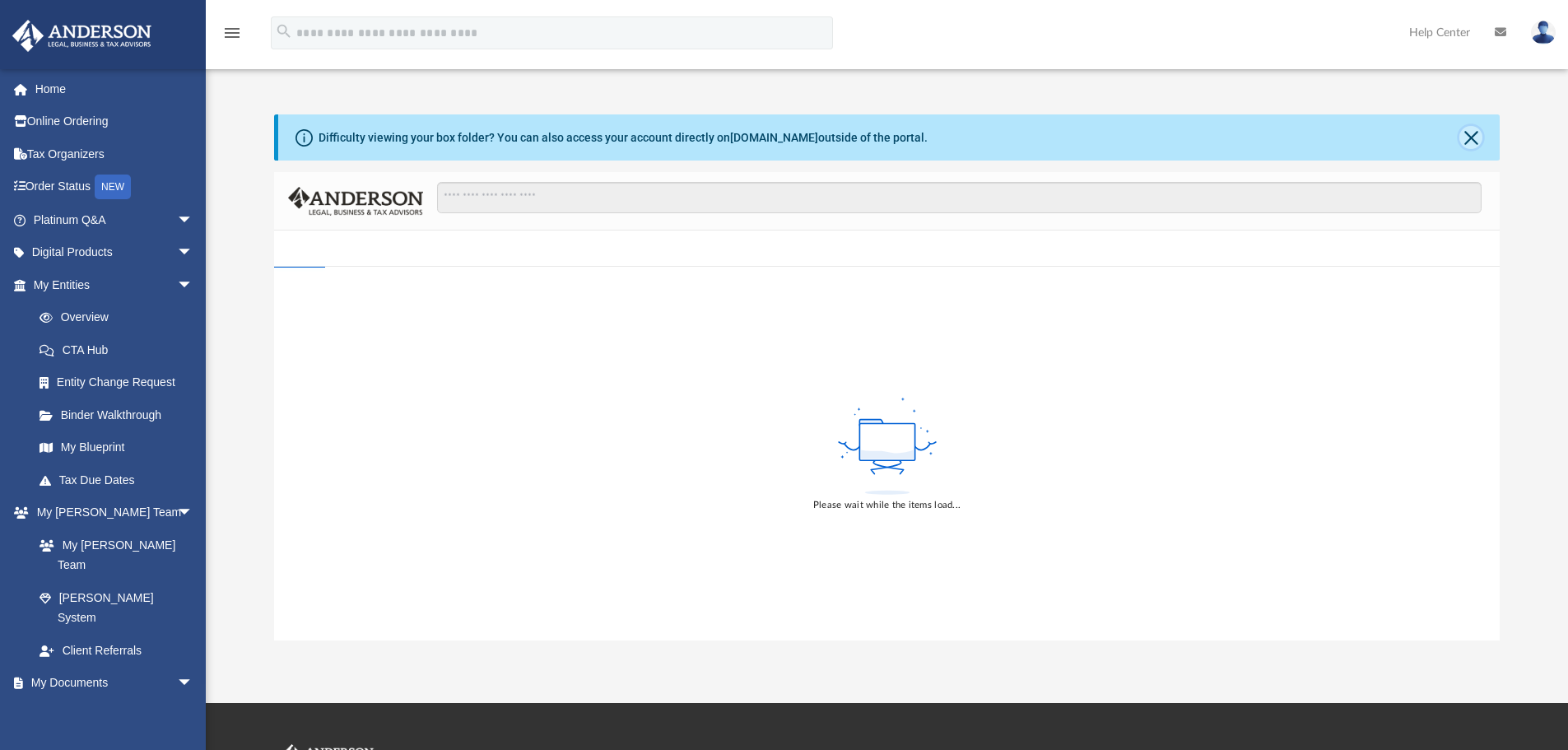
click at [1466, 137] on button "Close" at bounding box center [1471, 137] width 23 height 23
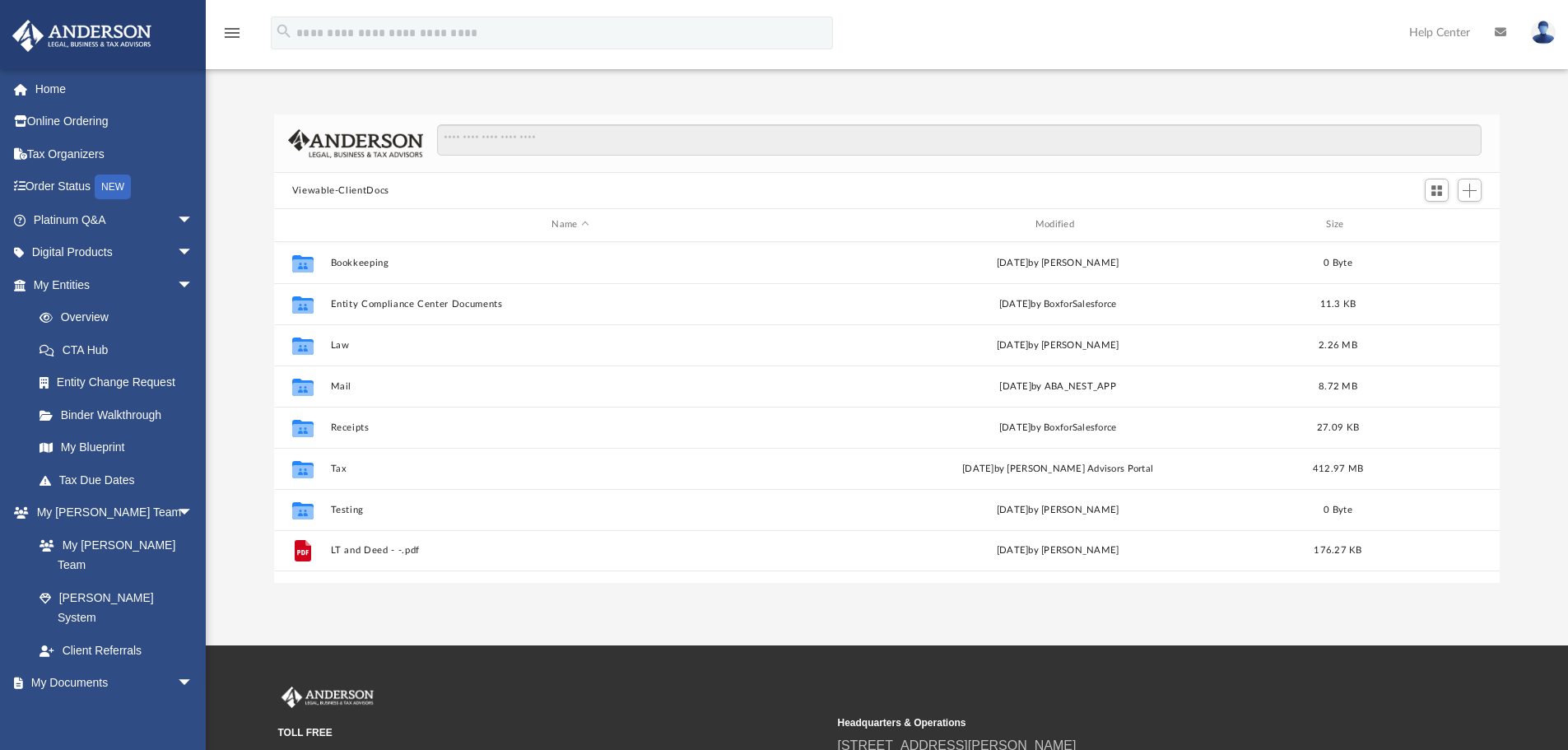
scroll to position [362, 1213]
click at [178, 289] on span "arrow_drop_down" at bounding box center [193, 286] width 33 height 34
